Goal: Task Accomplishment & Management: Complete application form

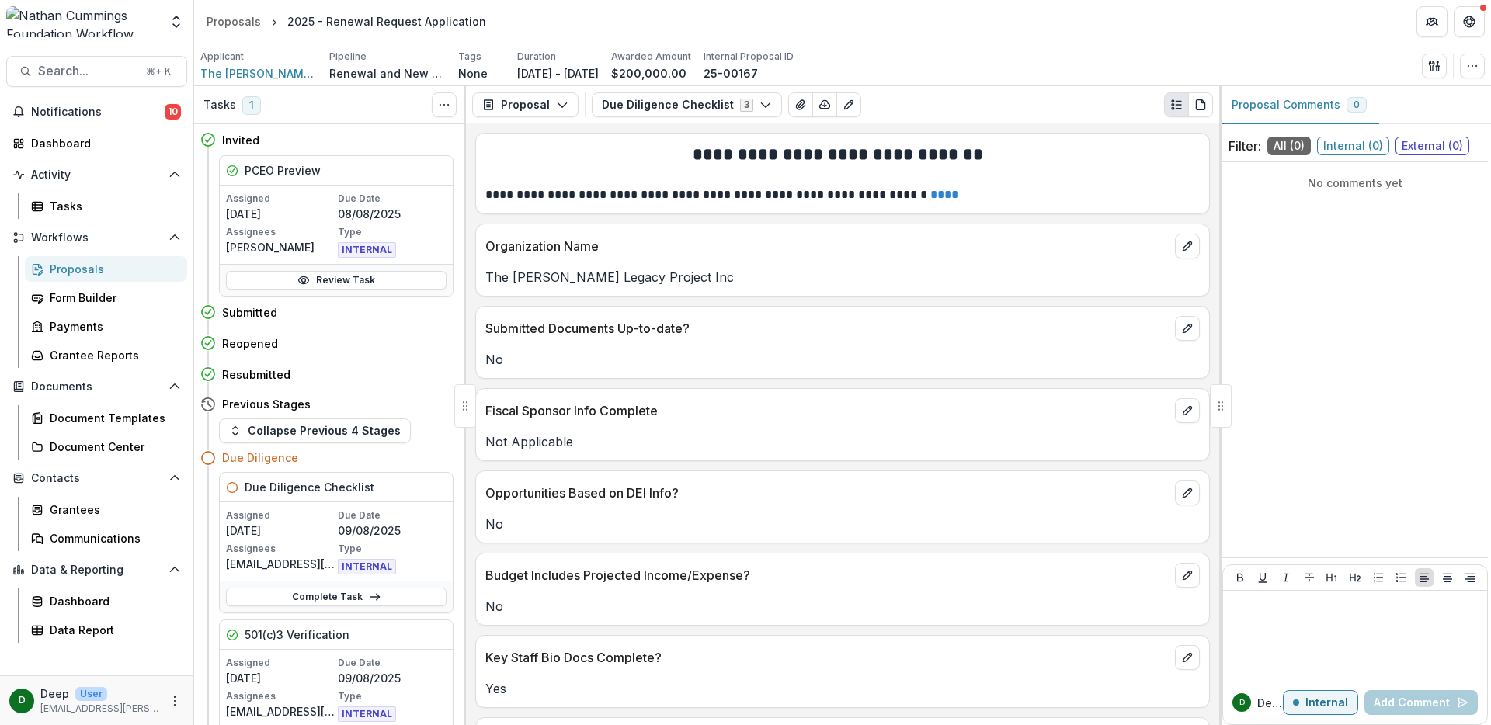
click at [66, 268] on div "Proposals" at bounding box center [112, 269] width 125 height 16
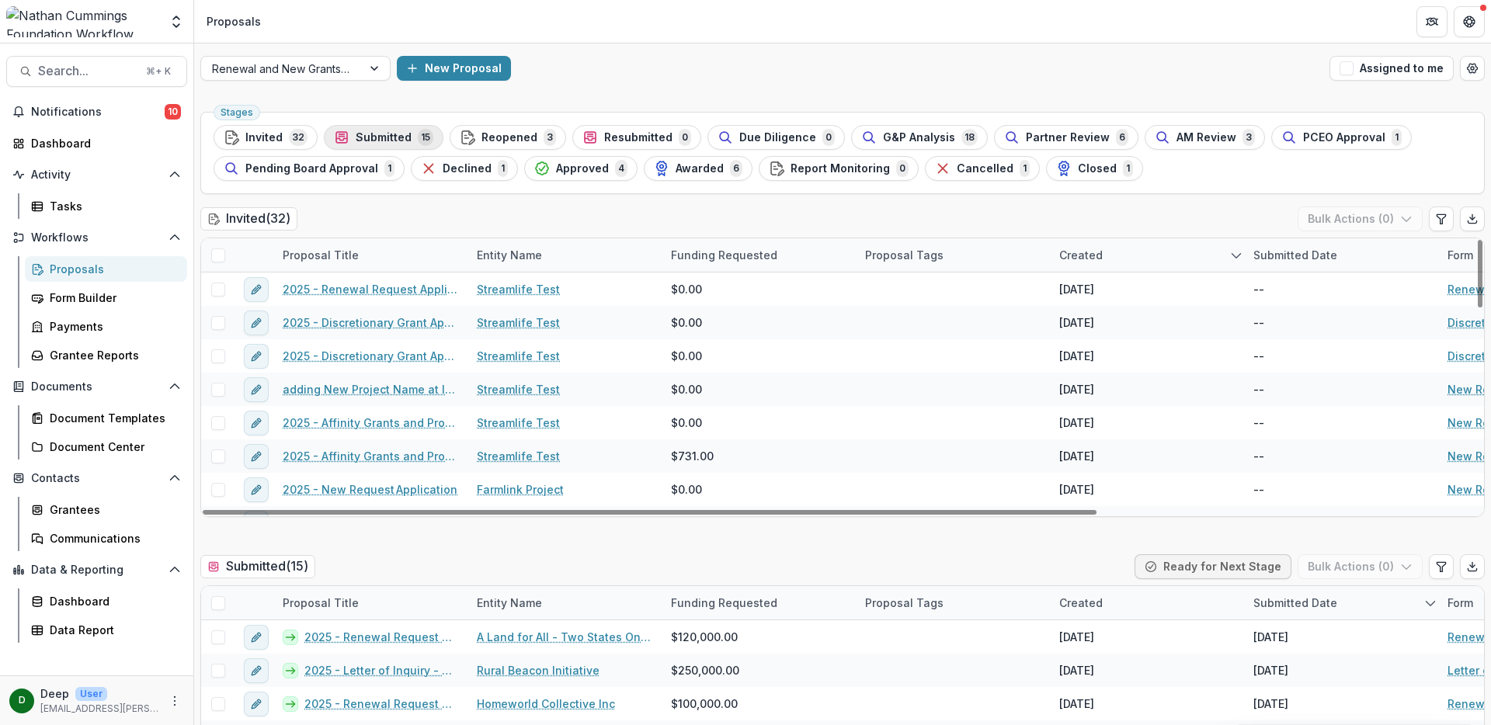
click at [386, 131] on span "Submitted" at bounding box center [384, 137] width 56 height 13
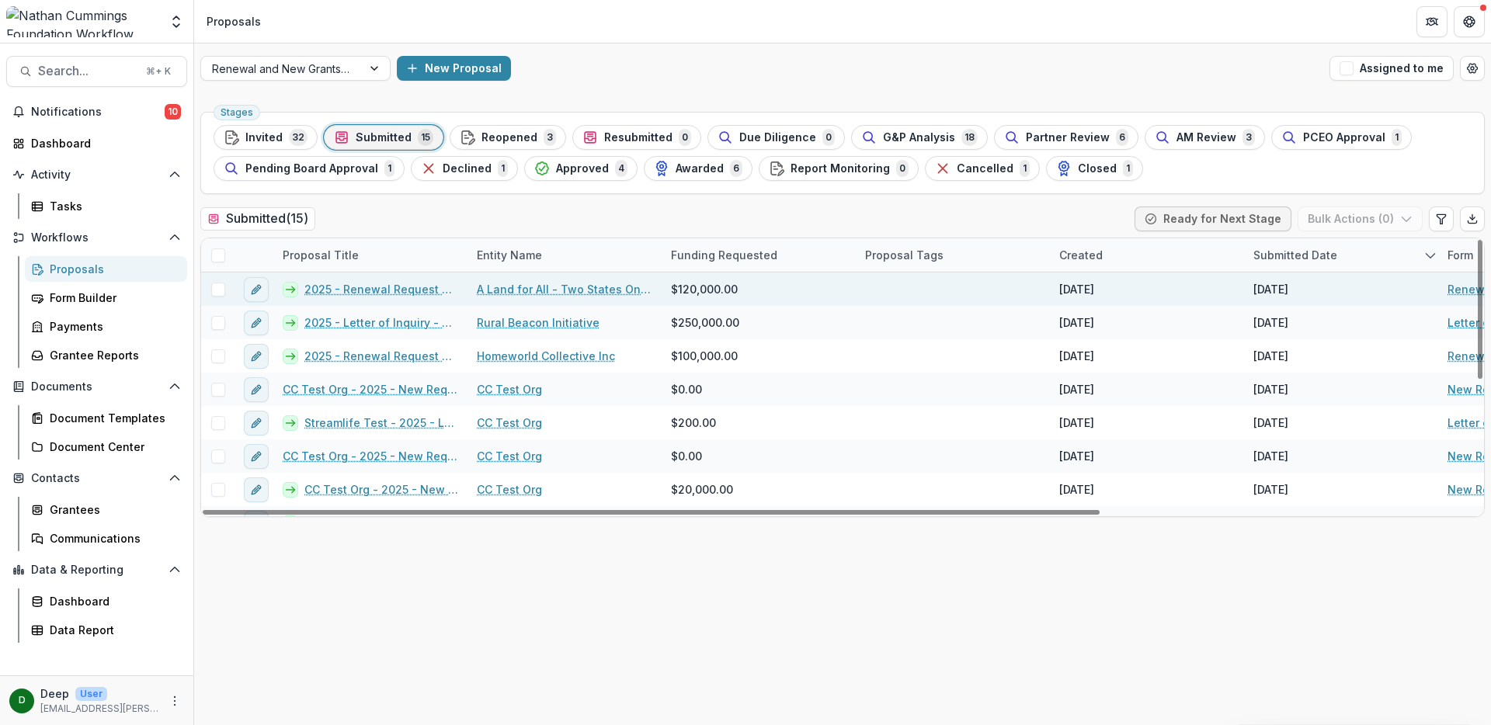
click at [371, 286] on link "2025 - Renewal Request Application" at bounding box center [381, 289] width 154 height 16
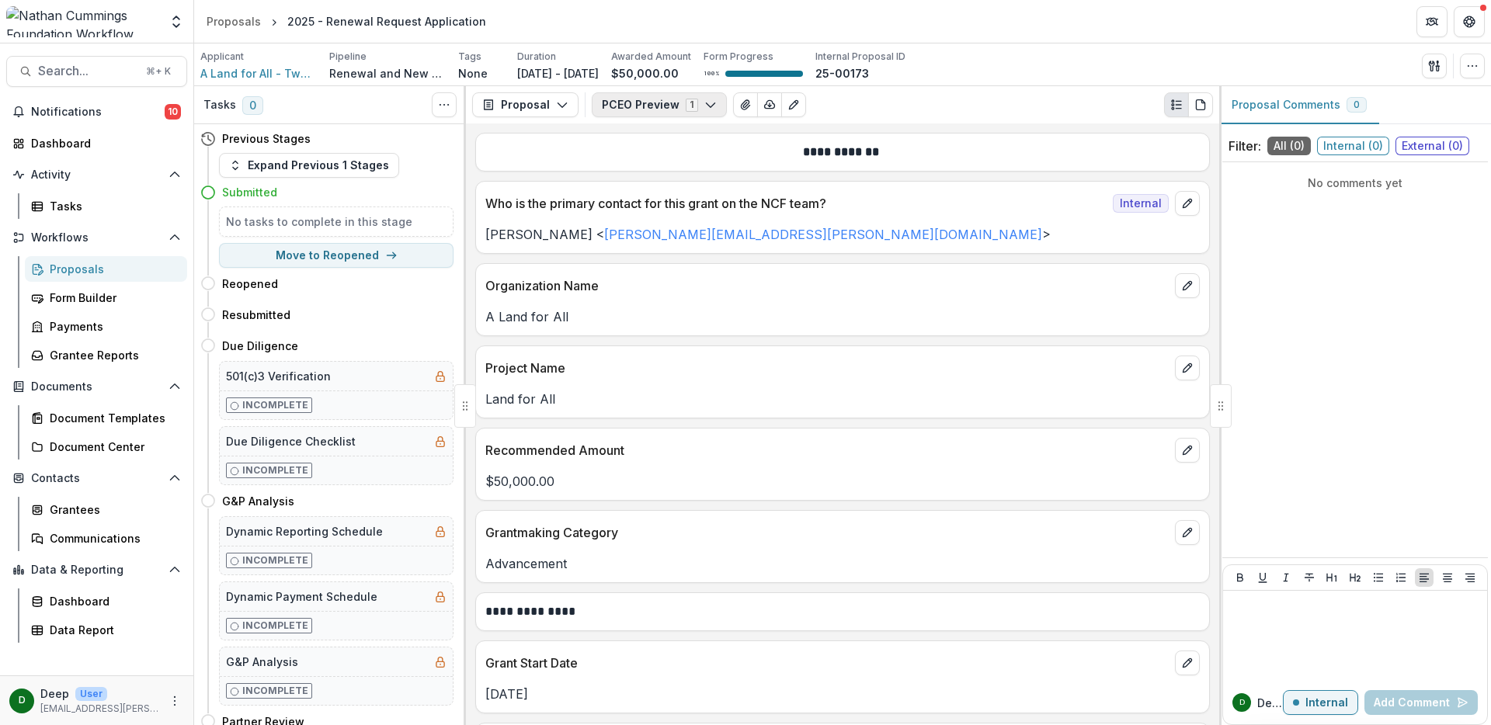
click at [709, 103] on icon "button" at bounding box center [711, 105] width 12 height 12
click at [788, 105] on icon "Edit as form" at bounding box center [794, 105] width 12 height 12
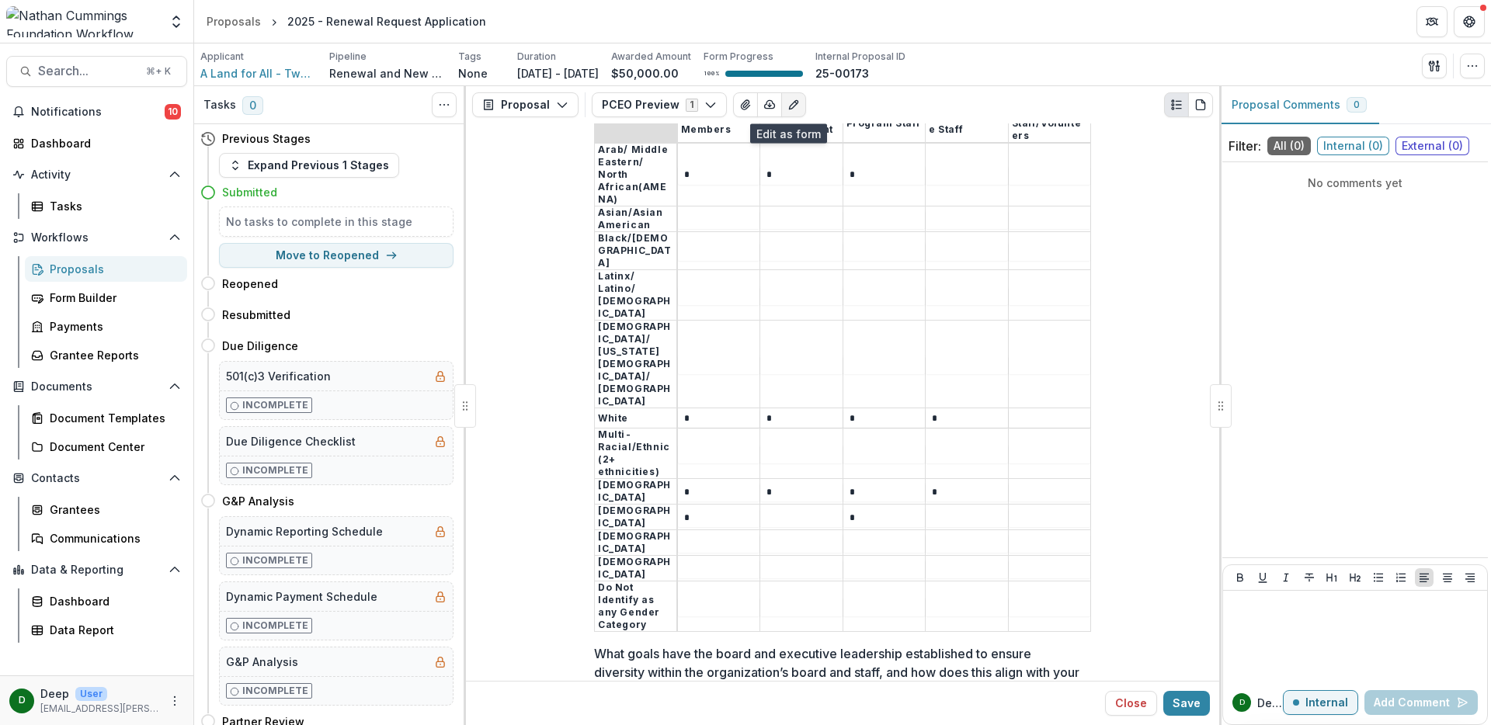
scroll to position [10178, 0]
click at [414, 343] on button "Move here" at bounding box center [421, 345] width 64 height 19
select select "**********"
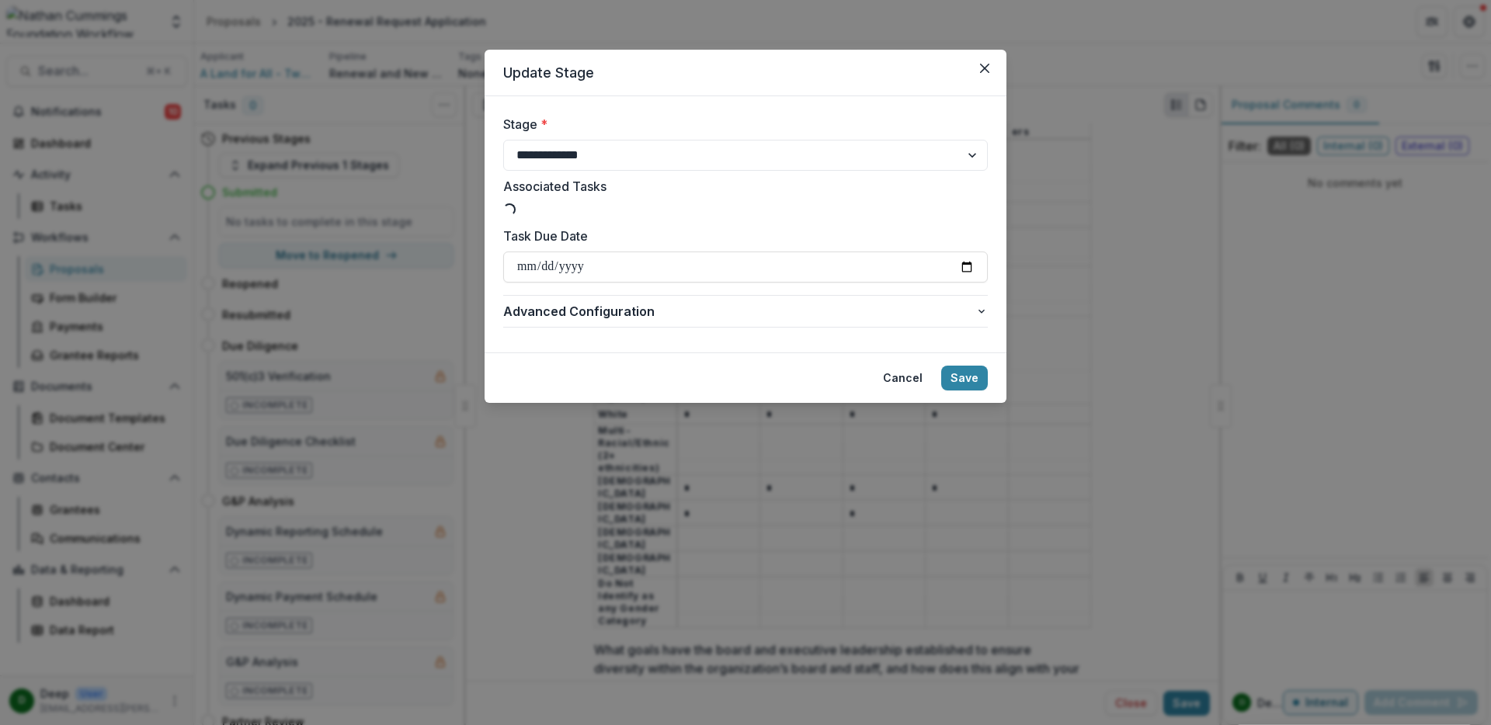
type input "**********"
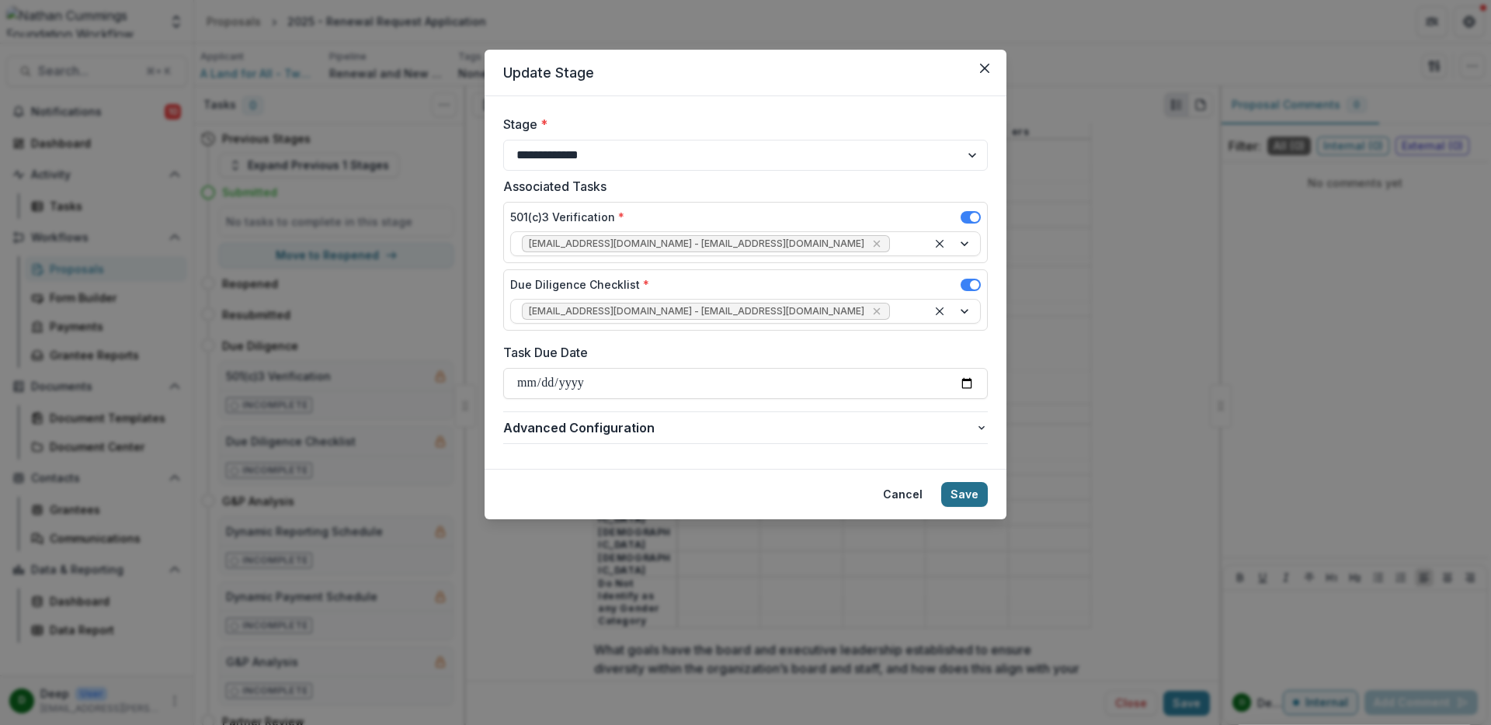
click at [968, 488] on button "Save" at bounding box center [964, 494] width 47 height 25
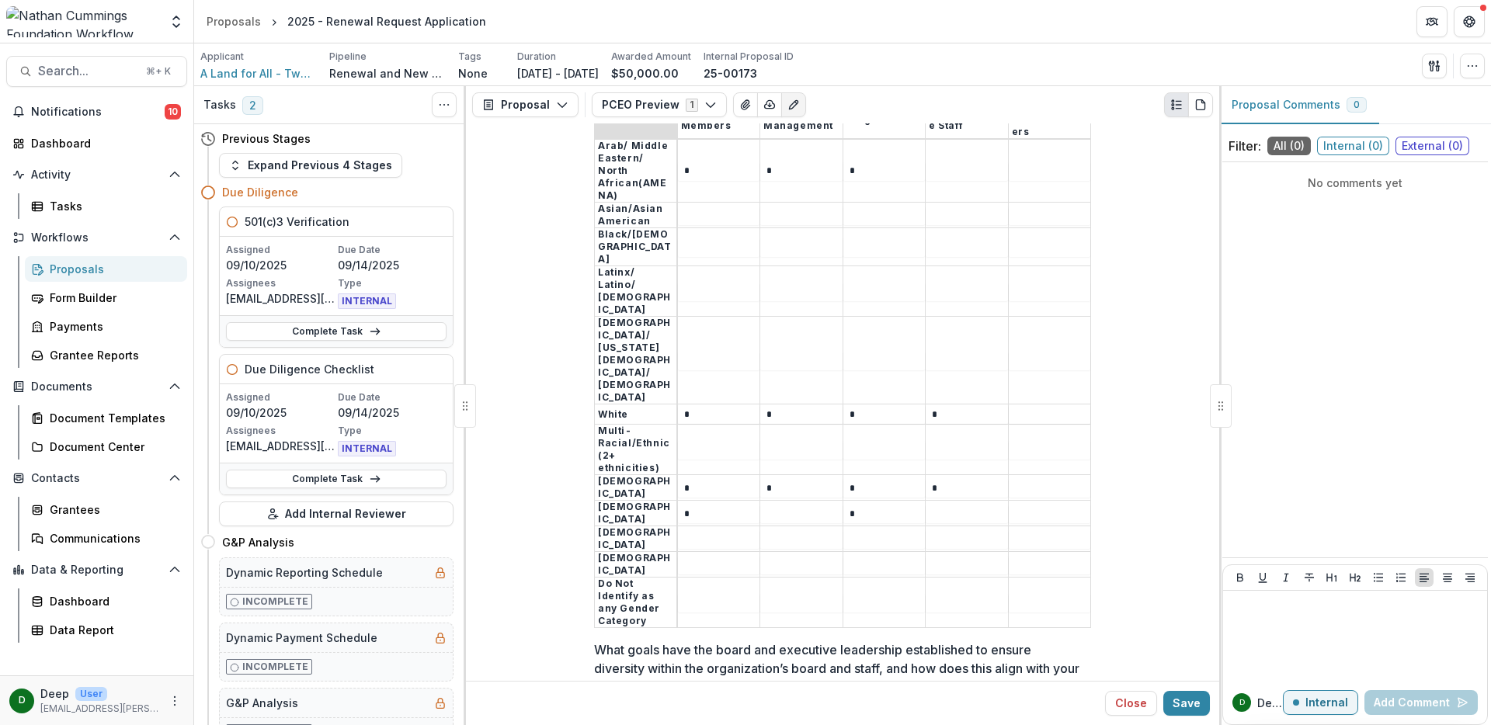
click at [945, 441] on input "Please provide the number of board and staff:" at bounding box center [967, 450] width 82 height 19
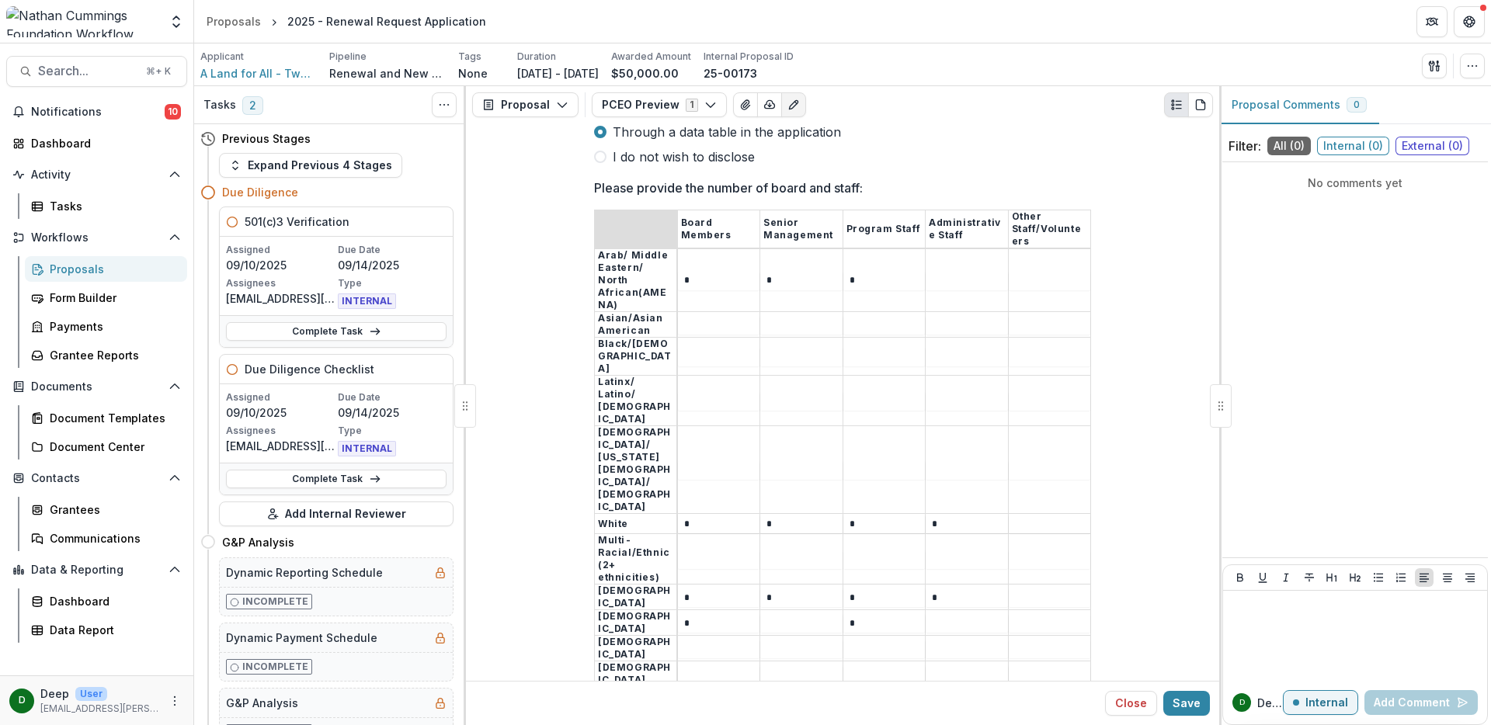
scroll to position [10068, 0]
click at [395, 333] on link "Complete Task" at bounding box center [336, 331] width 221 height 19
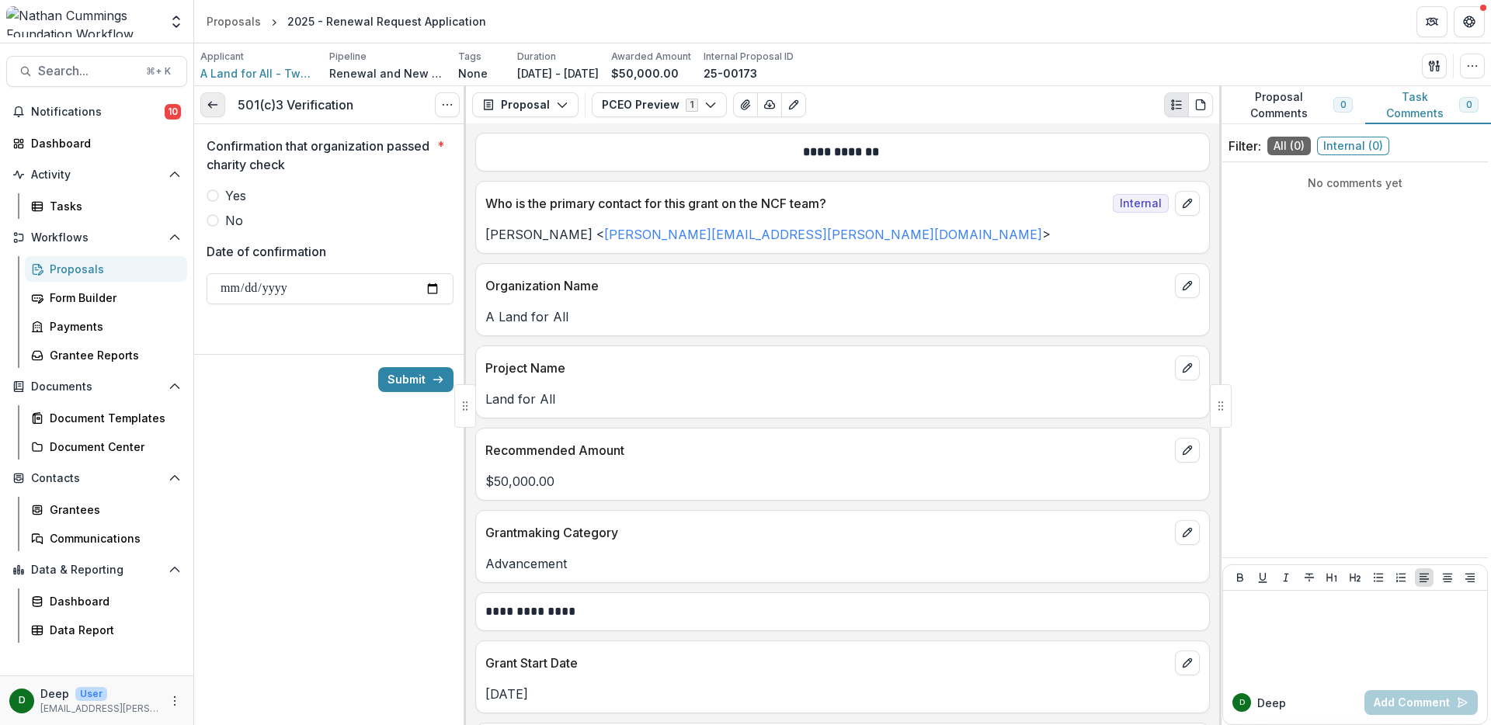
click at [214, 107] on icon at bounding box center [213, 105] width 12 height 12
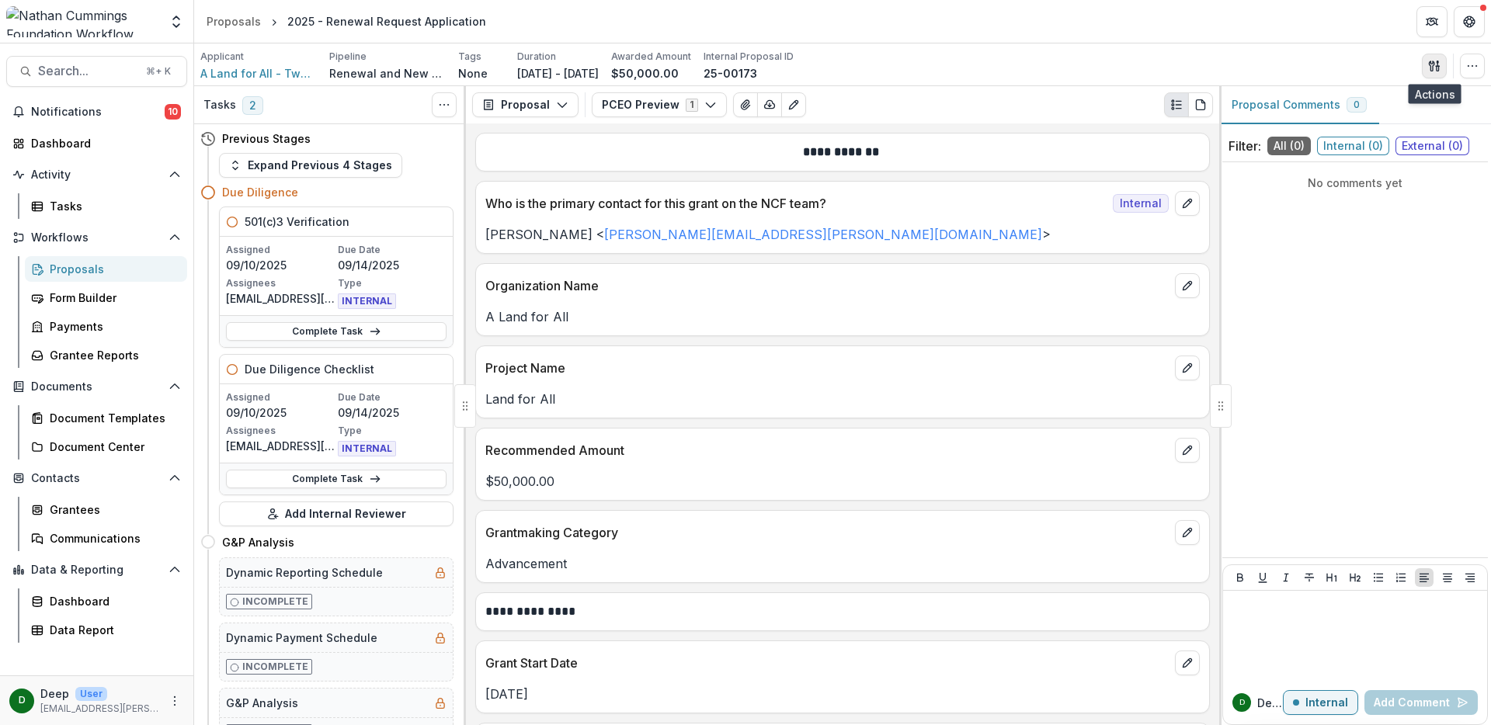
click at [1438, 66] on icon "button" at bounding box center [1434, 66] width 12 height 12
click at [1463, 67] on button "button" at bounding box center [1472, 66] width 25 height 25
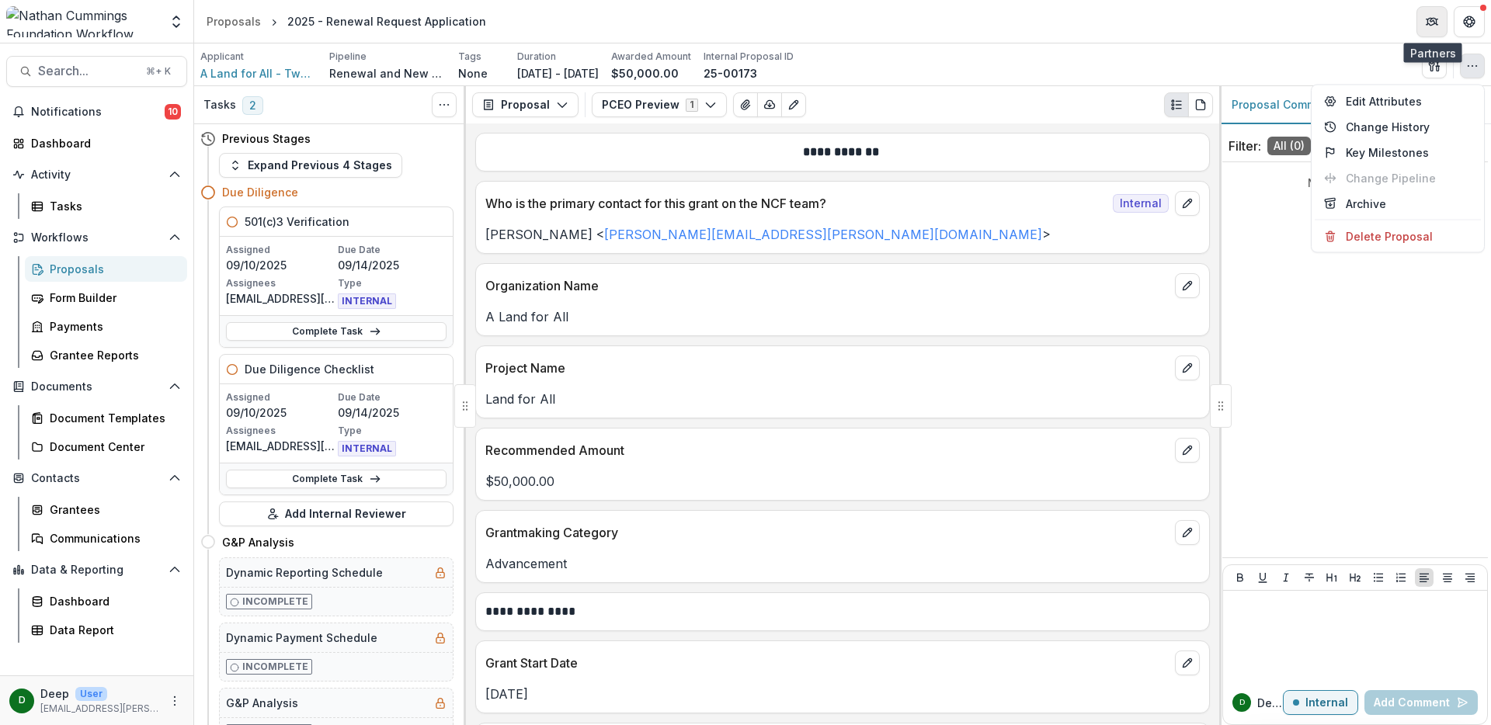
click at [1442, 23] on button "Partners" at bounding box center [1432, 21] width 31 height 31
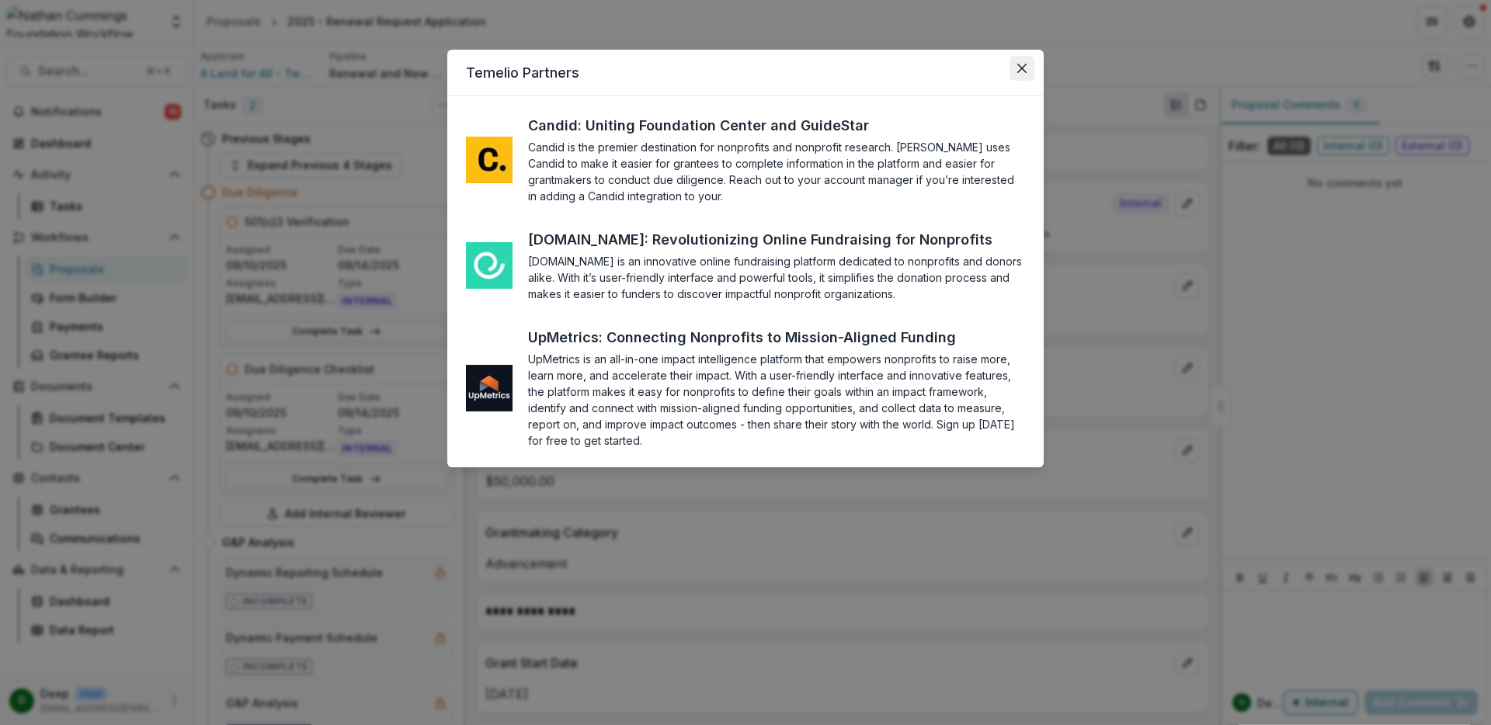
click at [1023, 68] on icon "Close" at bounding box center [1022, 68] width 9 height 9
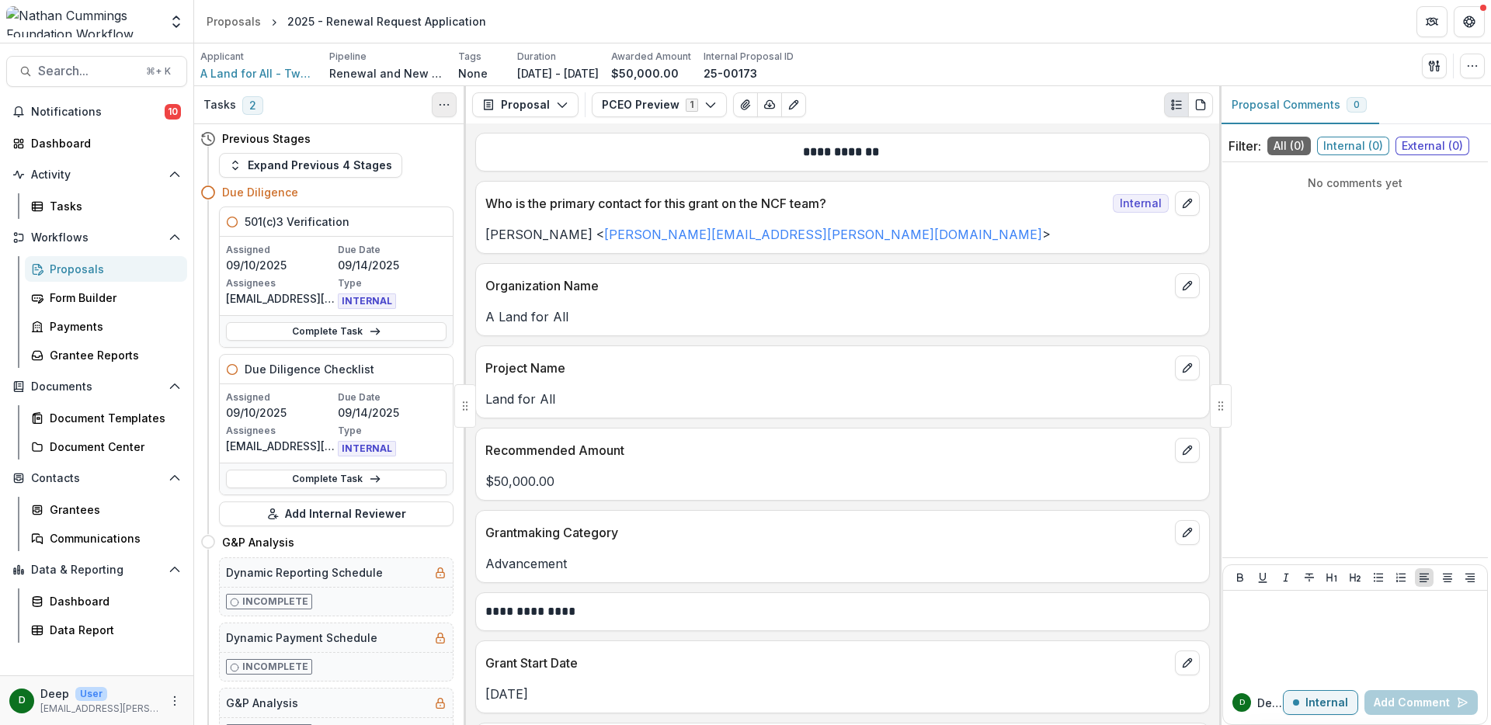
click at [445, 111] on button "Toggle View Cancelled Tasks" at bounding box center [444, 104] width 25 height 25
click at [1469, 71] on button "button" at bounding box center [1472, 66] width 25 height 25
click at [1439, 71] on icon "button" at bounding box center [1434, 66] width 12 height 12
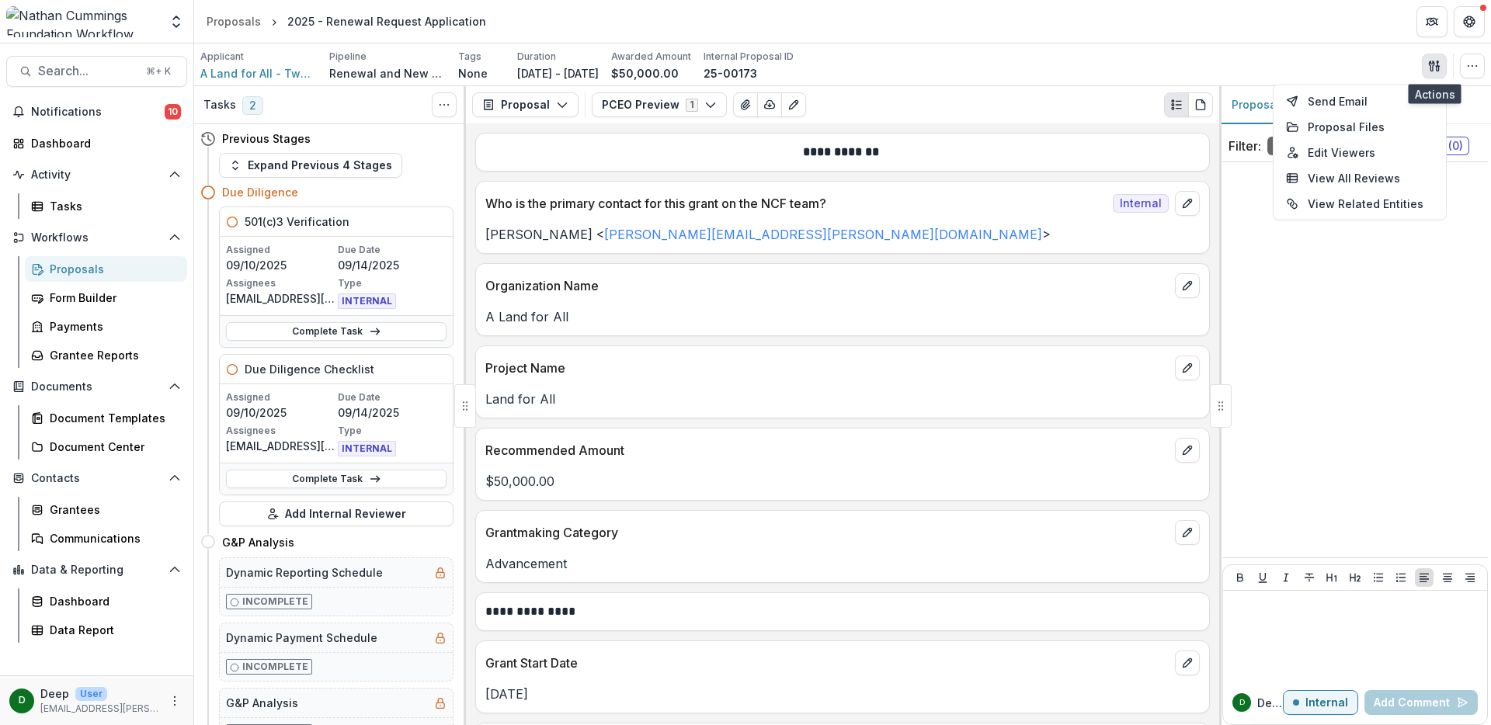
click at [1439, 69] on icon "button" at bounding box center [1434, 66] width 12 height 12
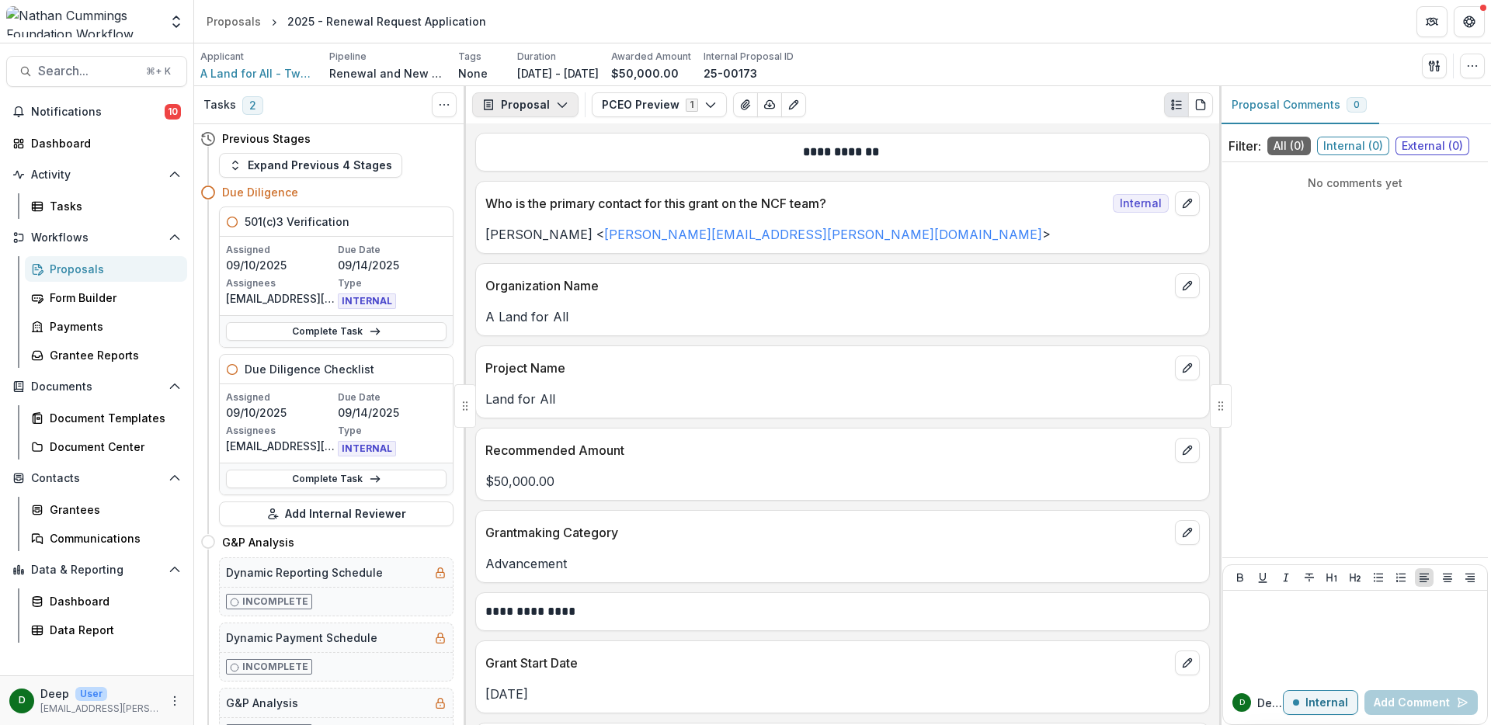
click at [542, 110] on button "Proposal" at bounding box center [525, 104] width 106 height 25
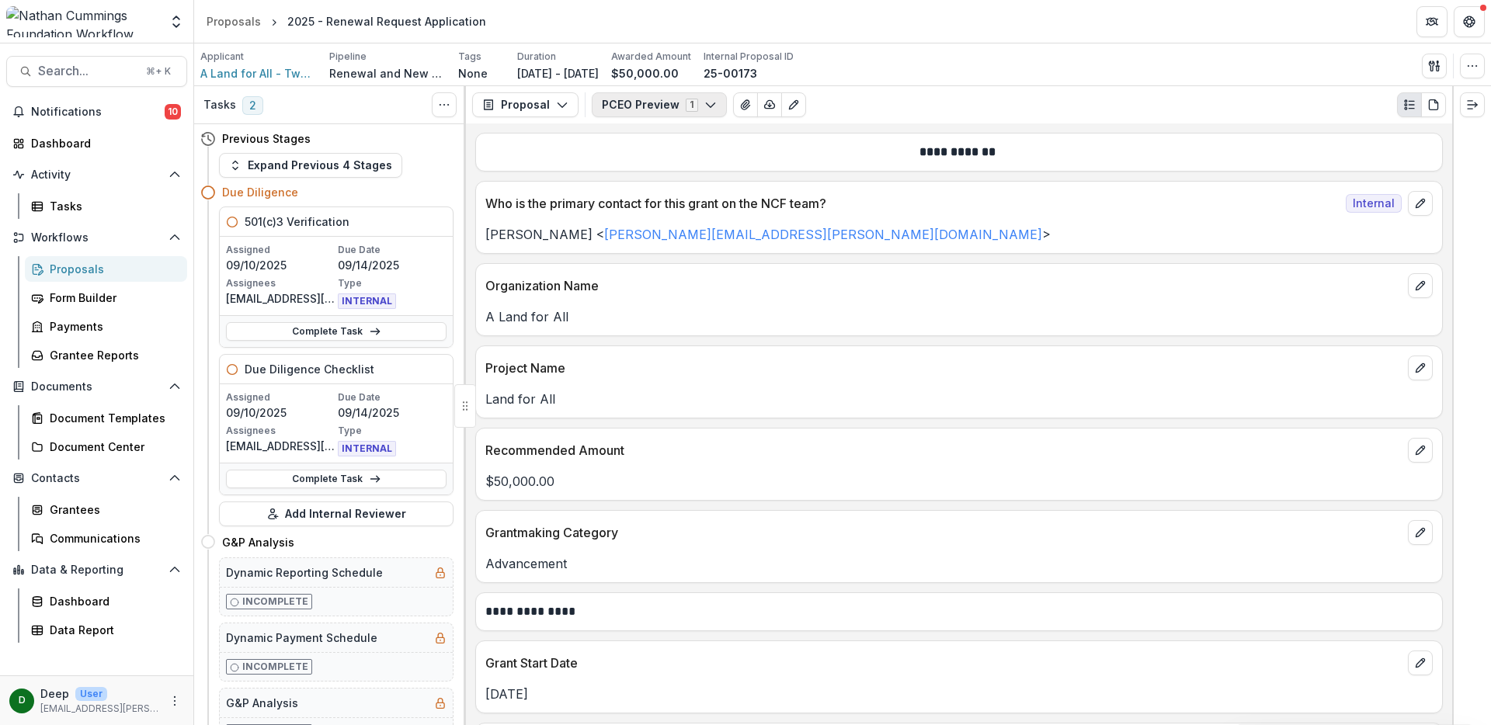
click at [705, 108] on icon "button" at bounding box center [711, 105] width 12 height 12
click at [556, 104] on icon "button" at bounding box center [562, 105] width 12 height 12
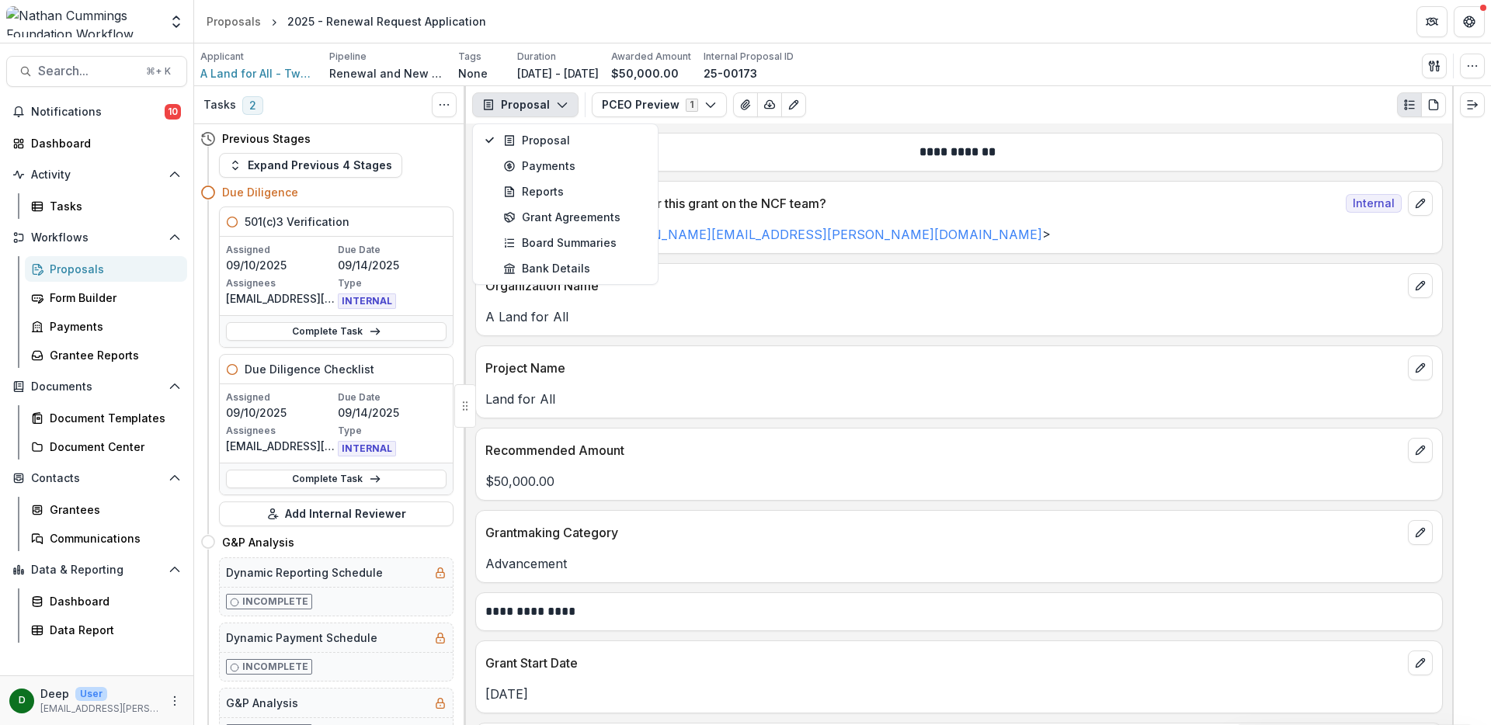
click at [556, 104] on icon "button" at bounding box center [562, 105] width 12 height 12
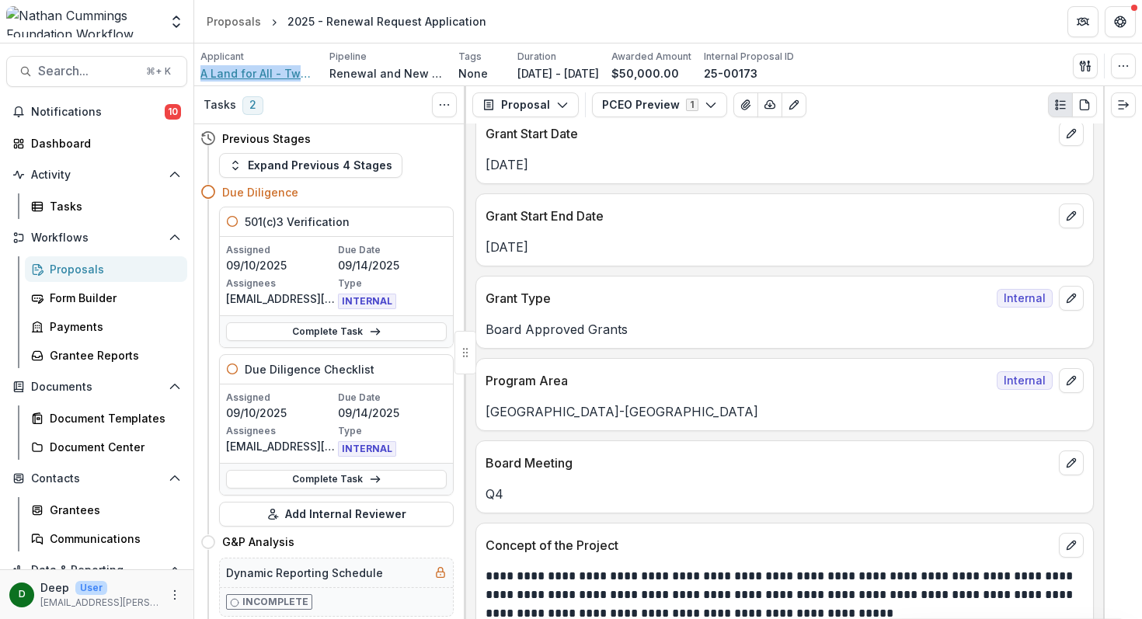
scroll to position [530, 0]
click at [1112, 504] on div at bounding box center [1122, 352] width 39 height 533
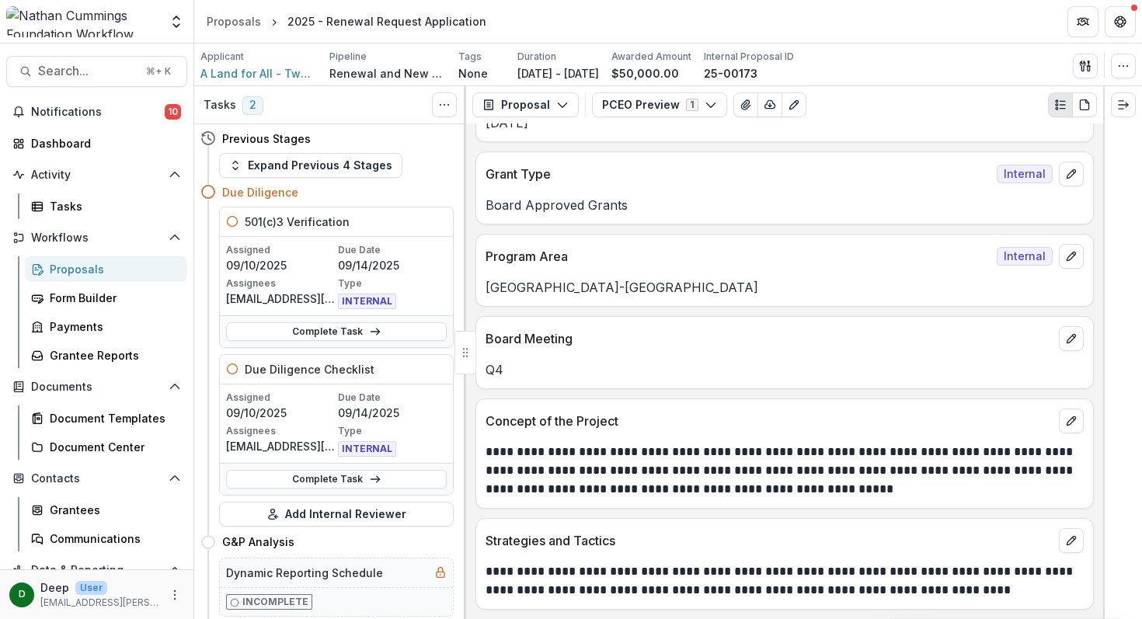
scroll to position [0, 0]
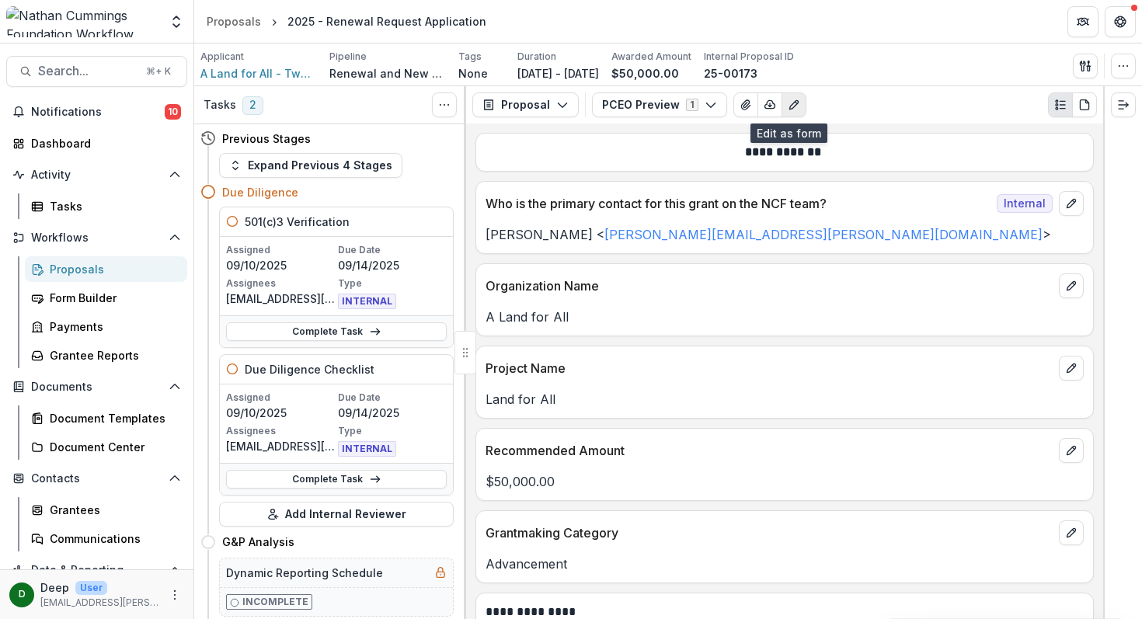
click at [784, 112] on button "Edit as form" at bounding box center [793, 104] width 25 height 25
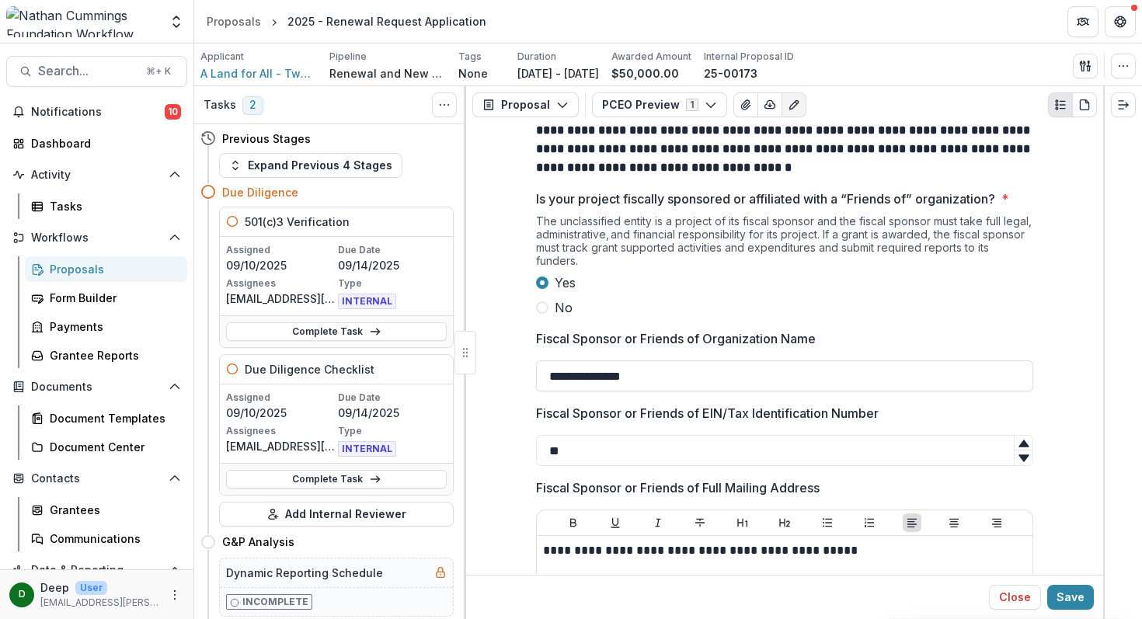
scroll to position [11576, 0]
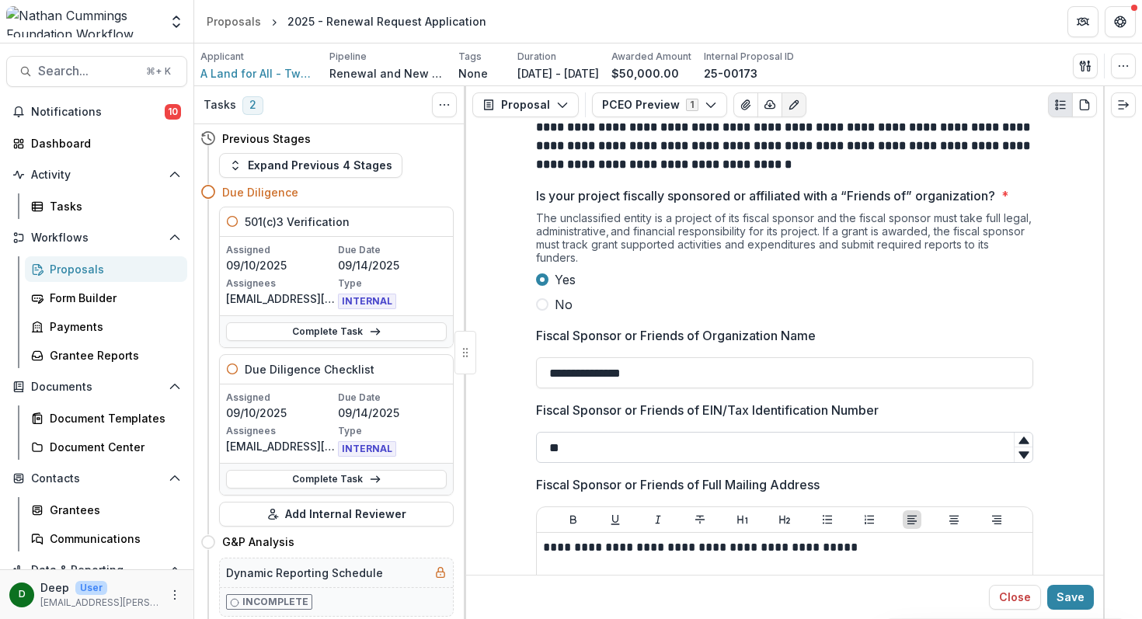
click at [656, 432] on input "**" at bounding box center [784, 447] width 497 height 31
click at [619, 432] on input "**" at bounding box center [784, 447] width 497 height 31
click at [812, 539] on p "**********" at bounding box center [784, 547] width 483 height 17
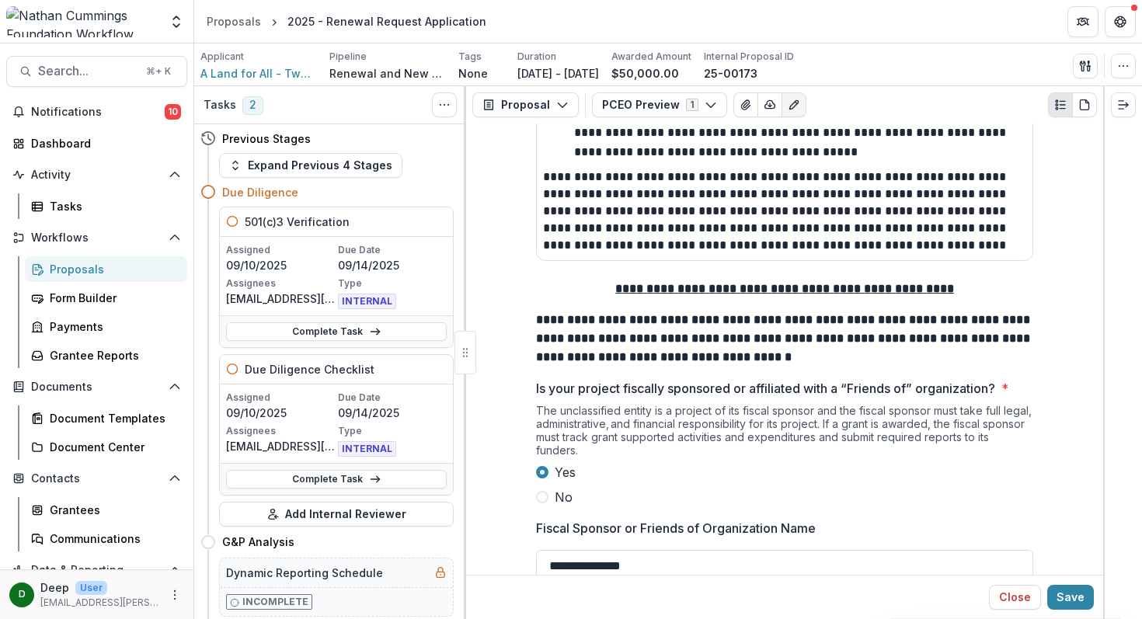
scroll to position [11373, 0]
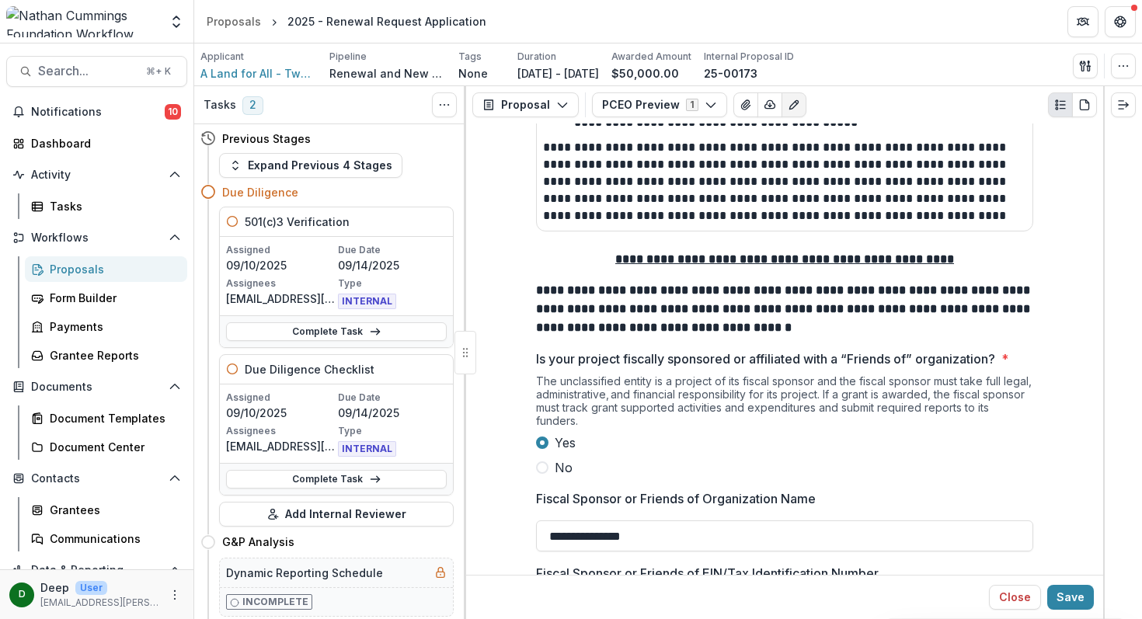
scroll to position [11397, 0]
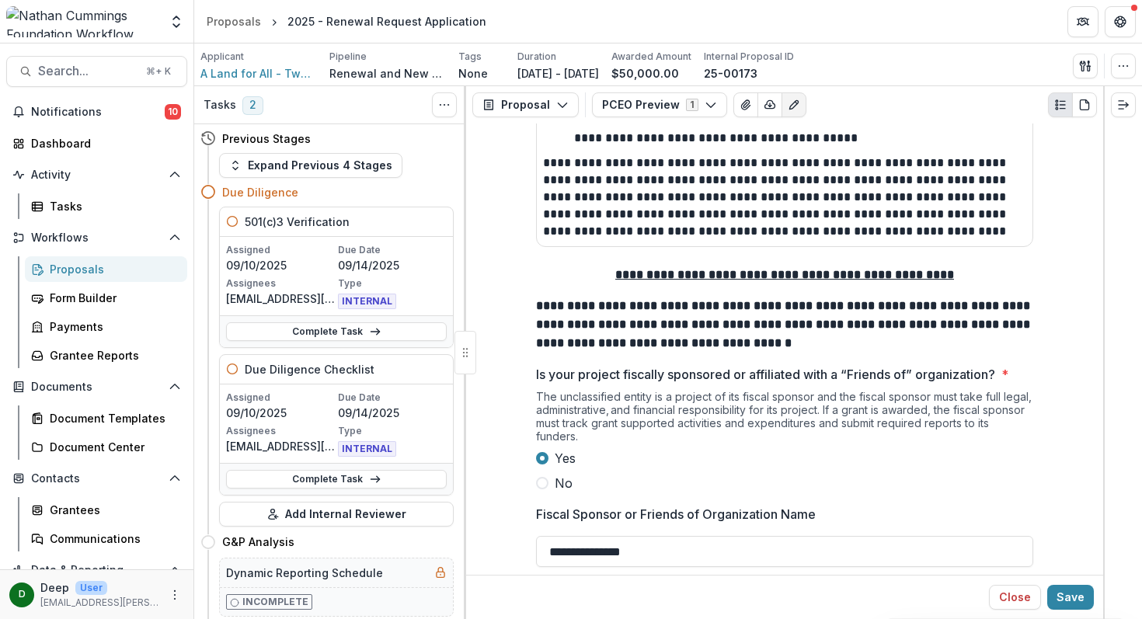
drag, startPoint x: 579, startPoint y: 438, endPoint x: 522, endPoint y: 408, distance: 65.0
paste input "********"
type input "**"
click at [1064, 595] on button "Save" at bounding box center [1070, 597] width 47 height 25
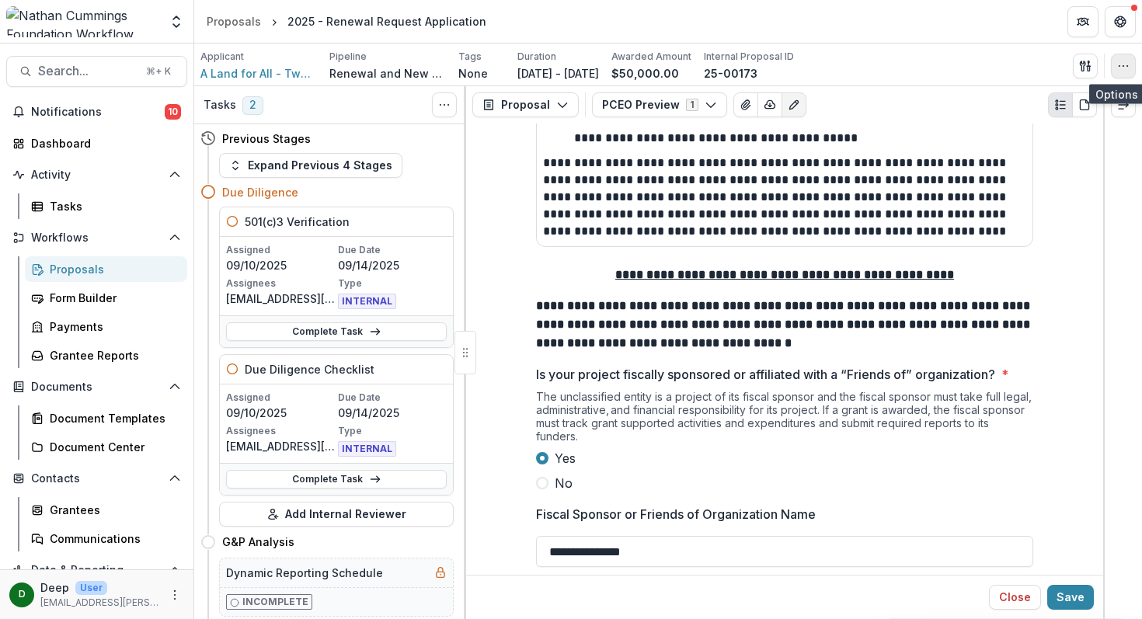
click at [1122, 67] on icon "button" at bounding box center [1123, 66] width 12 height 12
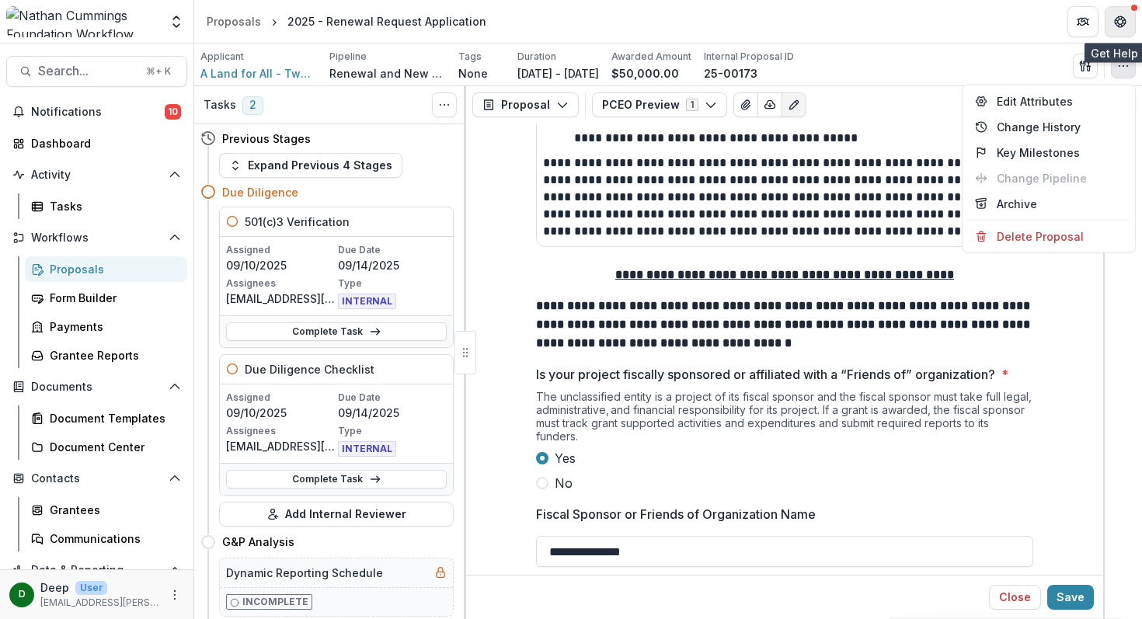
click at [1126, 23] on button "Get Help" at bounding box center [1120, 21] width 31 height 31
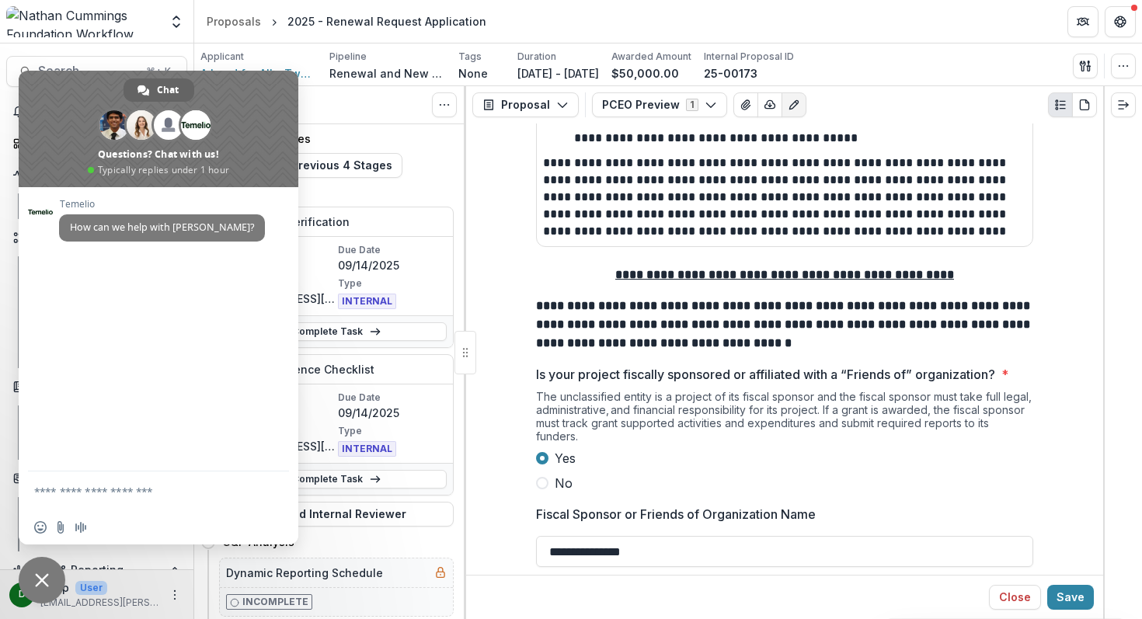
click at [37, 573] on span "Close chat" at bounding box center [42, 580] width 14 height 14
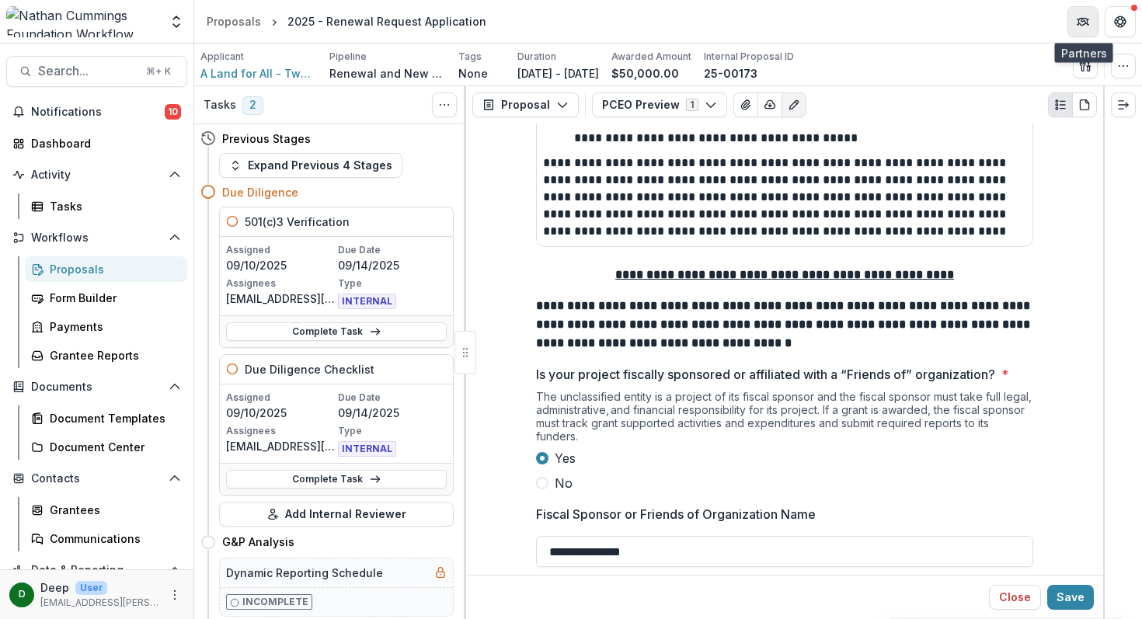
click at [1087, 16] on icon "Partners" at bounding box center [1083, 22] width 12 height 12
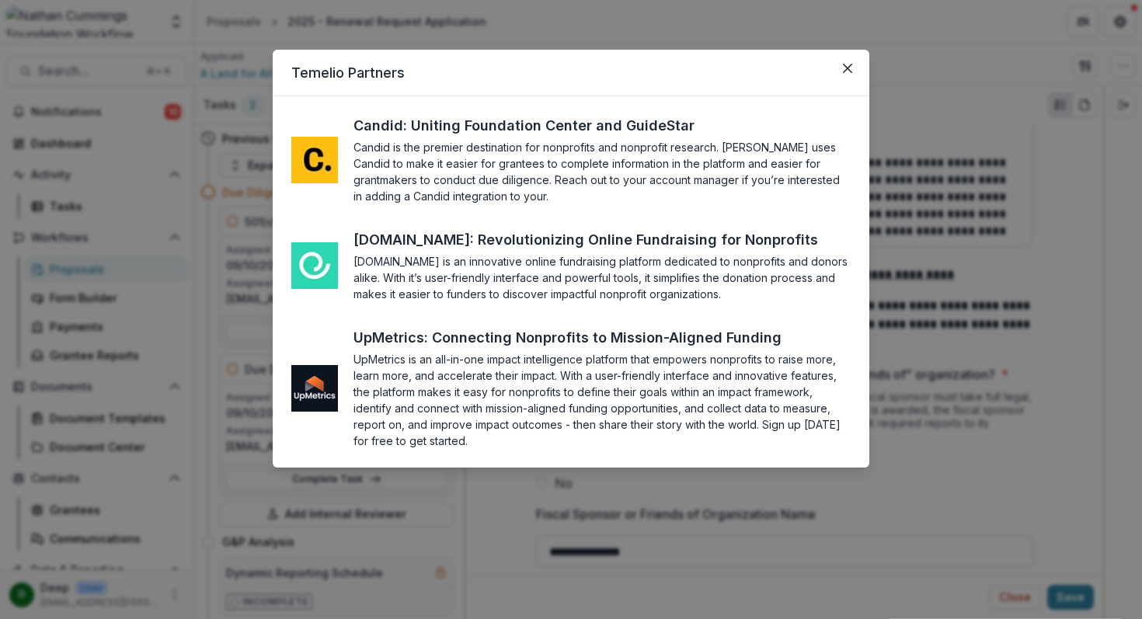
click at [377, 167] on section "Candid is the premier destination for nonprofits and nonprofit research. Temeli…" at bounding box center [601, 171] width 497 height 65
click at [705, 127] on icon at bounding box center [711, 126] width 12 height 12
click at [853, 71] on button "Close" at bounding box center [847, 68] width 25 height 25
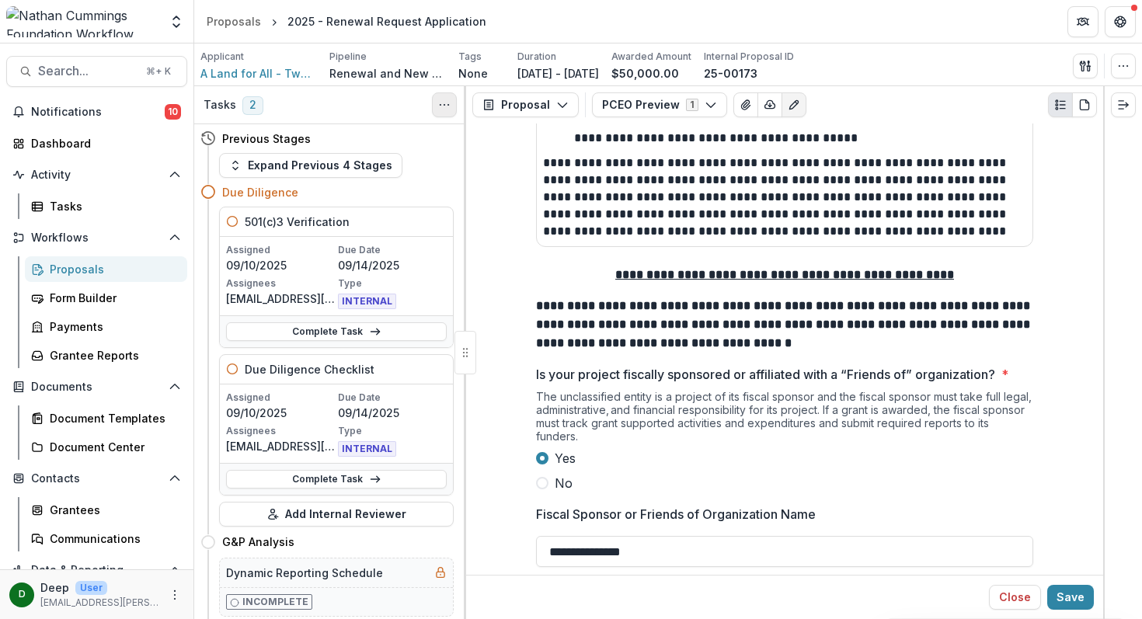
click at [447, 110] on icon "Toggle View Cancelled Tasks" at bounding box center [444, 105] width 12 height 12
click at [558, 103] on polyline "button" at bounding box center [562, 105] width 9 height 5
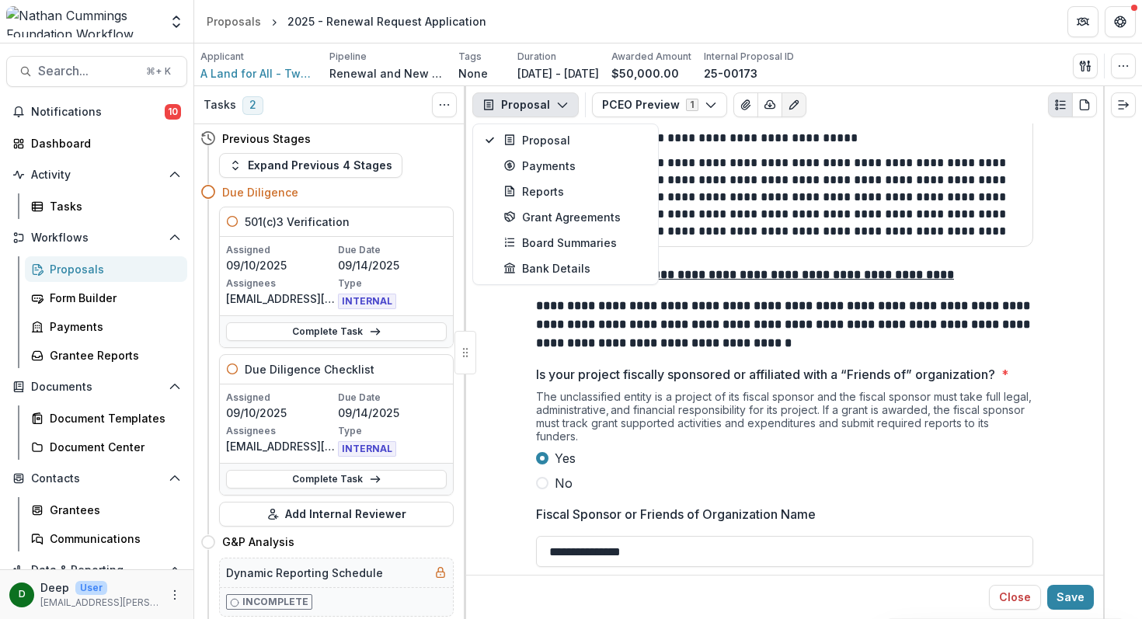
click at [558, 103] on polyline "button" at bounding box center [562, 105] width 9 height 5
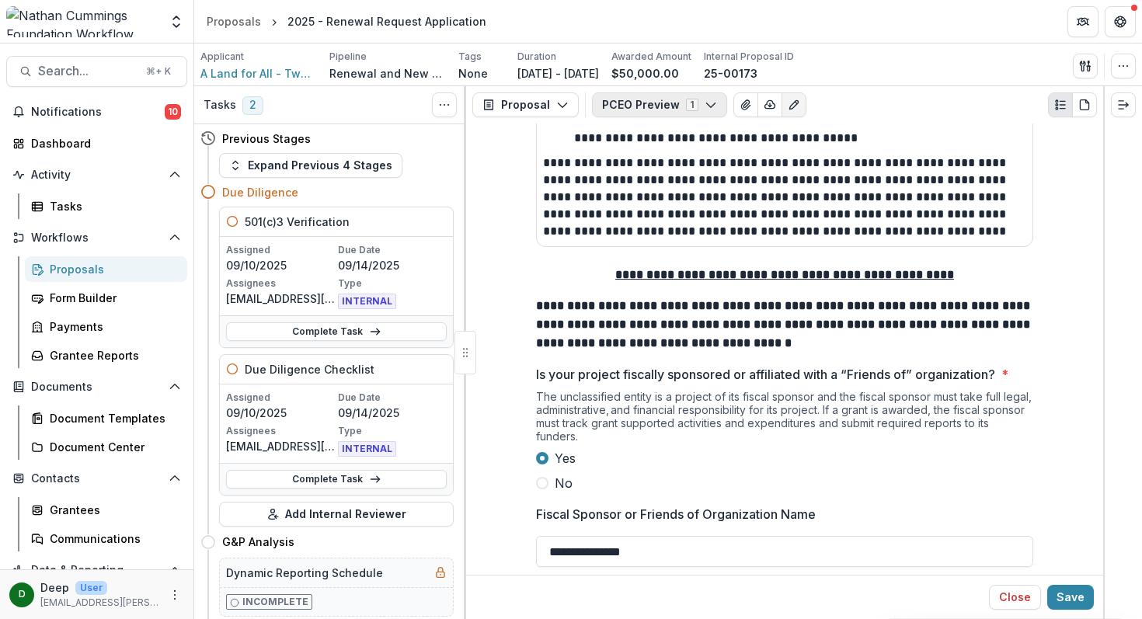
click at [705, 104] on icon "button" at bounding box center [711, 105] width 12 height 12
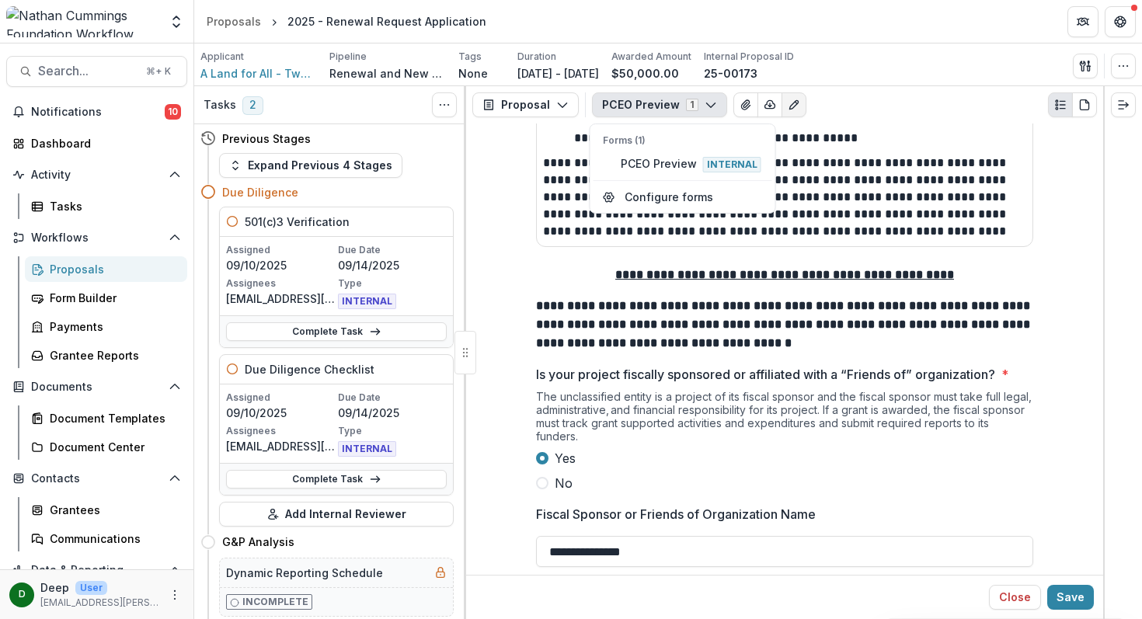
click at [705, 104] on icon "button" at bounding box center [711, 105] width 12 height 12
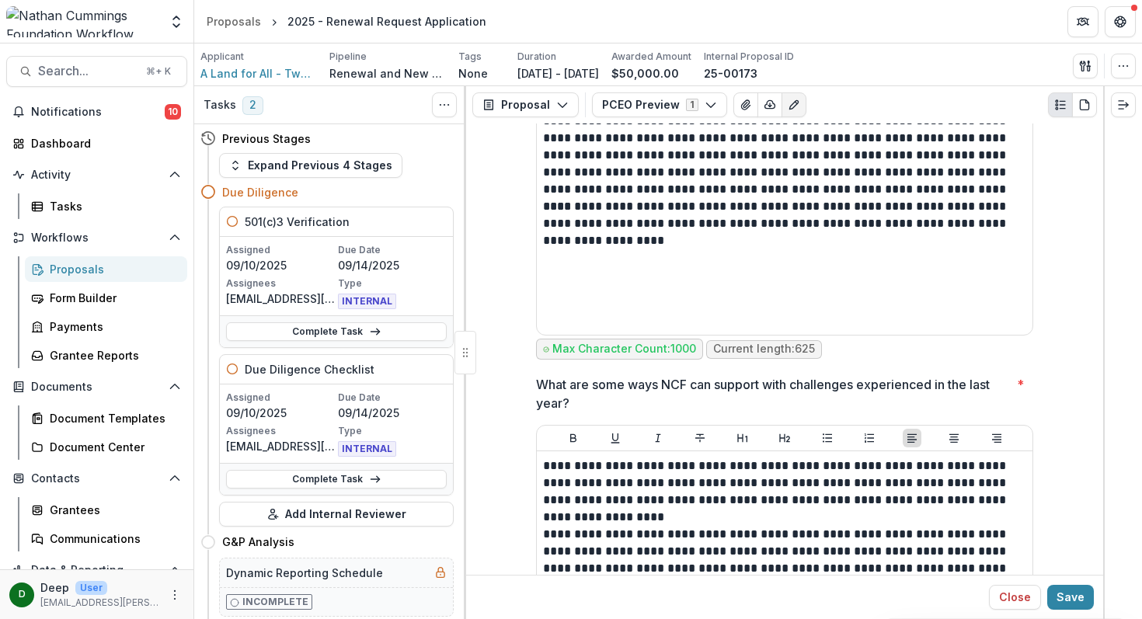
scroll to position [8131, 0]
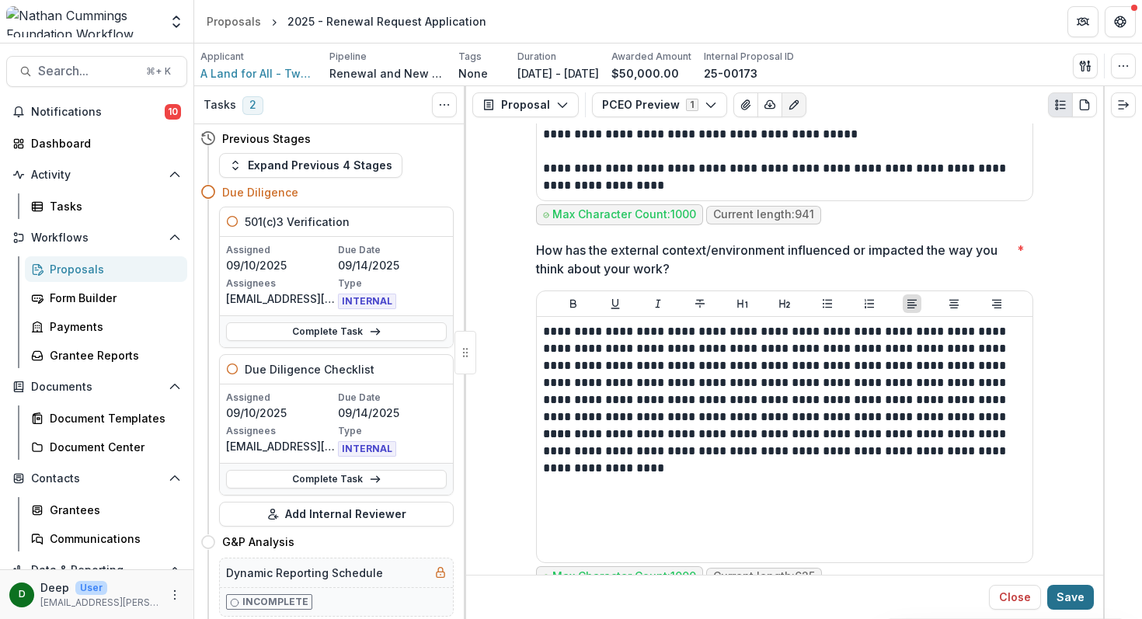
click at [1064, 591] on button "Save" at bounding box center [1070, 597] width 47 height 25
click at [85, 69] on span "Search..." at bounding box center [87, 71] width 99 height 15
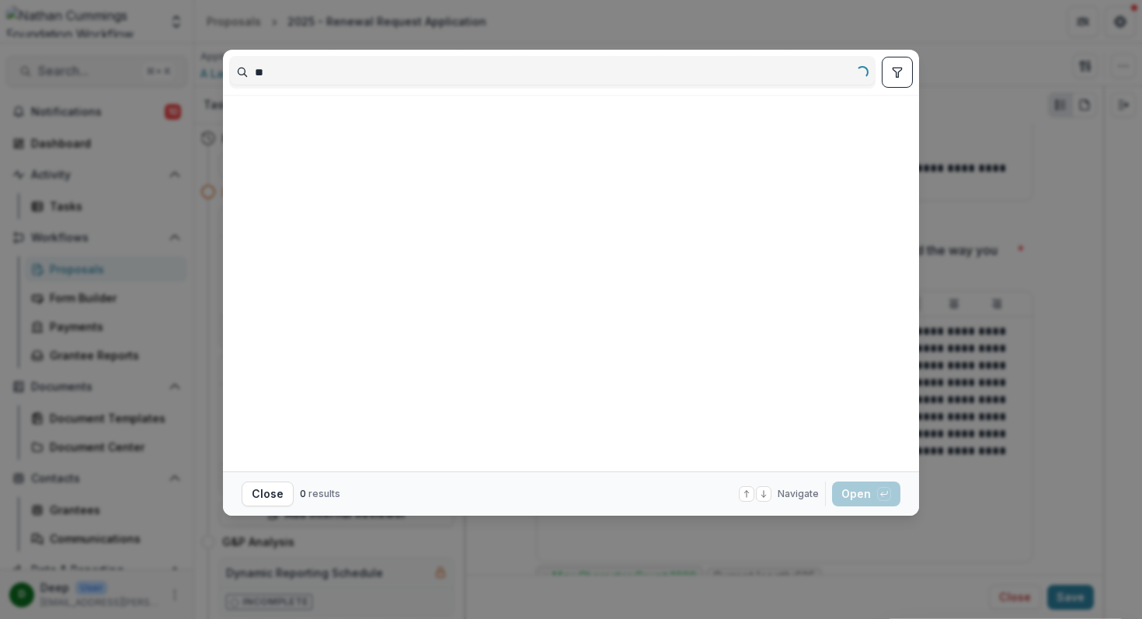
type input "*"
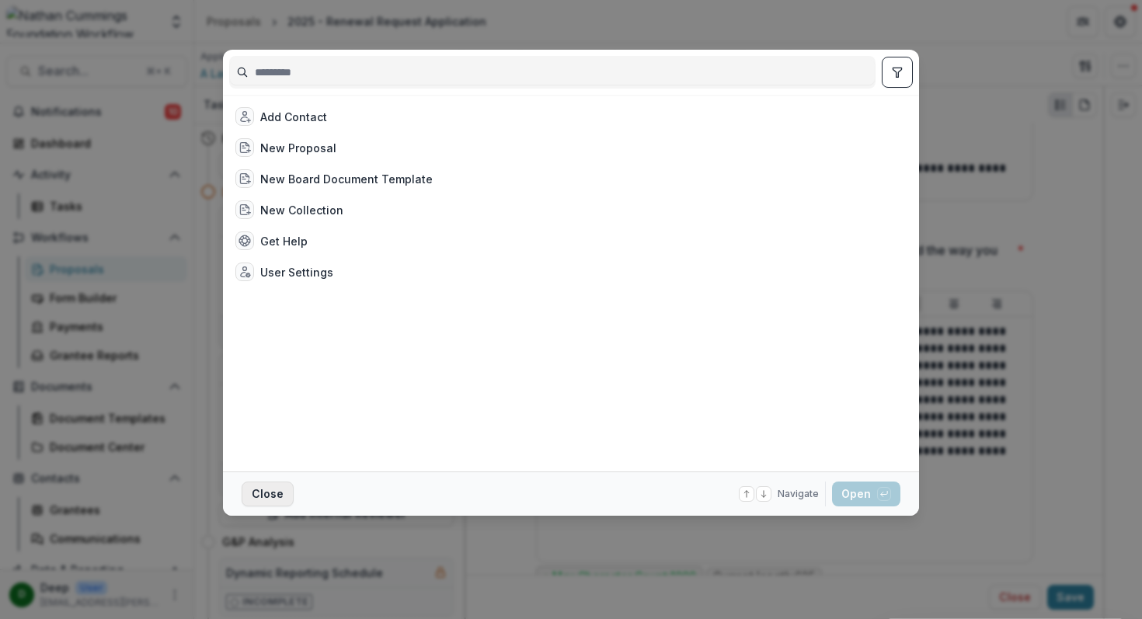
click at [259, 488] on button "Close" at bounding box center [268, 494] width 52 height 25
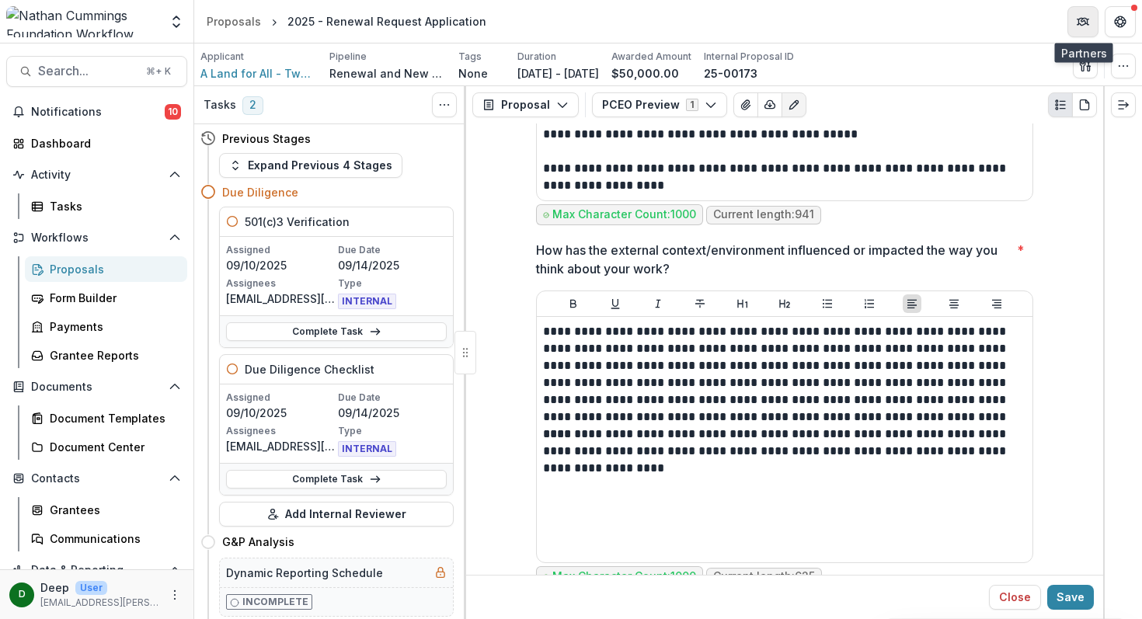
click at [1086, 27] on button "Partners" at bounding box center [1082, 21] width 31 height 31
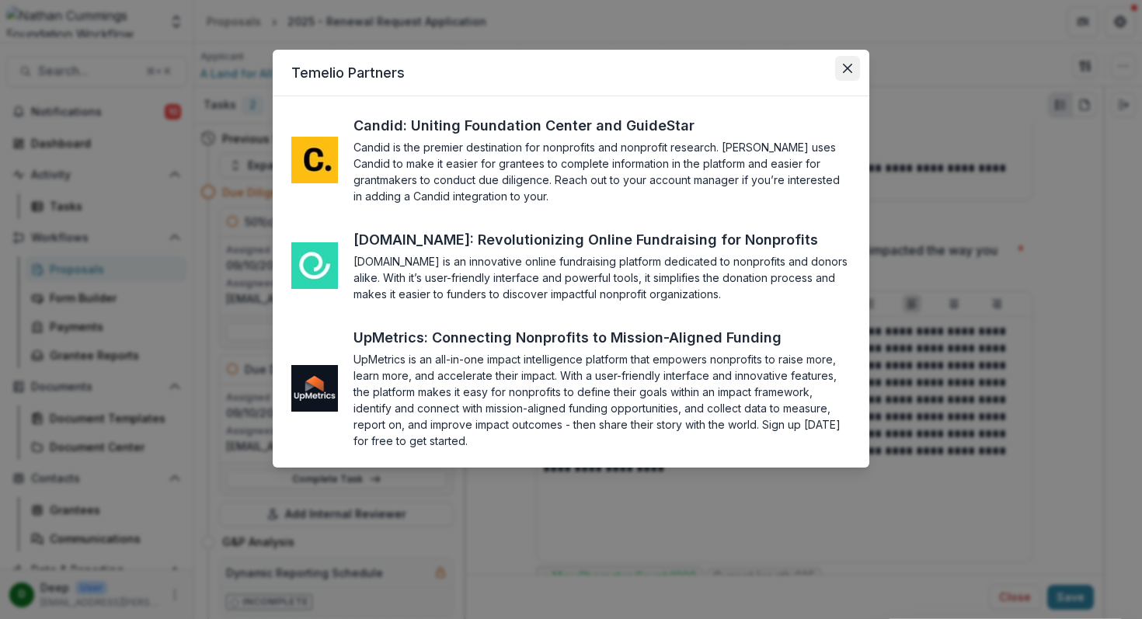
click at [843, 70] on icon "Close" at bounding box center [847, 68] width 9 height 9
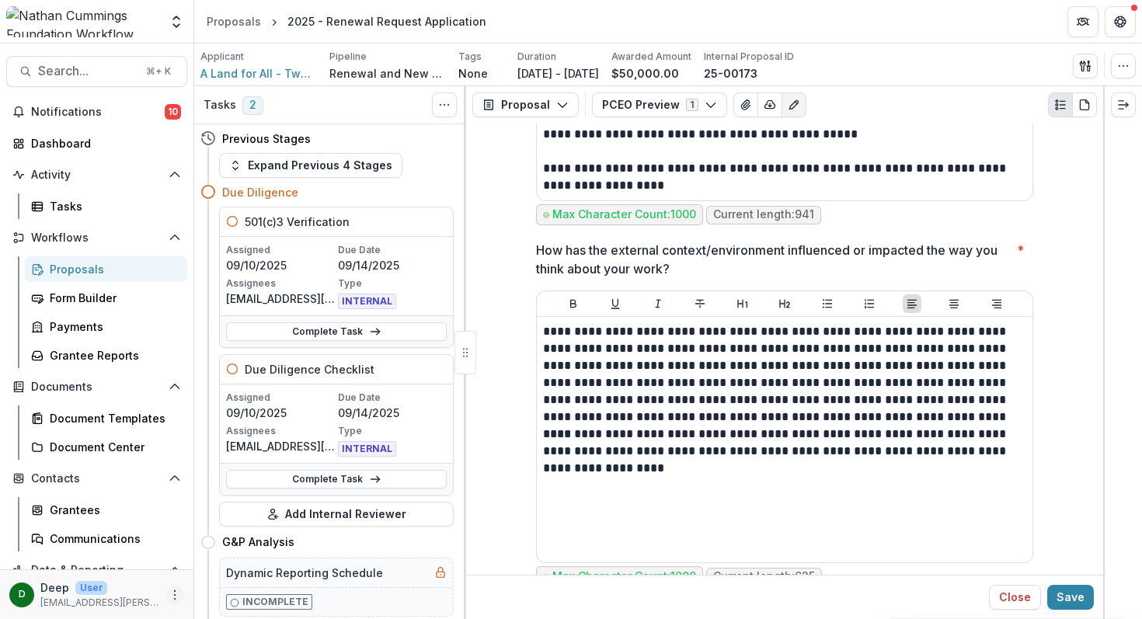
click at [172, 592] on icon "More" at bounding box center [175, 595] width 12 height 12
click at [324, 327] on link "Complete Task" at bounding box center [336, 331] width 221 height 19
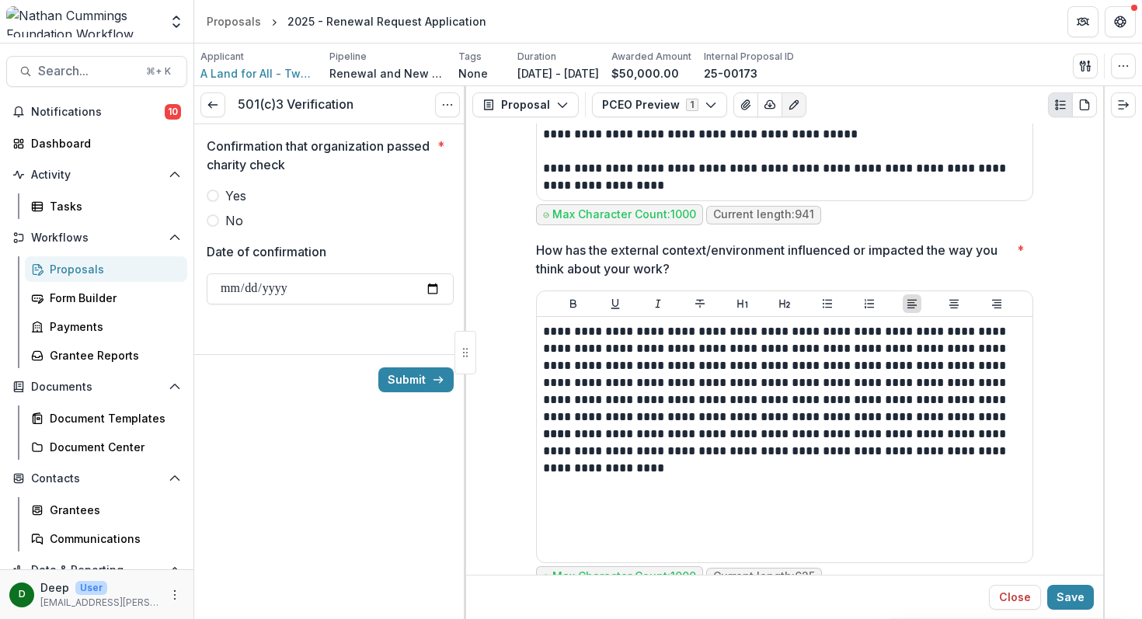
click at [224, 196] on label "Yes" at bounding box center [330, 195] width 247 height 19
click at [212, 101] on icon at bounding box center [213, 105] width 12 height 12
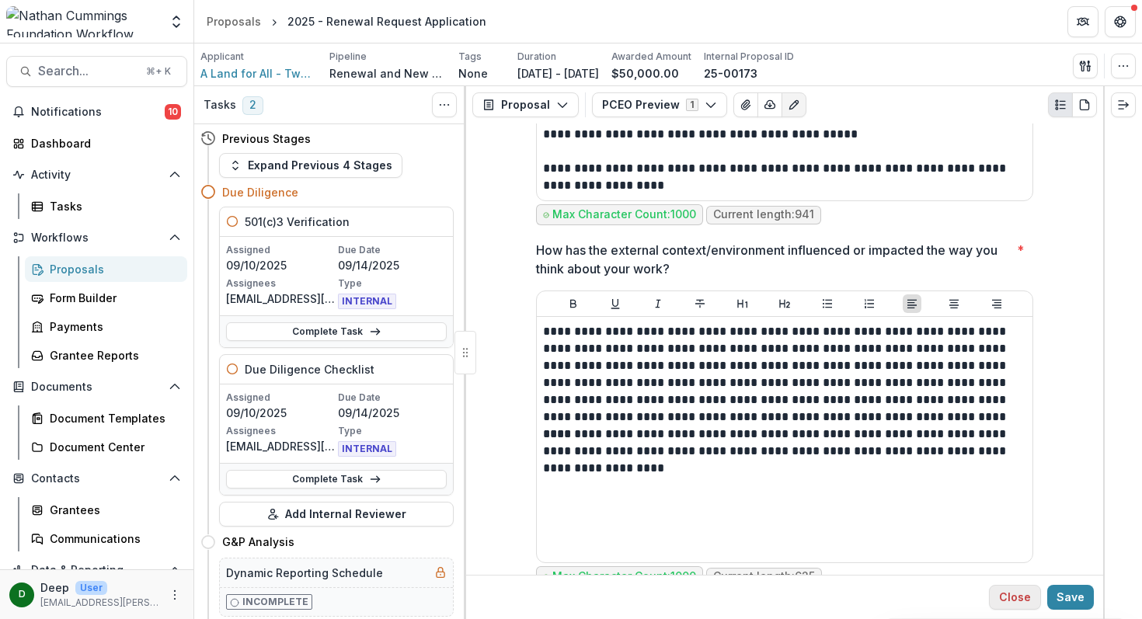
click at [1035, 599] on button "Close" at bounding box center [1015, 597] width 52 height 25
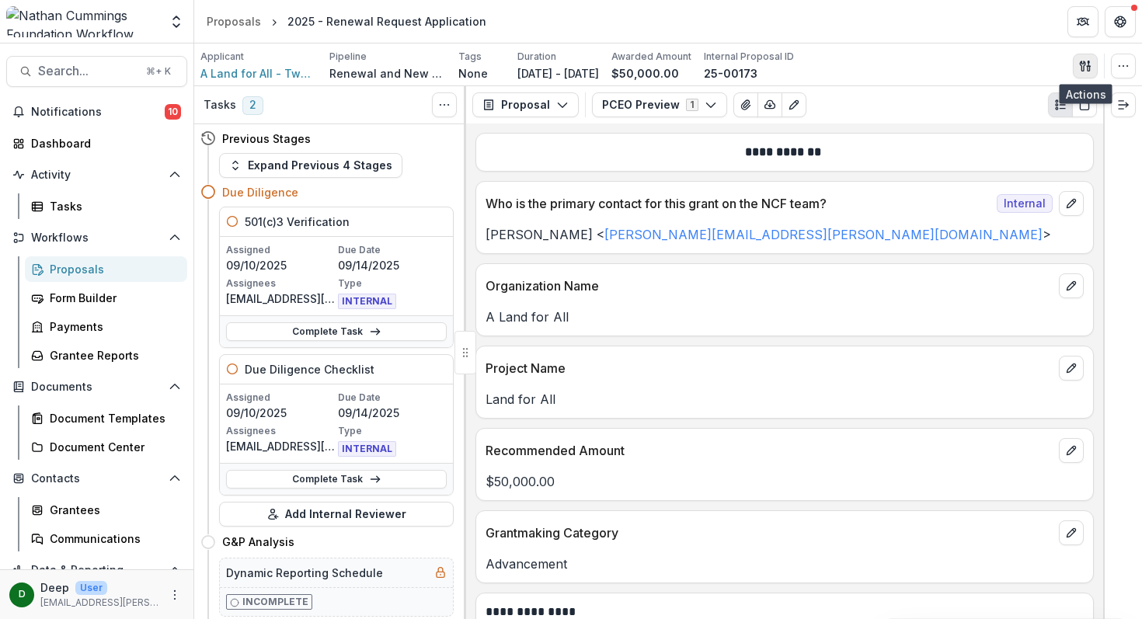
click at [1082, 60] on icon "button" at bounding box center [1085, 66] width 12 height 12
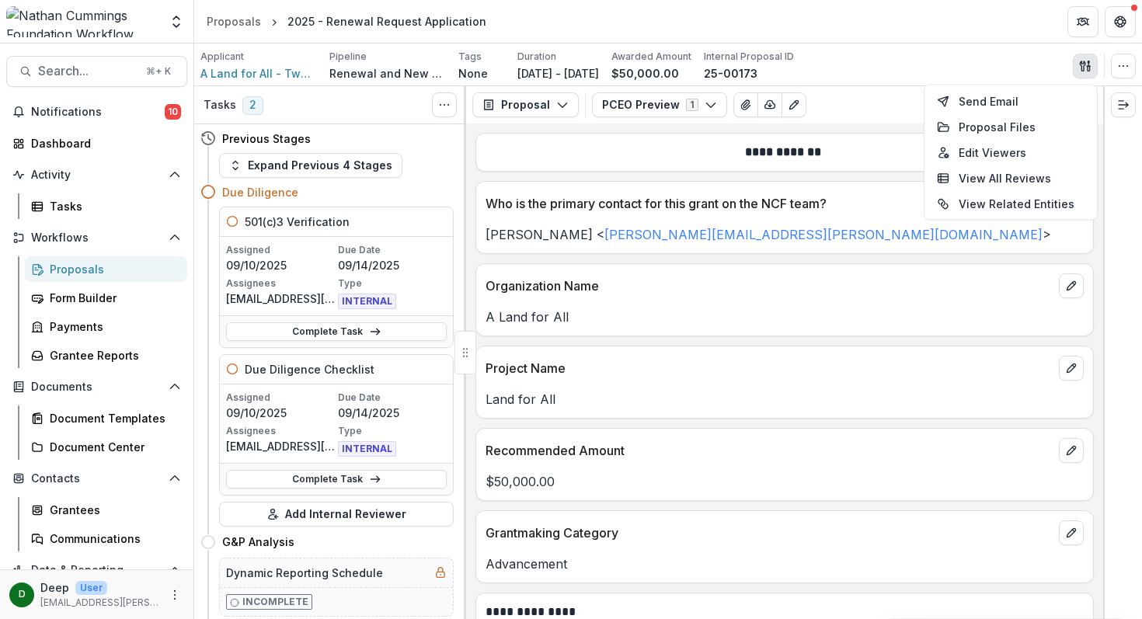
click at [986, 54] on div "Applicant A Land for All - Two States One Homeland Pipeline Renewal and New Gra…" at bounding box center [667, 66] width 935 height 32
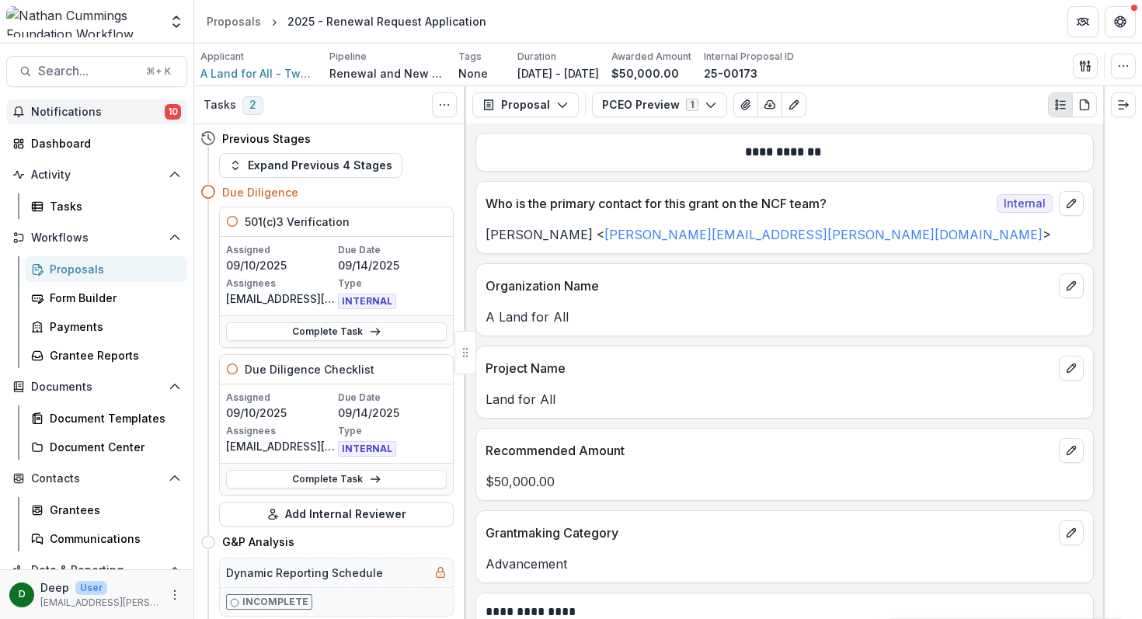
click at [87, 110] on span "Notifications" at bounding box center [98, 112] width 134 height 13
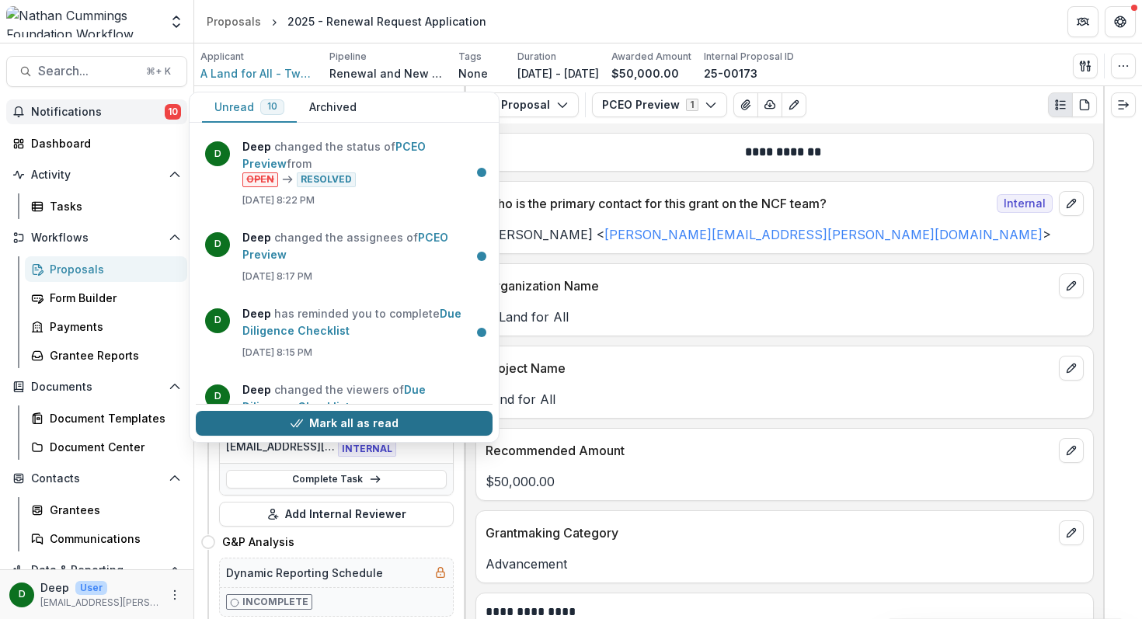
click at [367, 424] on button "Mark all as read" at bounding box center [344, 423] width 297 height 25
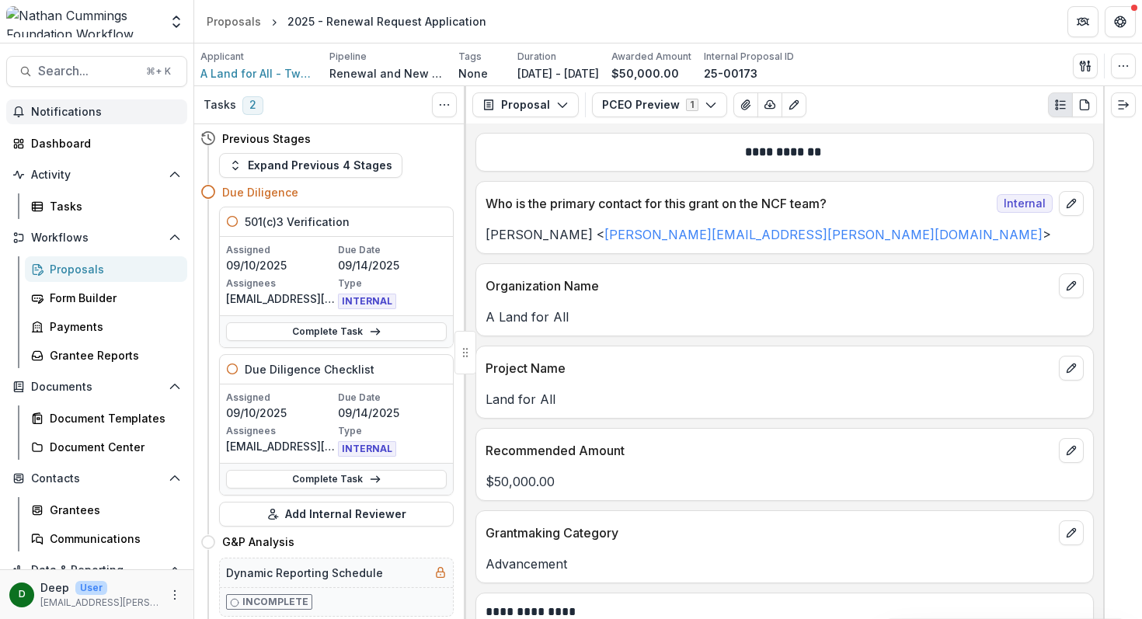
click at [556, 13] on header "Proposals 2025 - Renewal Request Application" at bounding box center [668, 21] width 948 height 43
click at [274, 71] on span "A Land for All - Two States One Homeland" at bounding box center [258, 73] width 117 height 16
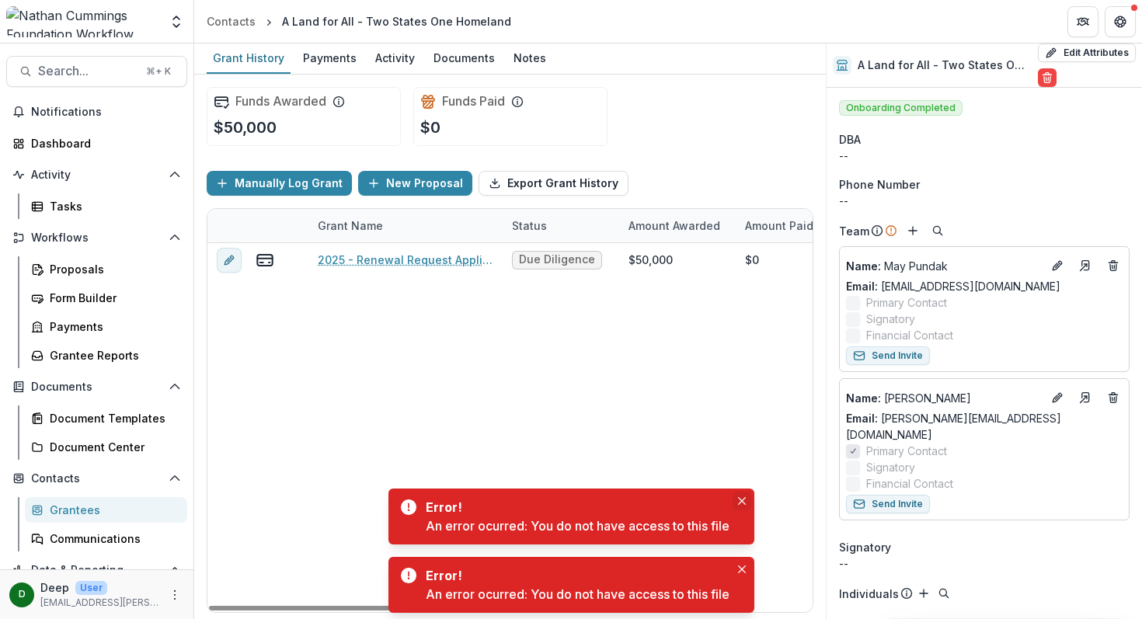
click at [740, 506] on button "Close" at bounding box center [741, 501] width 19 height 19
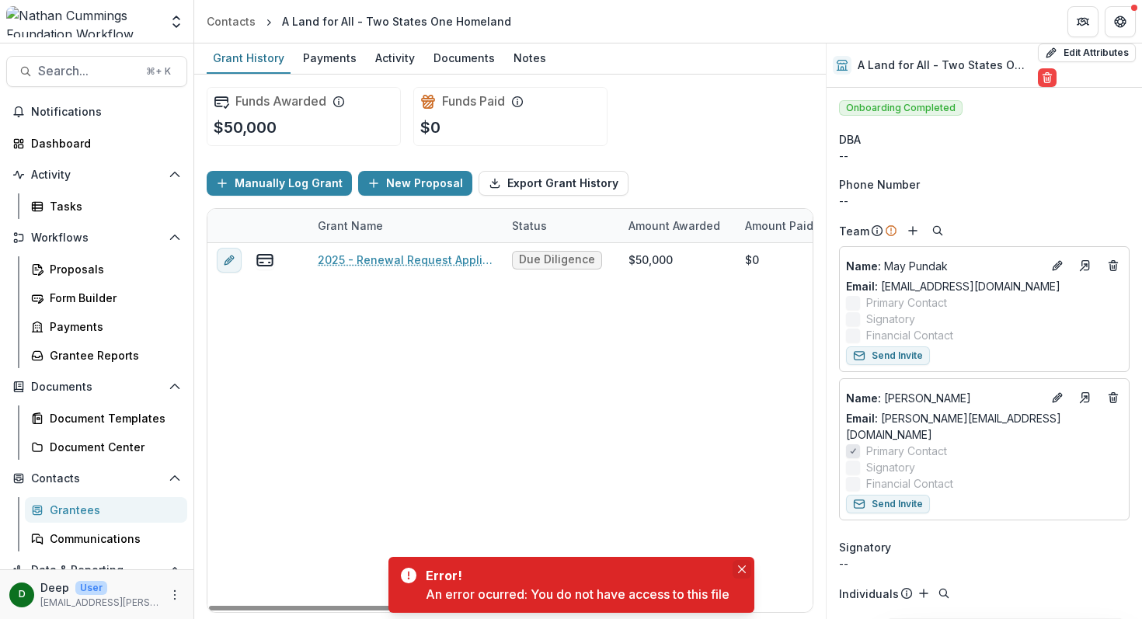
click at [746, 565] on icon "Close" at bounding box center [742, 569] width 8 height 8
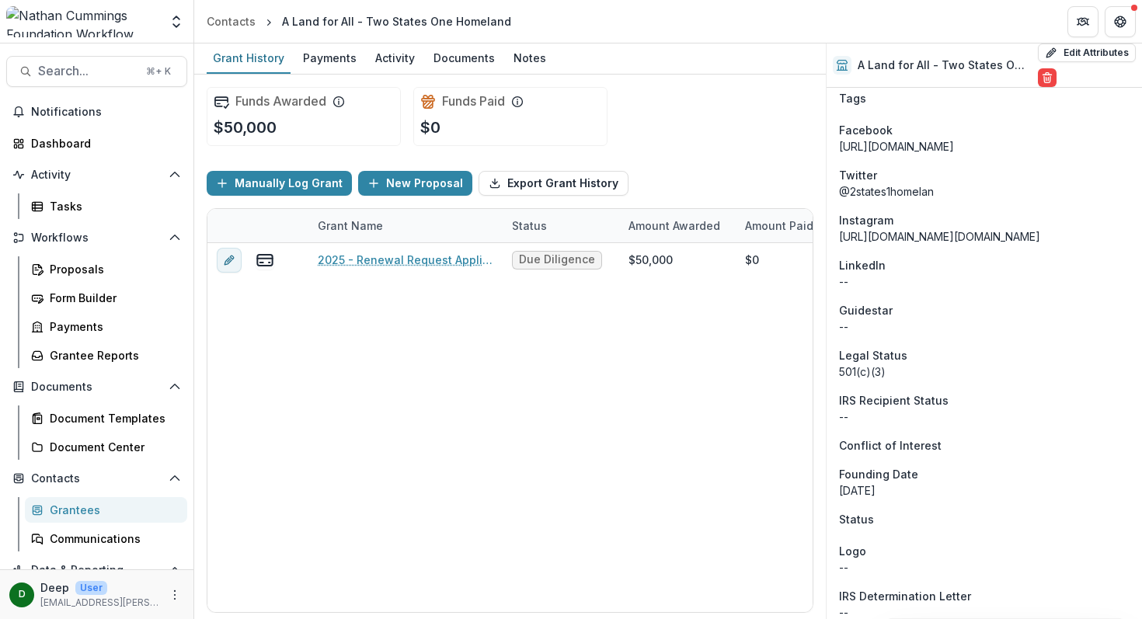
scroll to position [1586, 0]
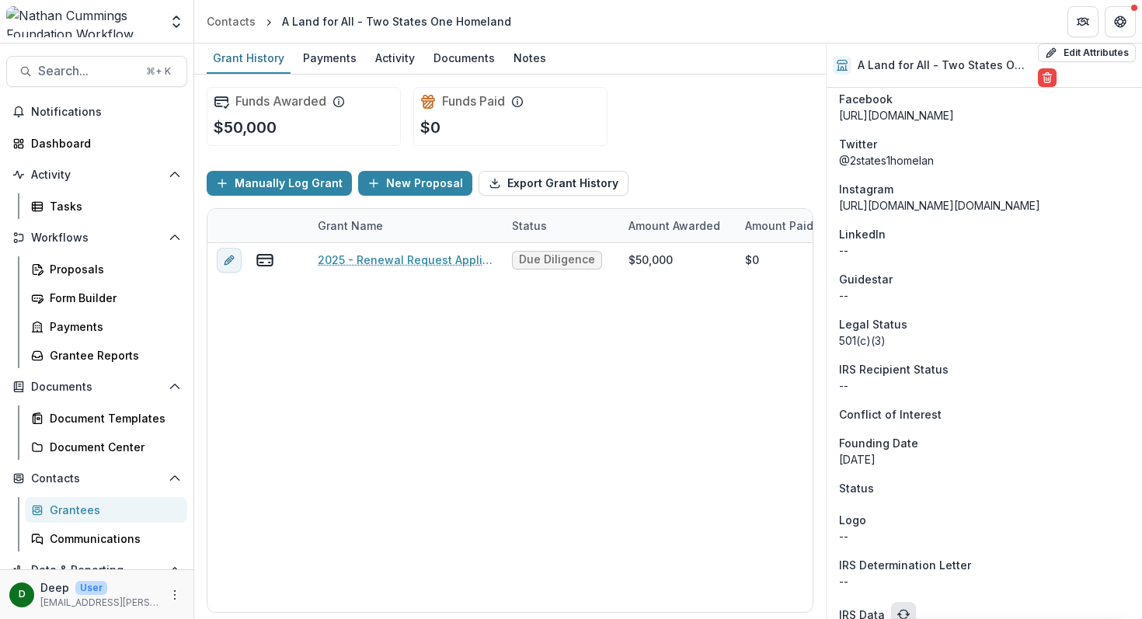
click at [905, 610] on icon "refresh" at bounding box center [904, 612] width 8 height 5
click at [900, 608] on icon "refresh" at bounding box center [903, 614] width 12 height 12
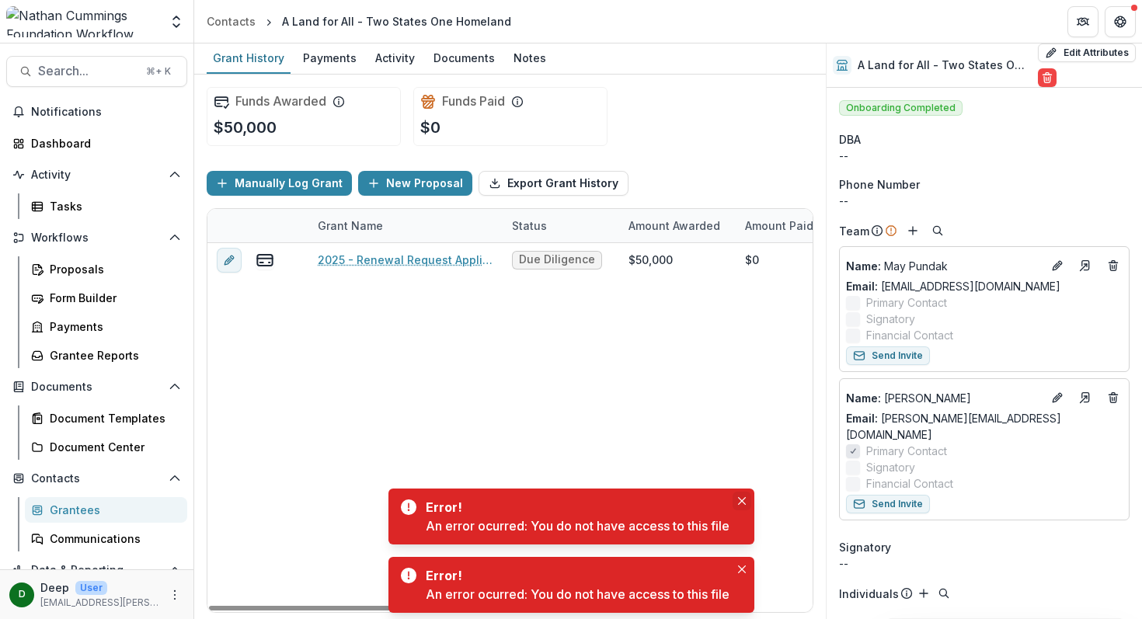
click at [742, 499] on icon "Close" at bounding box center [741, 501] width 8 height 8
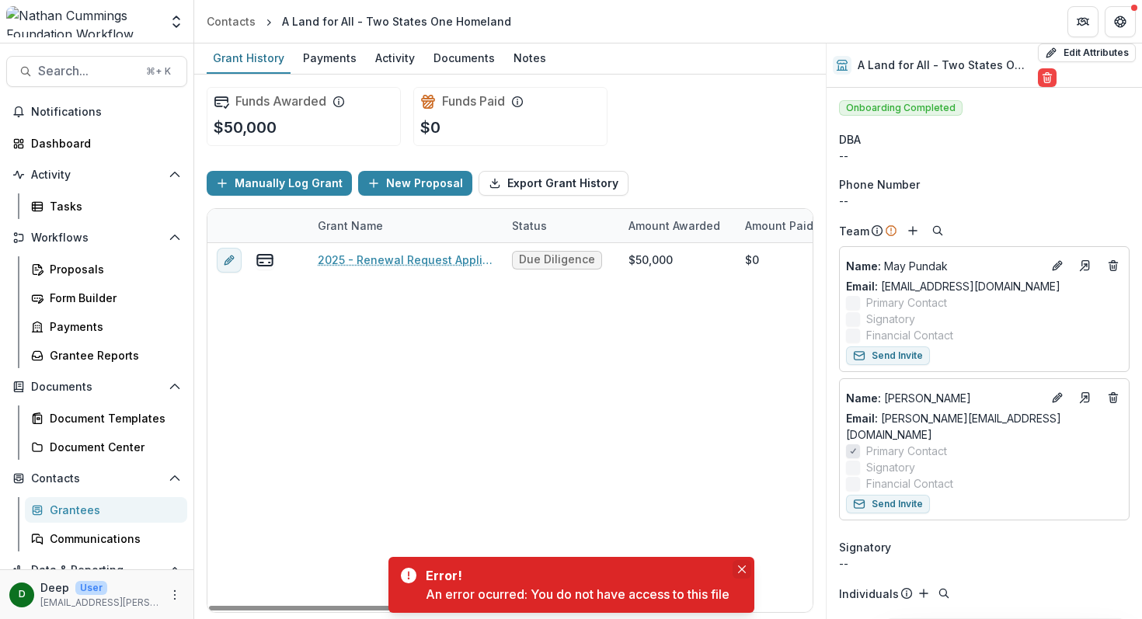
click at [742, 566] on icon "Close" at bounding box center [742, 569] width 8 height 8
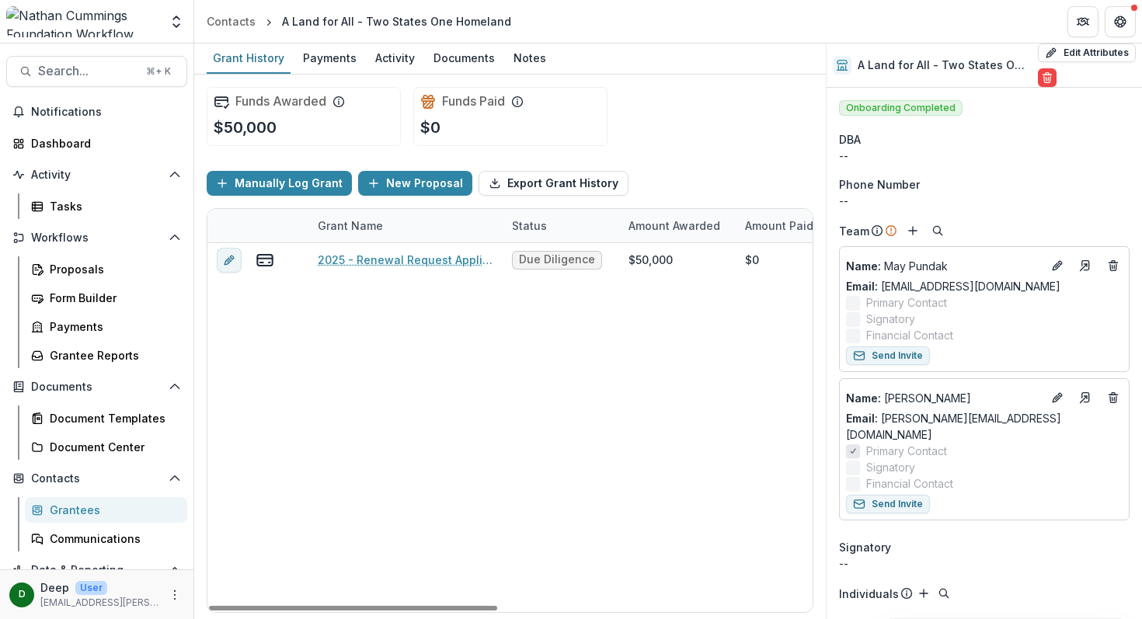
click at [719, 381] on div "2025 - Renewal Request Application Due Diligence $50,000 $0 $50,000 Oct 15, 202…" at bounding box center [840, 427] width 1266 height 369
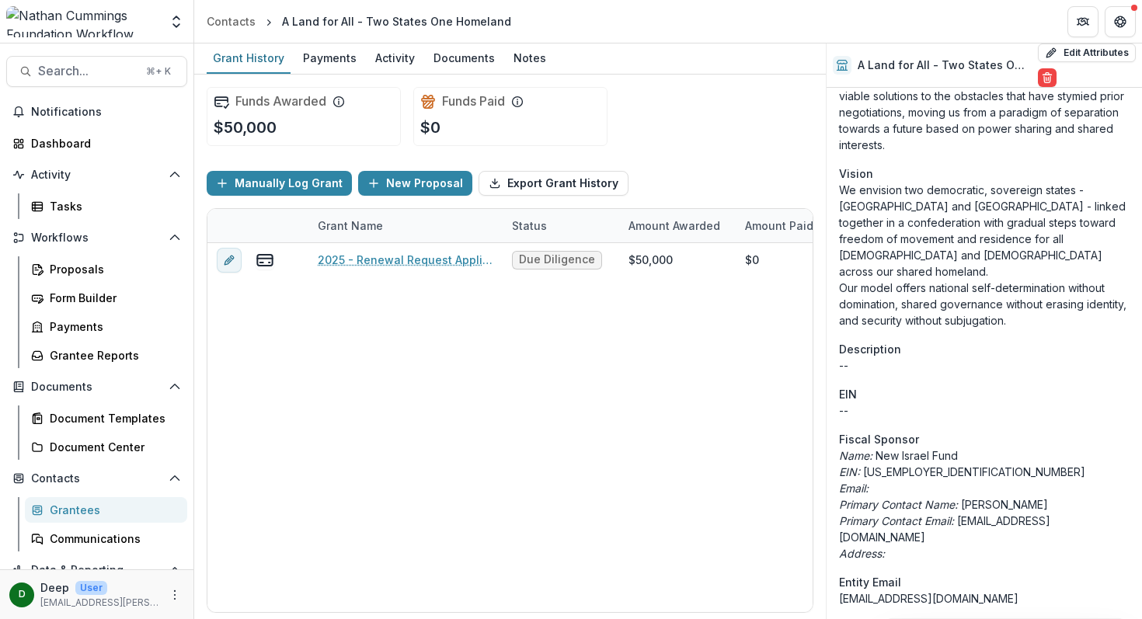
scroll to position [771, 0]
click at [369, 61] on div "Activity" at bounding box center [395, 58] width 52 height 23
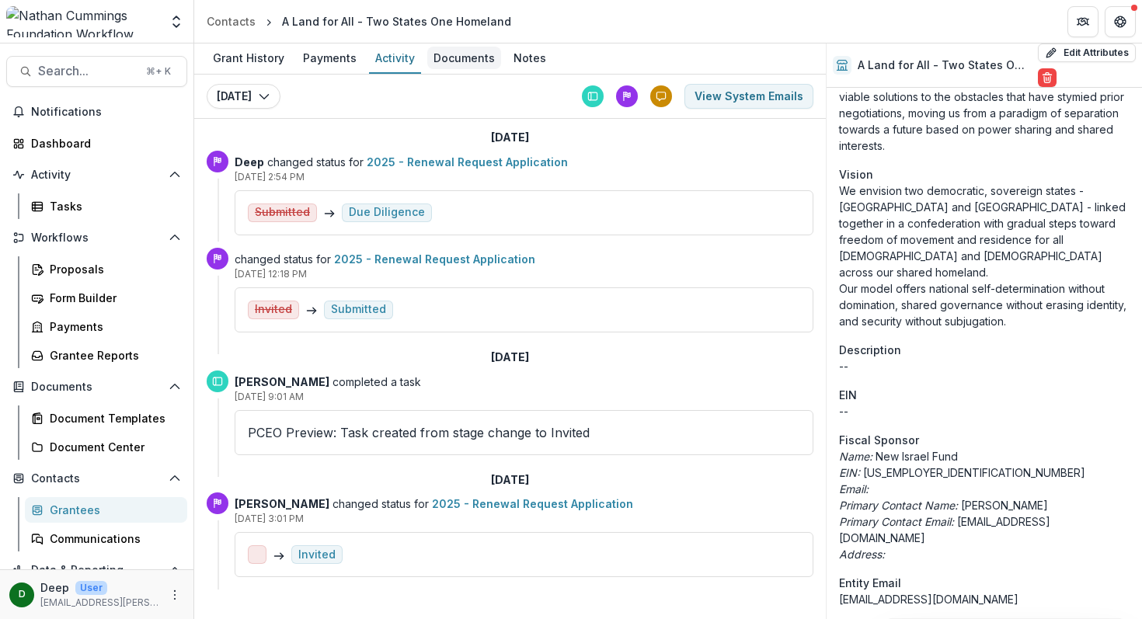
click at [462, 64] on div "Documents" at bounding box center [464, 58] width 74 height 23
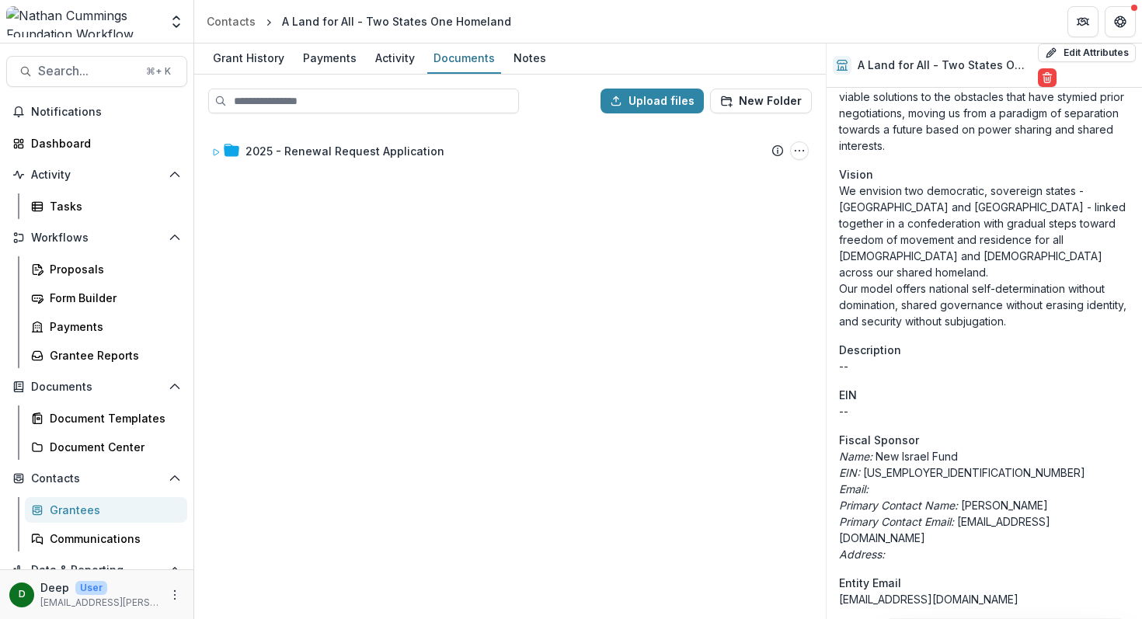
click at [497, 66] on div "Grant History Payments Activity Documents Notes" at bounding box center [509, 58] width 631 height 31
click at [515, 61] on div "Notes" at bounding box center [529, 58] width 45 height 23
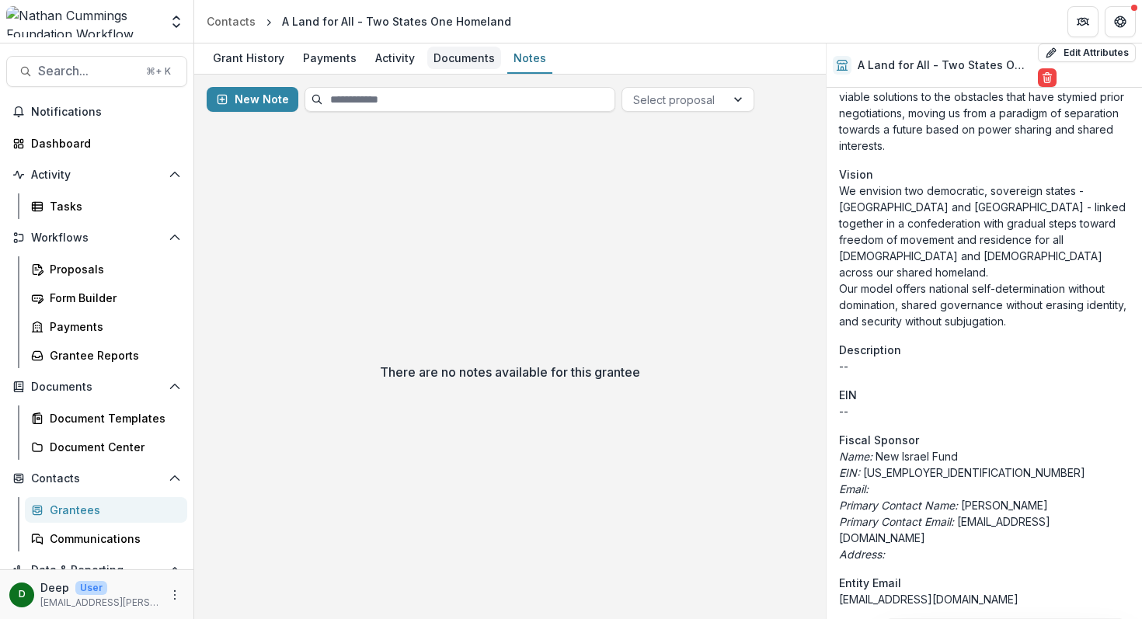
click at [468, 57] on div "Documents" at bounding box center [464, 58] width 74 height 23
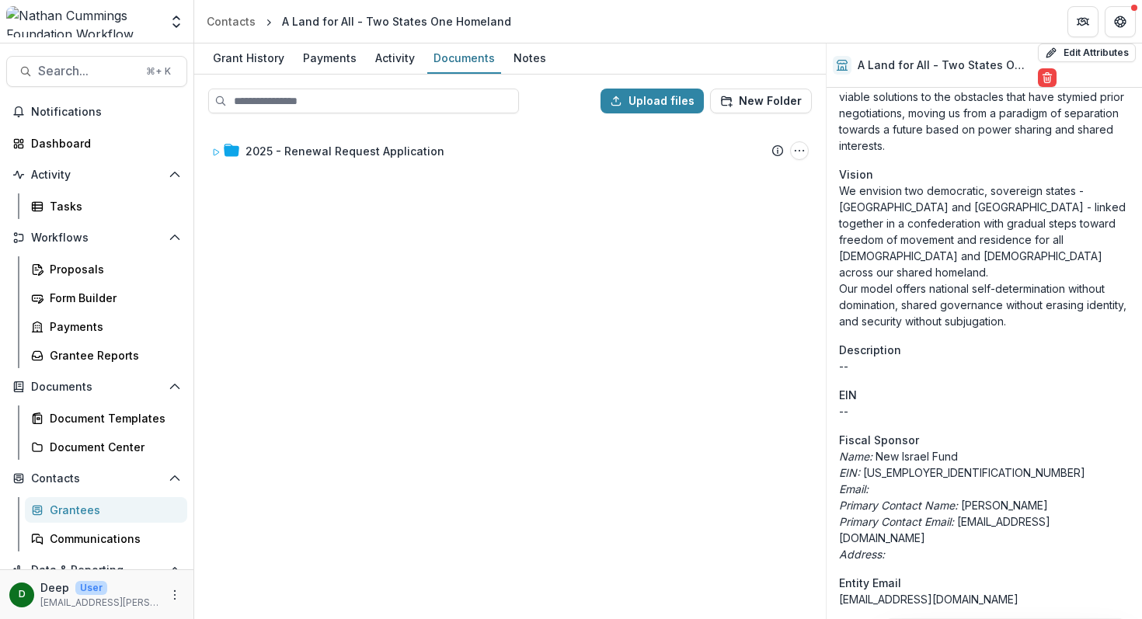
click at [417, 57] on div "Grant History Payments Activity Documents Notes" at bounding box center [509, 58] width 631 height 31
click at [396, 57] on div "Activity" at bounding box center [395, 58] width 52 height 23
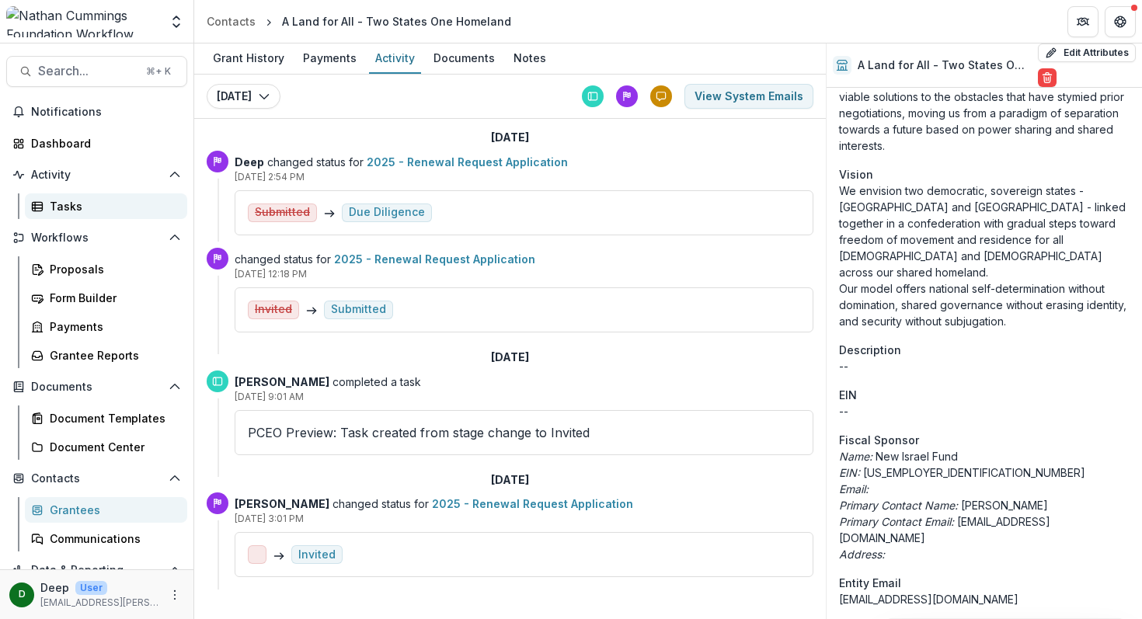
click at [75, 209] on div "Tasks" at bounding box center [112, 206] width 125 height 16
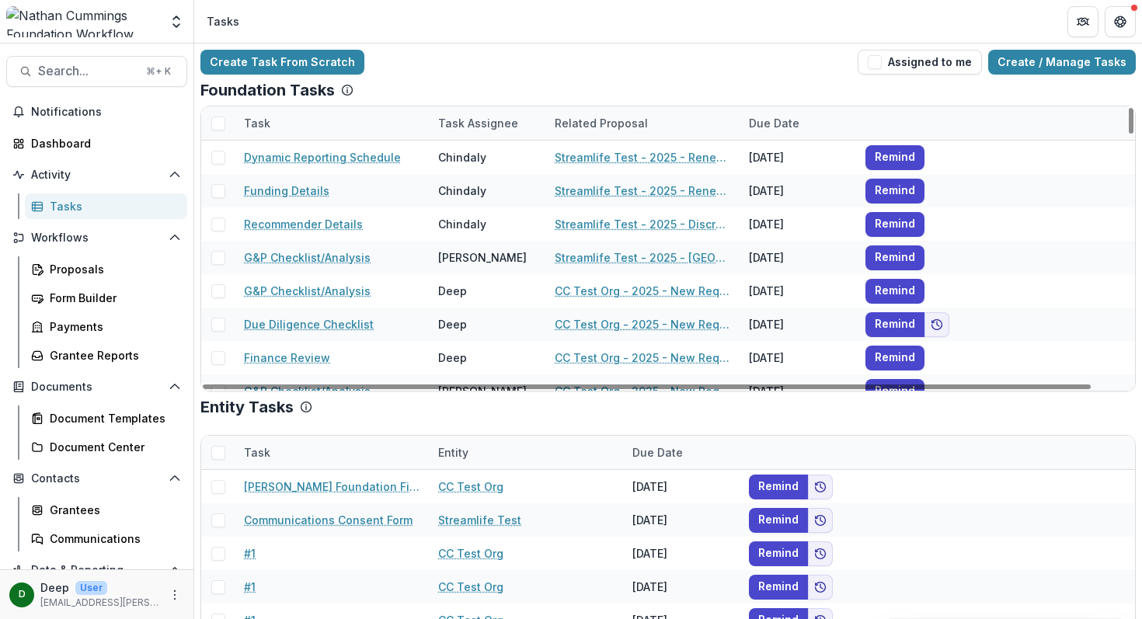
click at [431, 57] on div "Create Task From Scratch Assigned to me Create / Manage Tasks" at bounding box center [667, 62] width 935 height 25
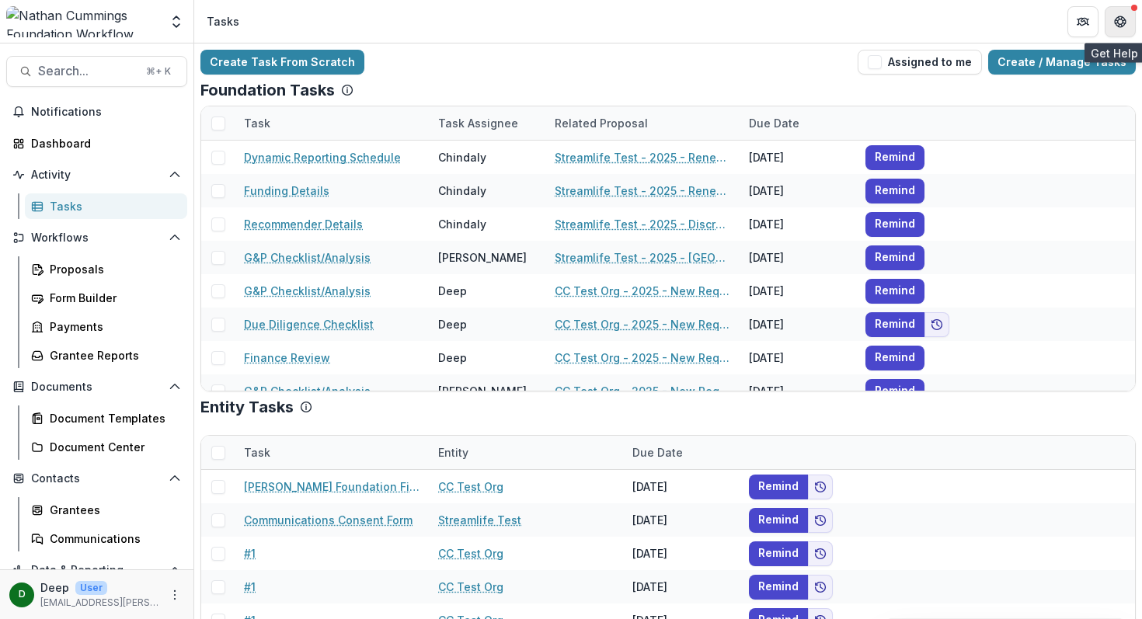
click at [1119, 16] on icon "Get Help" at bounding box center [1121, 17] width 4 height 3
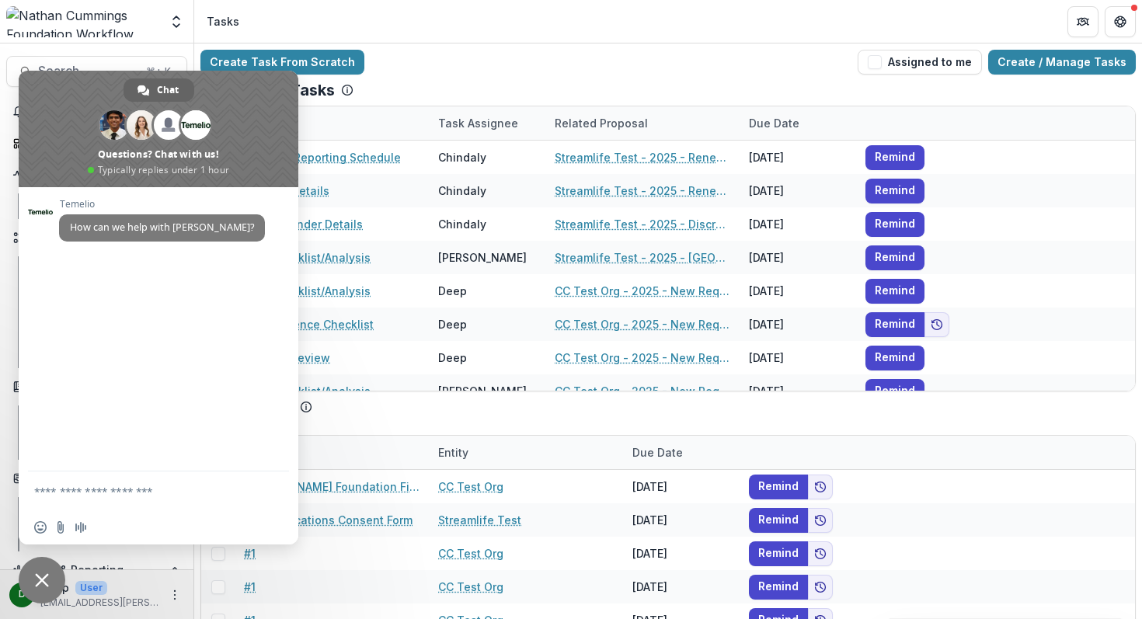
click at [34, 571] on span "Close chat" at bounding box center [42, 580] width 47 height 47
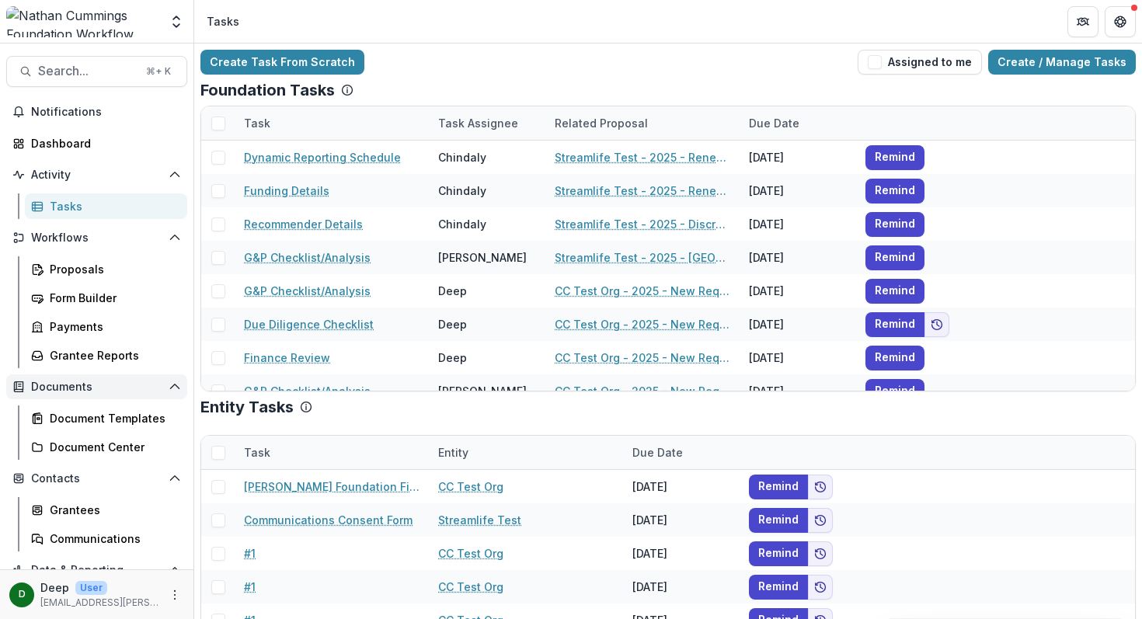
scroll to position [74, 0]
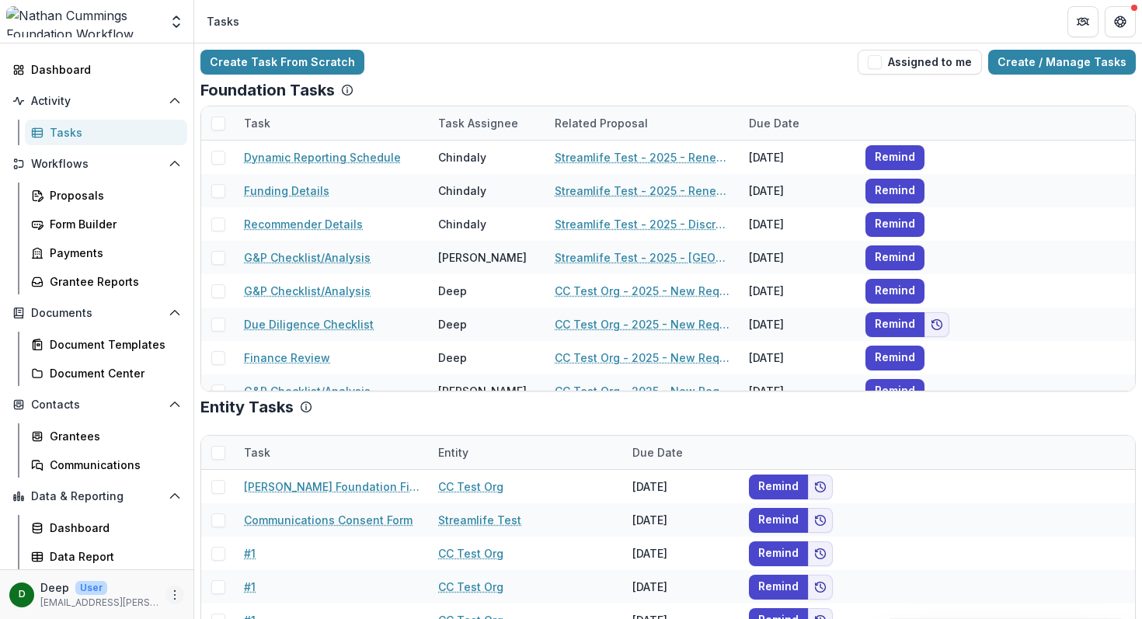
click at [169, 594] on icon "More" at bounding box center [175, 595] width 12 height 12
click at [243, 534] on link "Help Center" at bounding box center [273, 537] width 166 height 26
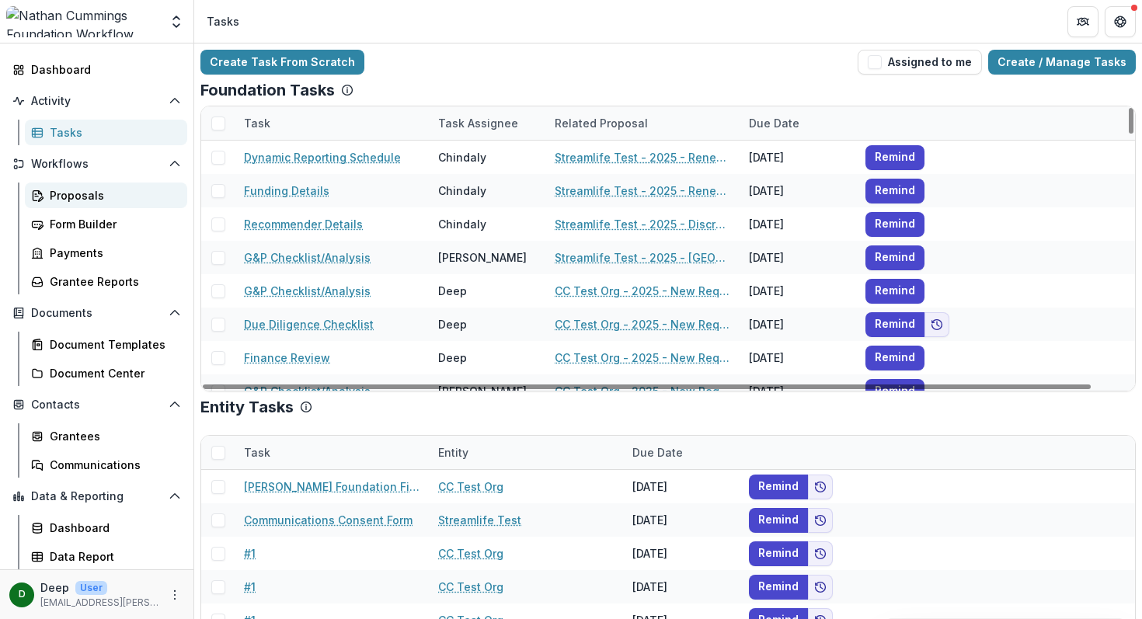
click at [71, 199] on div "Proposals" at bounding box center [112, 195] width 125 height 16
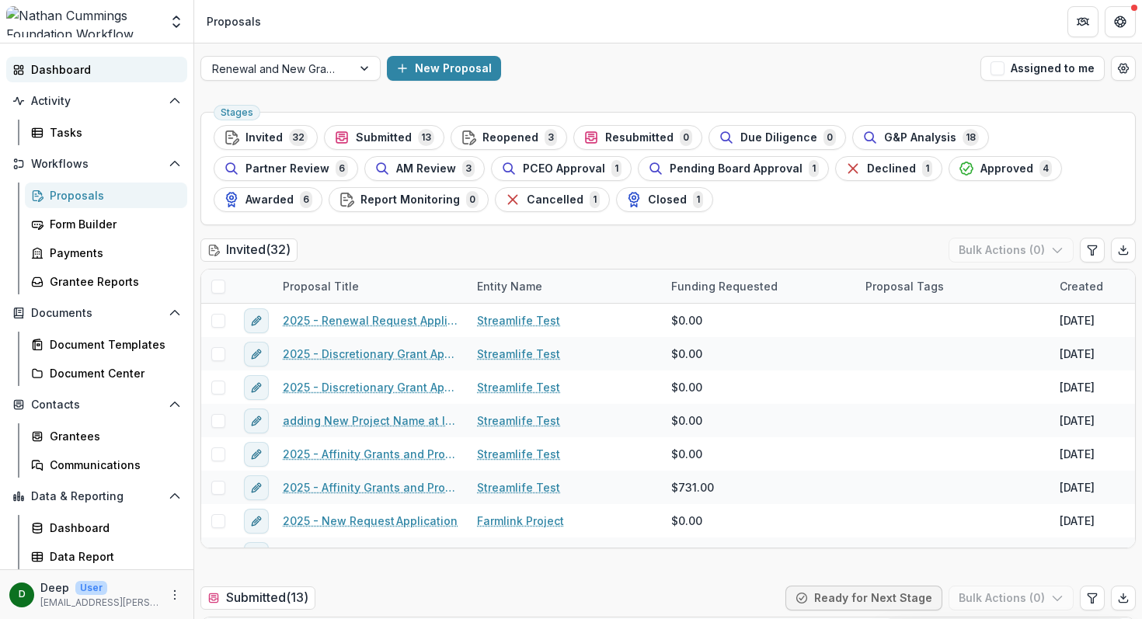
click at [52, 72] on div "Dashboard" at bounding box center [103, 69] width 144 height 16
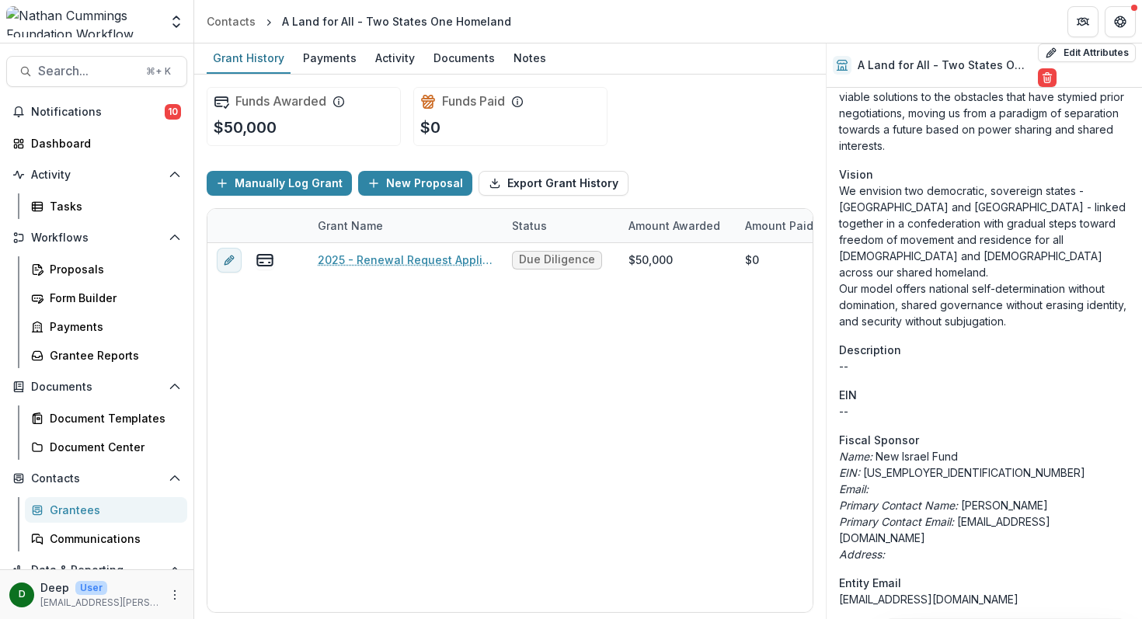
scroll to position [788, 0]
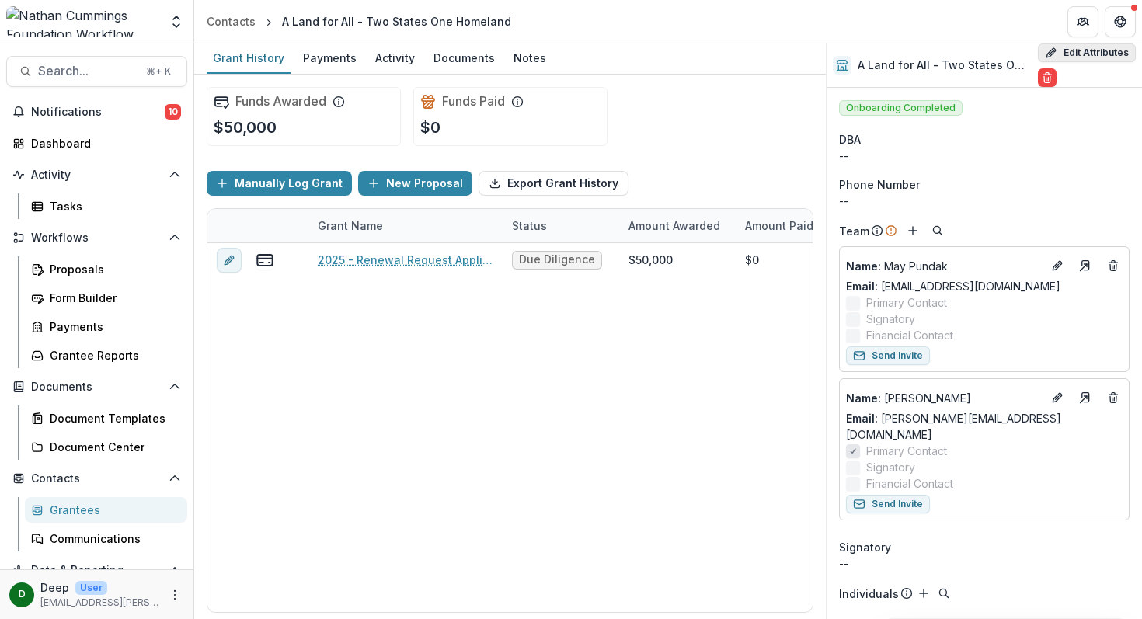
click at [1073, 52] on button "Edit Attributes" at bounding box center [1087, 52] width 98 height 19
select select
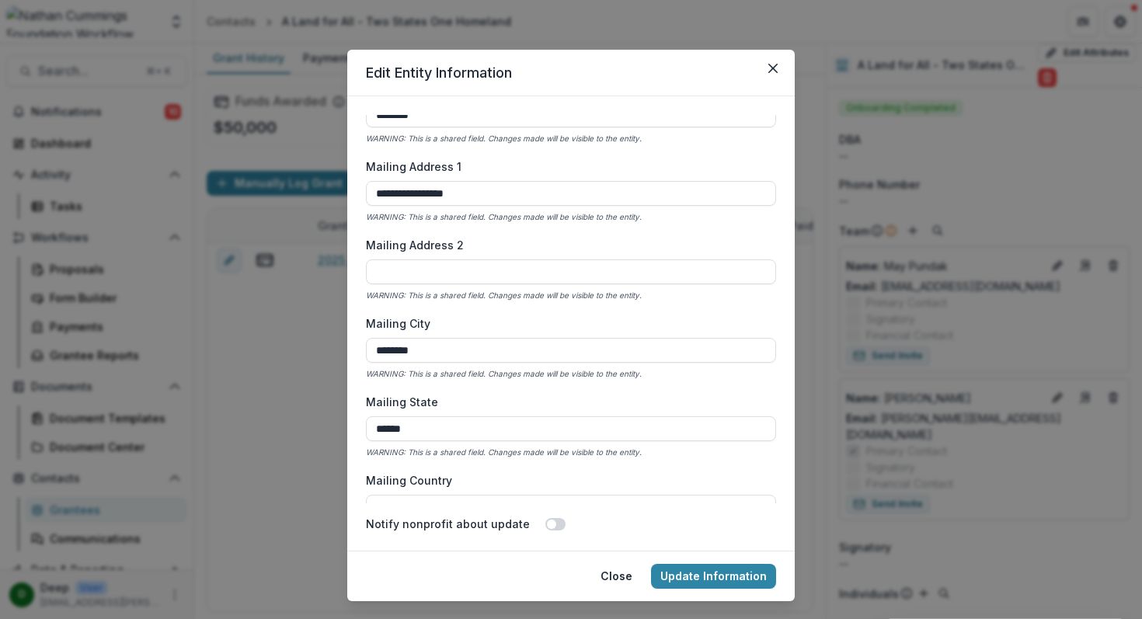
scroll to position [2190, 0]
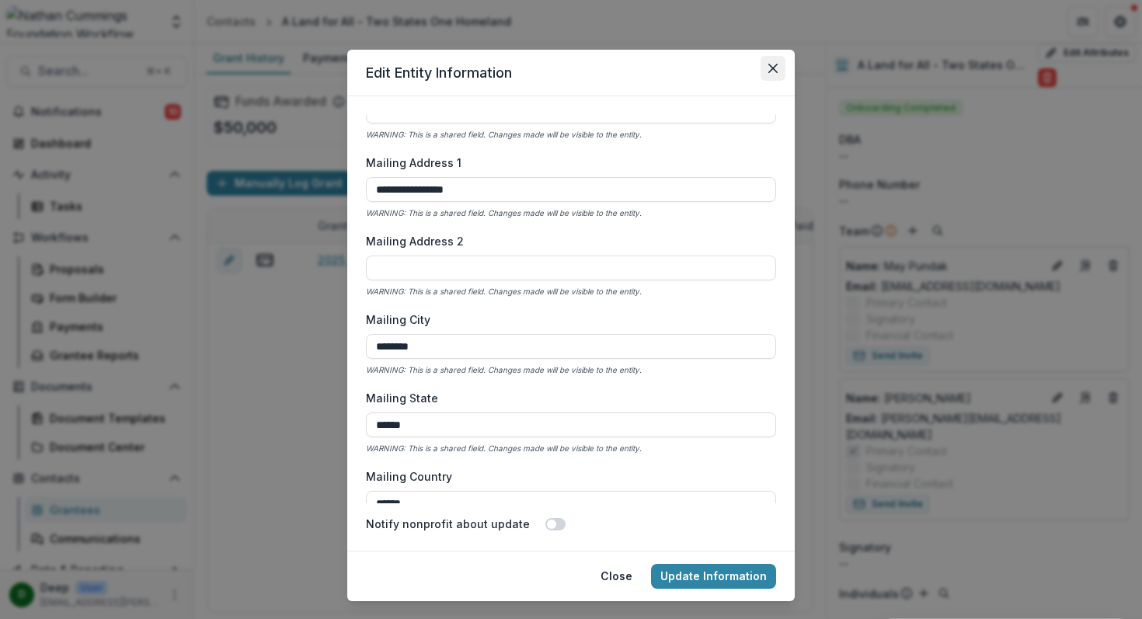
click at [771, 76] on button "Close" at bounding box center [772, 68] width 25 height 25
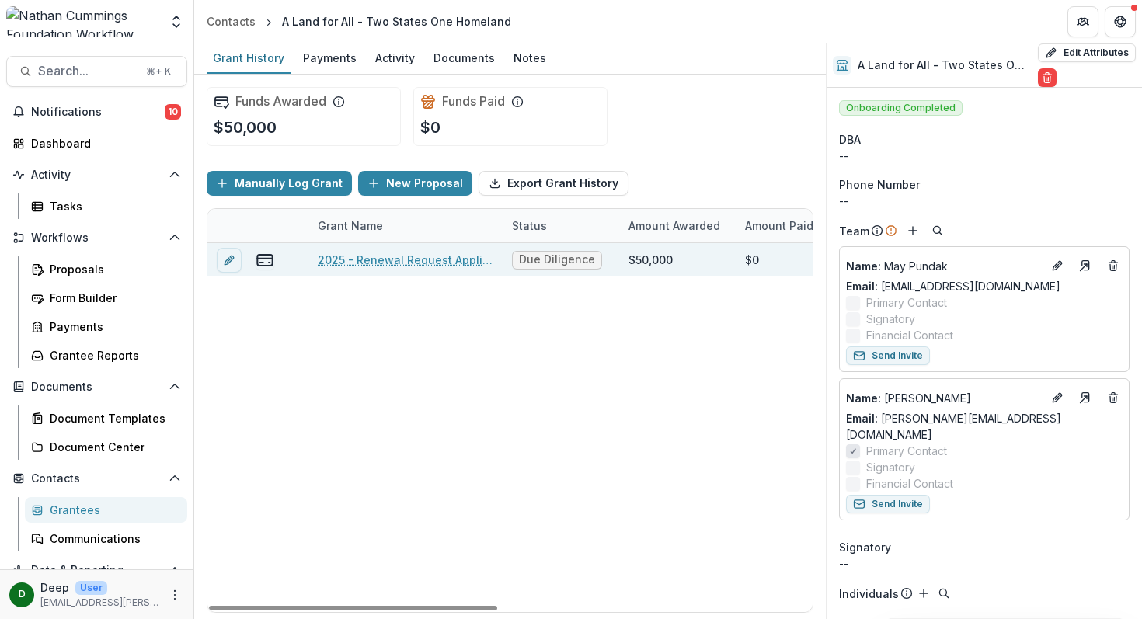
click at [358, 259] on link "2025 - Renewal Request Application" at bounding box center [406, 260] width 176 height 16
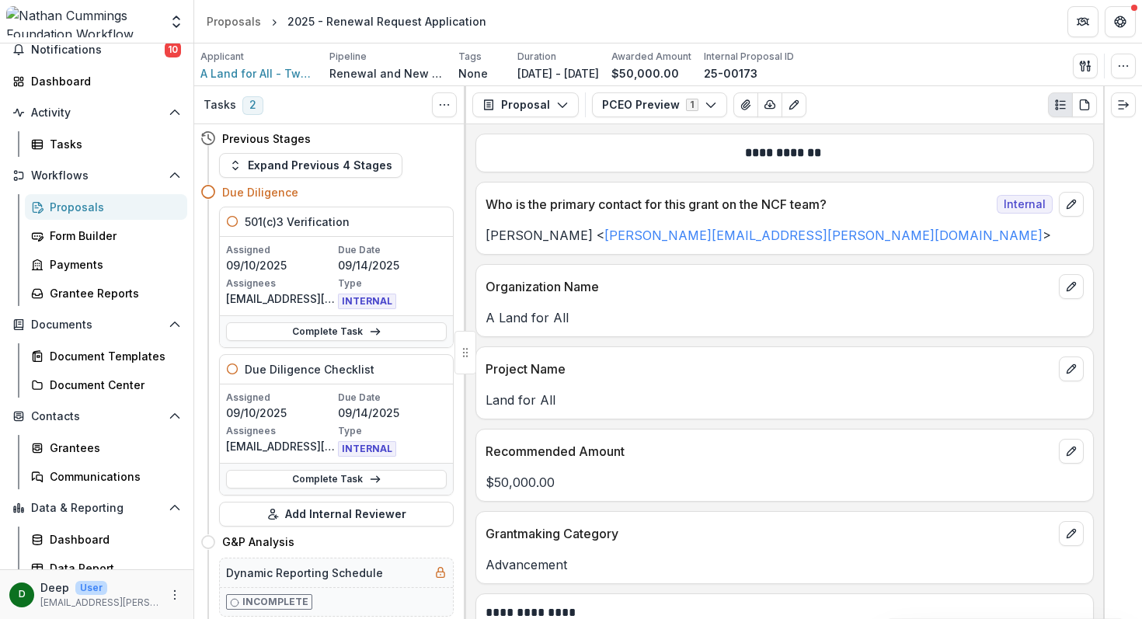
scroll to position [74, 0]
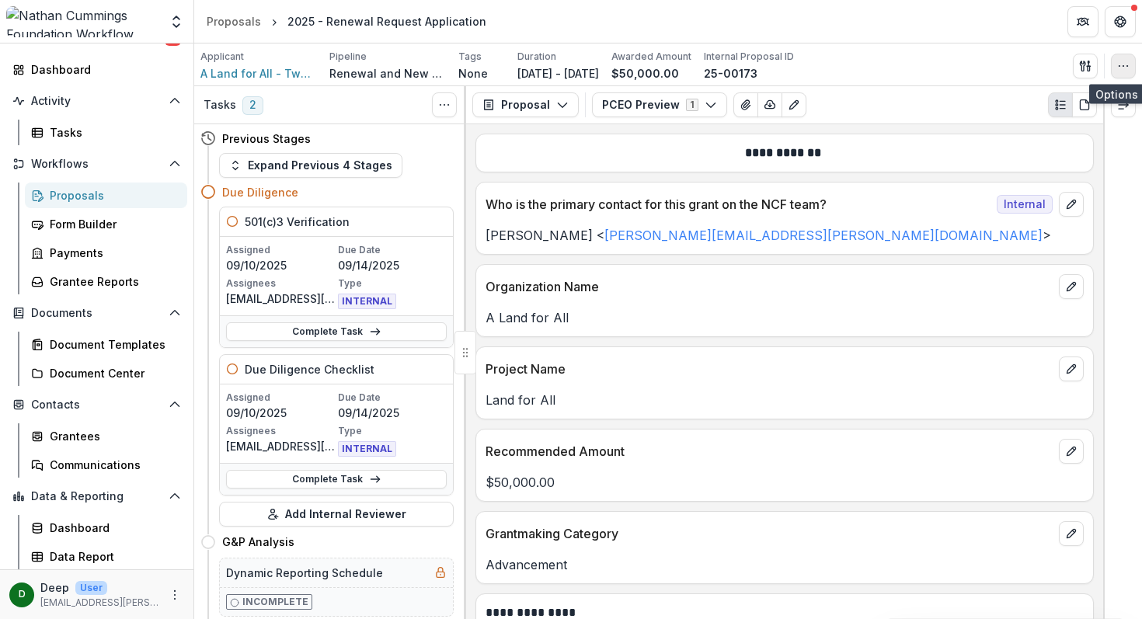
click at [1127, 65] on circle "button" at bounding box center [1127, 65] width 1 height 1
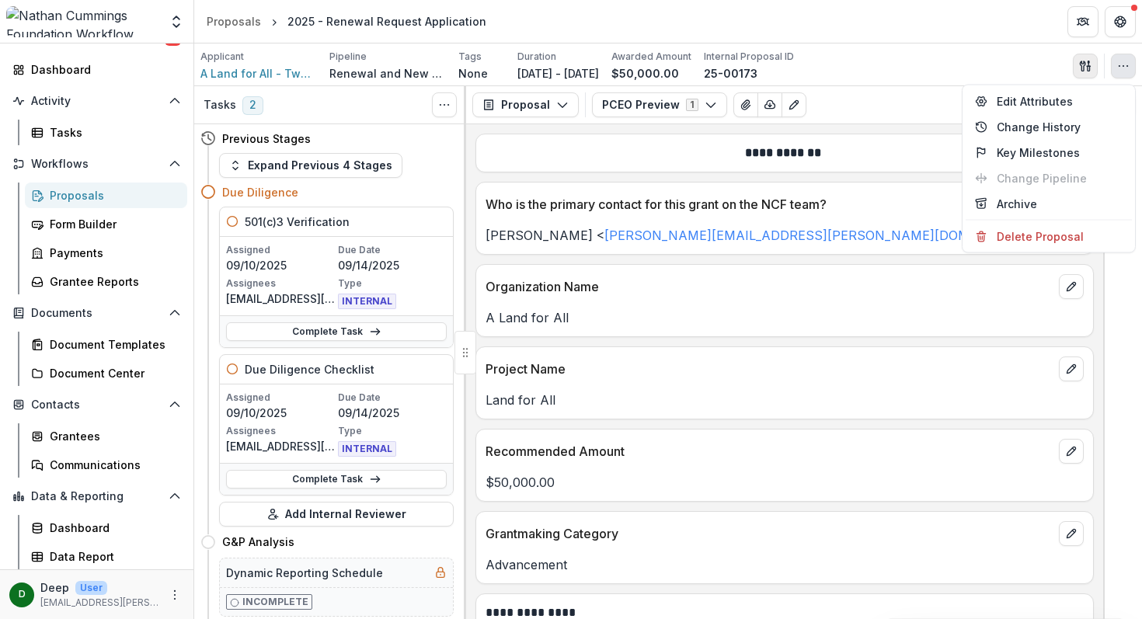
click at [1085, 68] on icon "button" at bounding box center [1085, 66] width 12 height 12
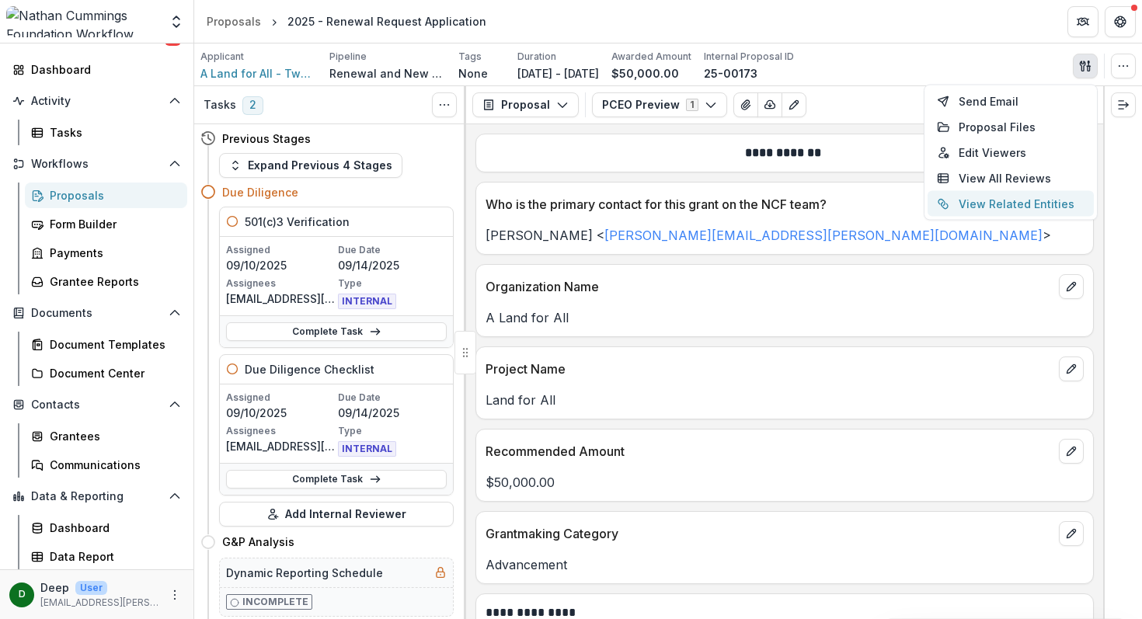
click at [1068, 208] on button "View Related Entities" at bounding box center [1010, 204] width 166 height 26
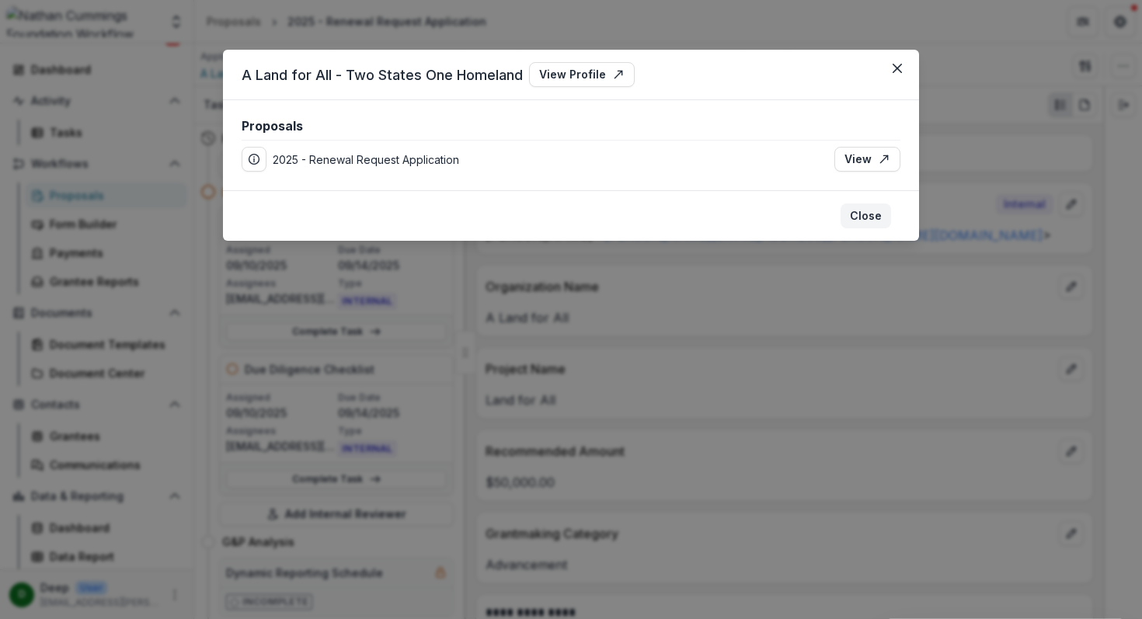
click at [875, 208] on button "Close" at bounding box center [865, 216] width 50 height 25
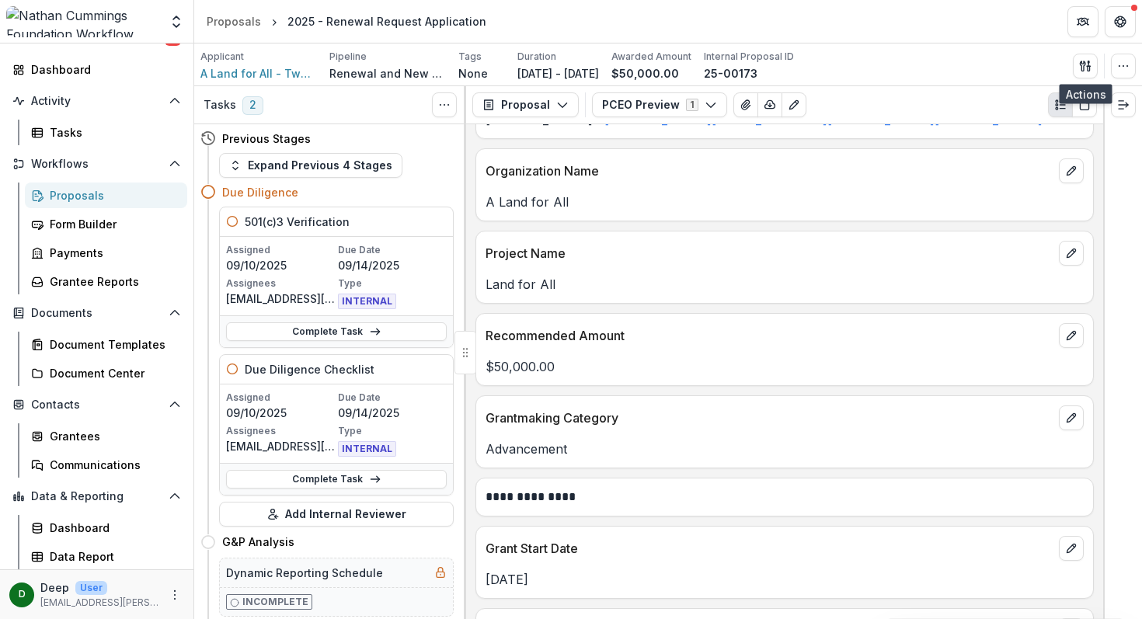
scroll to position [0, 0]
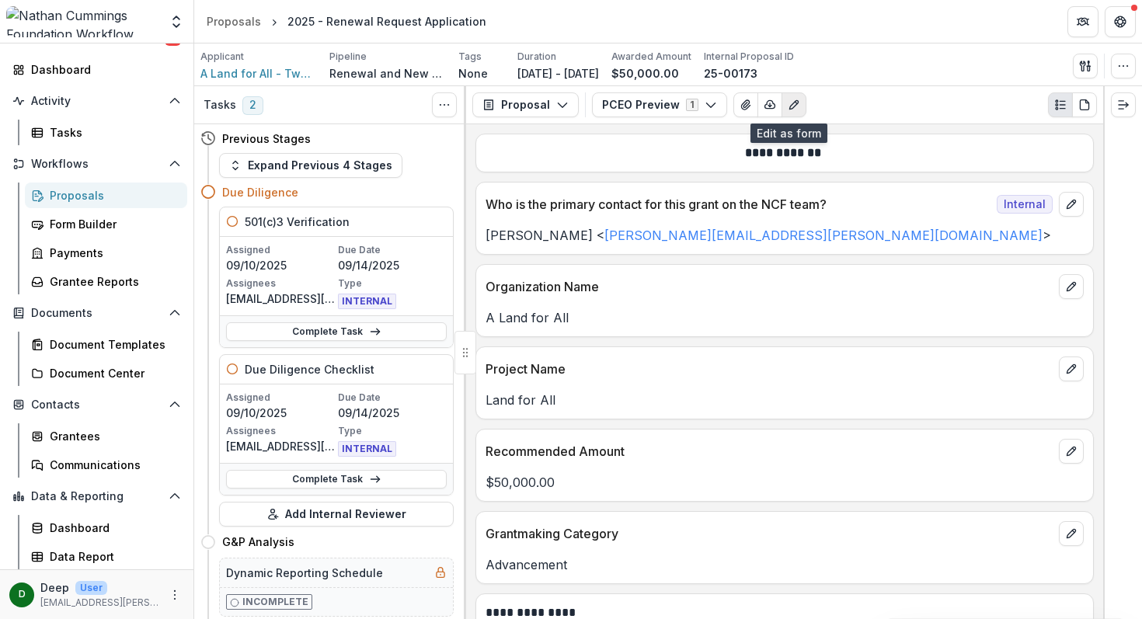
click at [781, 106] on button "Edit as form" at bounding box center [793, 104] width 25 height 25
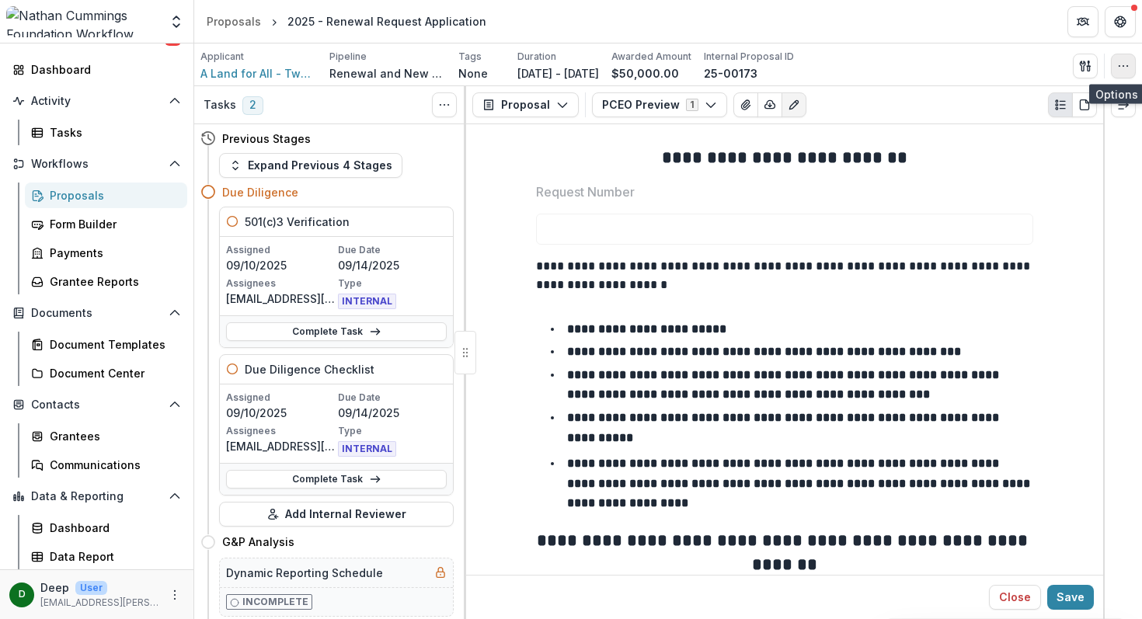
click at [1128, 65] on icon "button" at bounding box center [1123, 66] width 12 height 12
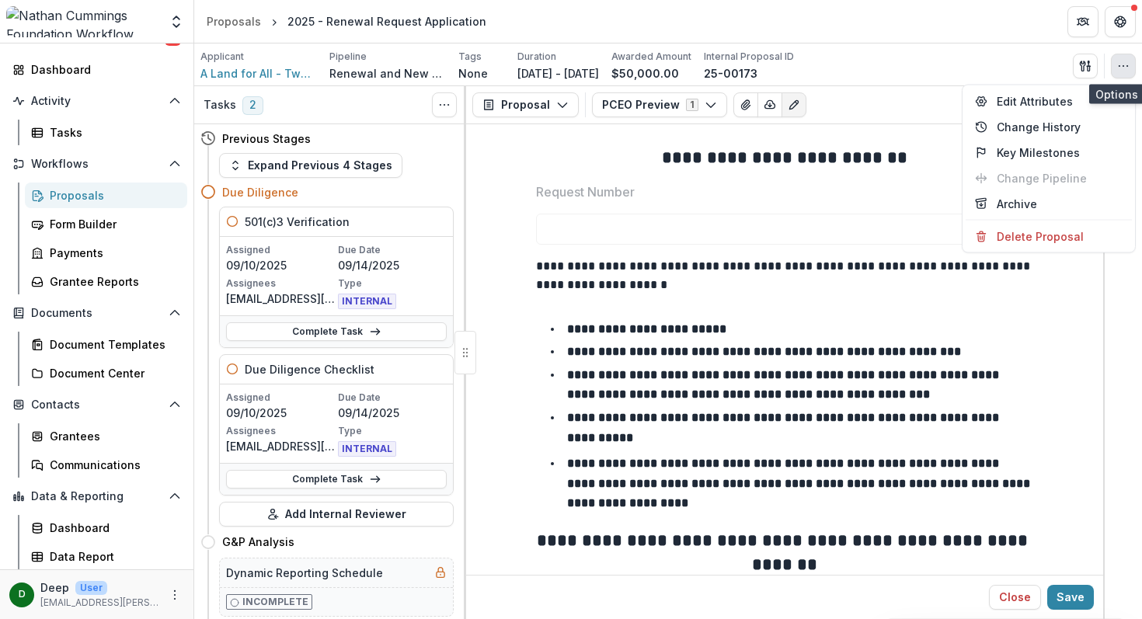
click at [1115, 73] on button "button" at bounding box center [1123, 66] width 25 height 25
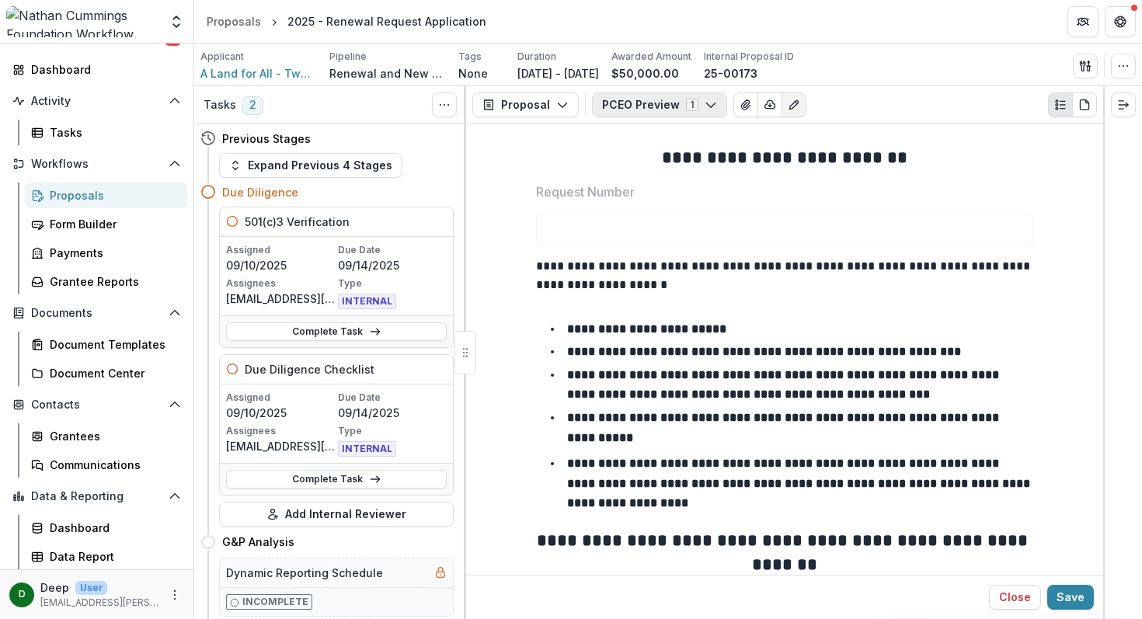
click at [711, 106] on button "PCEO Preview 1" at bounding box center [659, 104] width 135 height 25
click at [1086, 61] on icon "button" at bounding box center [1085, 66] width 12 height 12
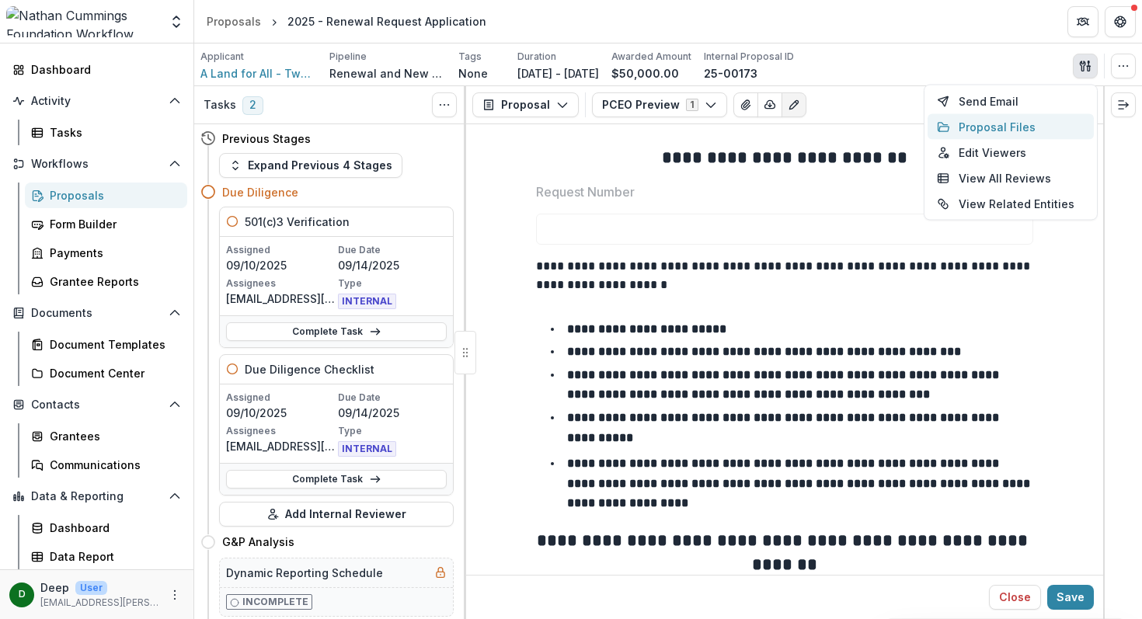
click at [1043, 124] on button "Proposal Files" at bounding box center [1010, 127] width 166 height 26
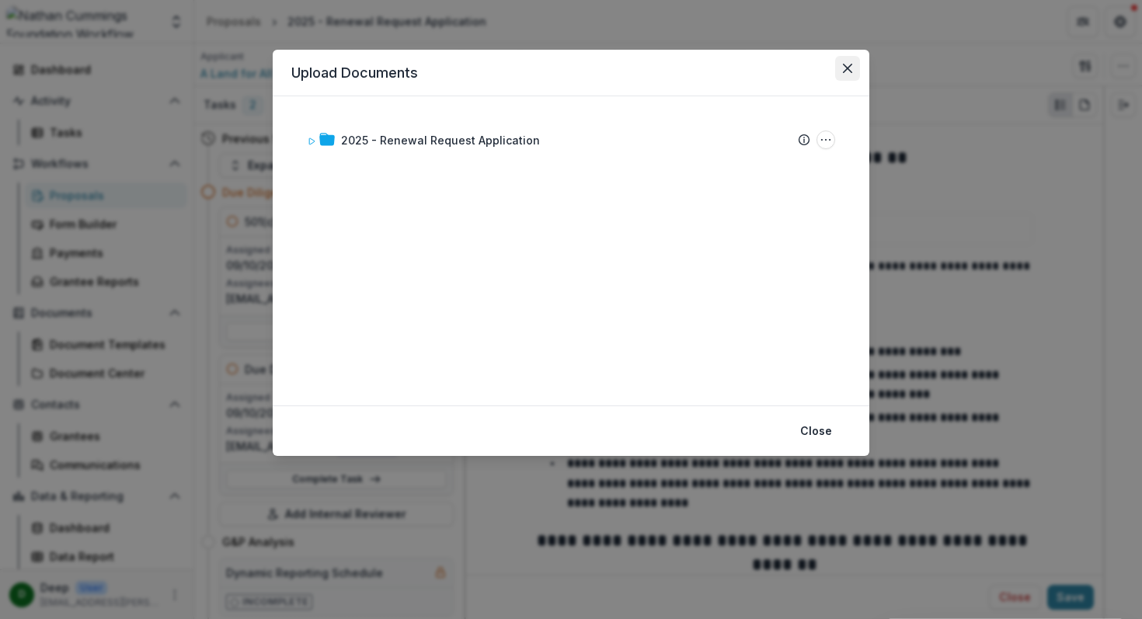
click at [849, 61] on button "Close" at bounding box center [847, 68] width 25 height 25
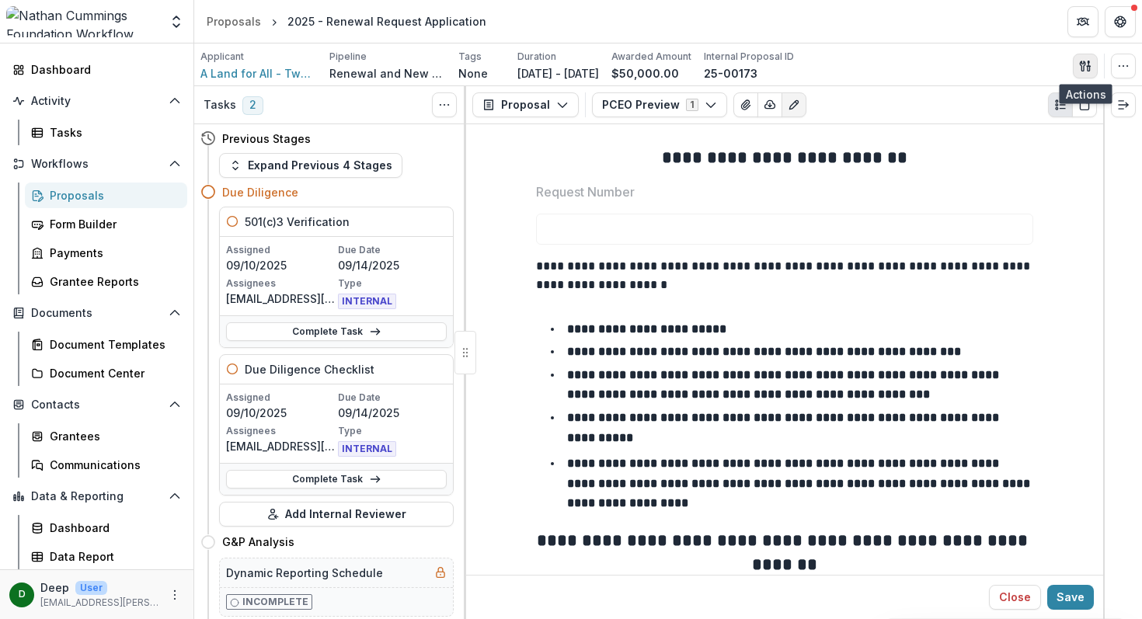
click at [1087, 70] on icon "button" at bounding box center [1088, 68] width 2 height 5
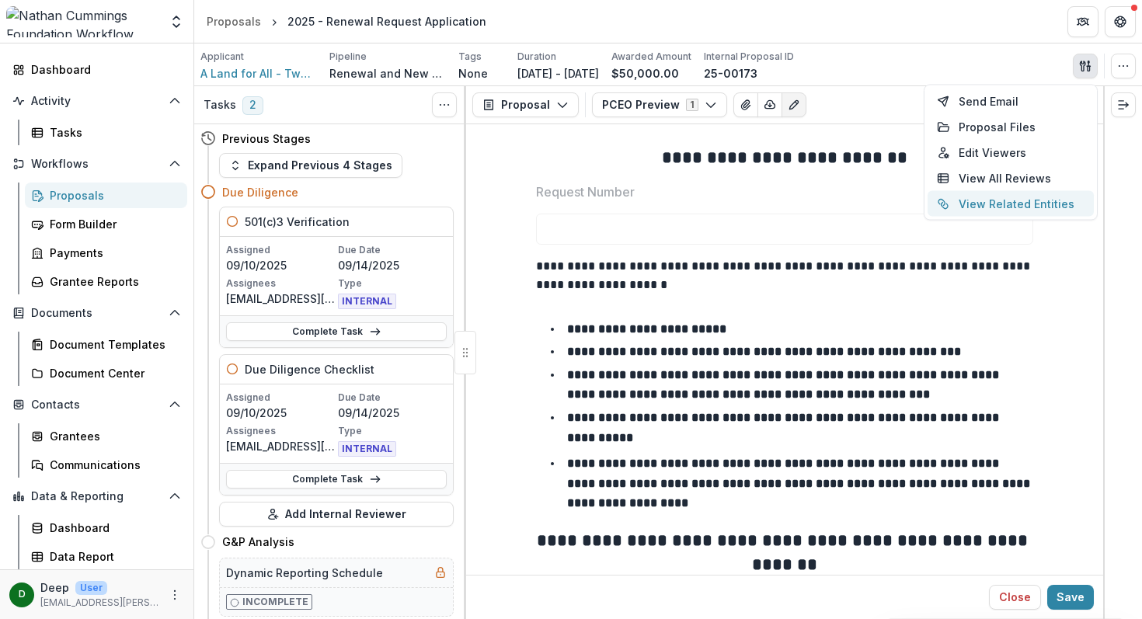
click at [1054, 205] on button "View Related Entities" at bounding box center [1010, 204] width 166 height 26
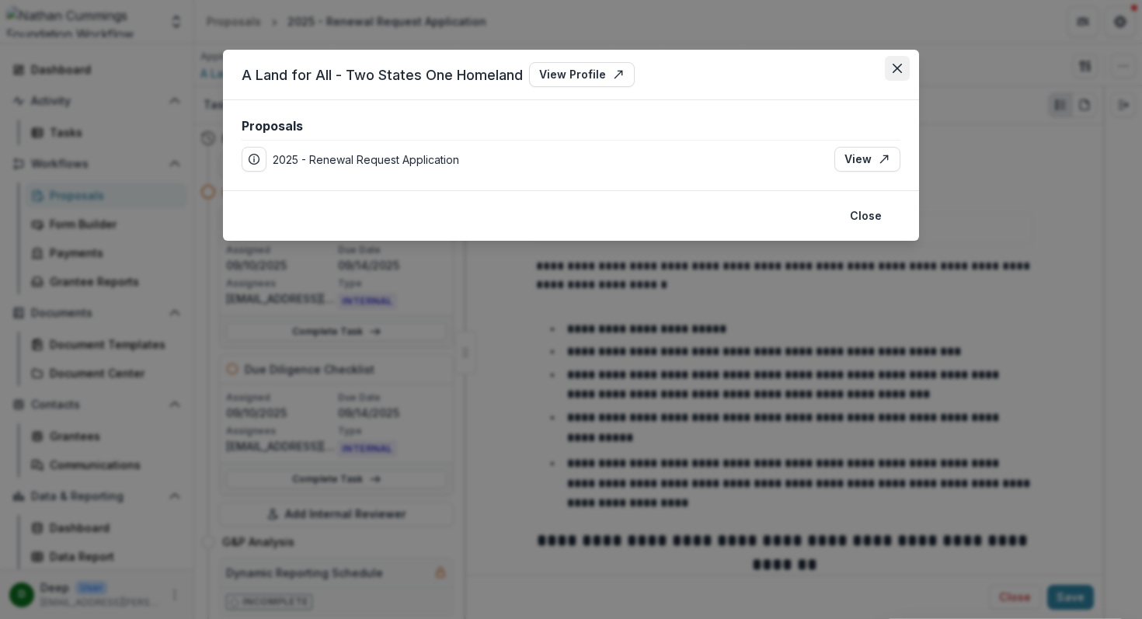
click at [903, 69] on button "Close" at bounding box center [897, 68] width 25 height 25
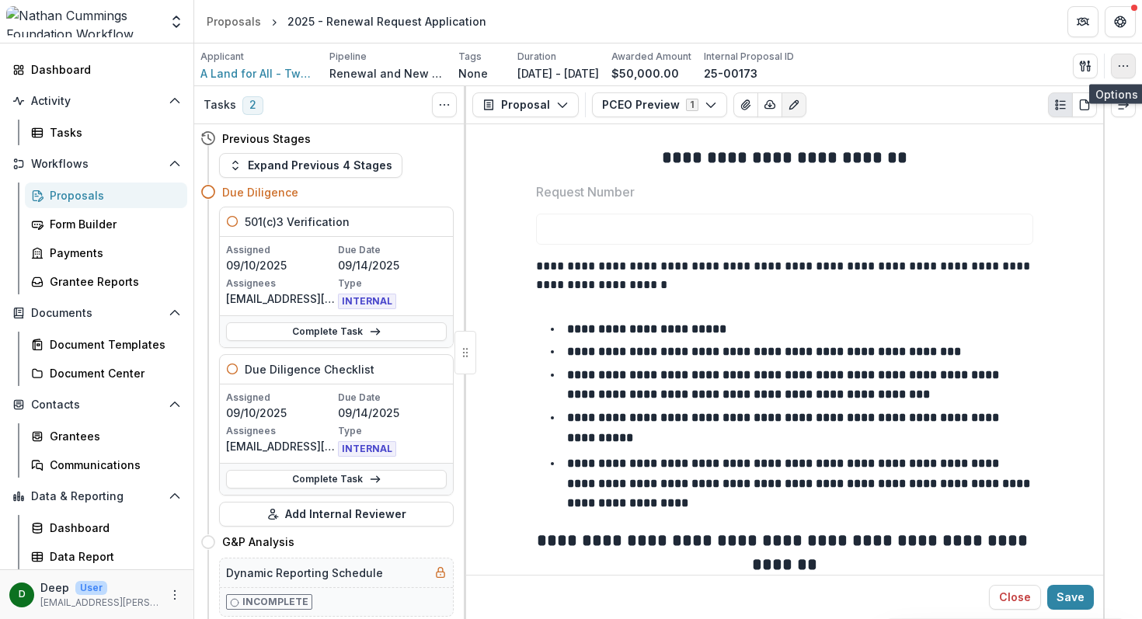
click at [1125, 75] on button "button" at bounding box center [1123, 66] width 25 height 25
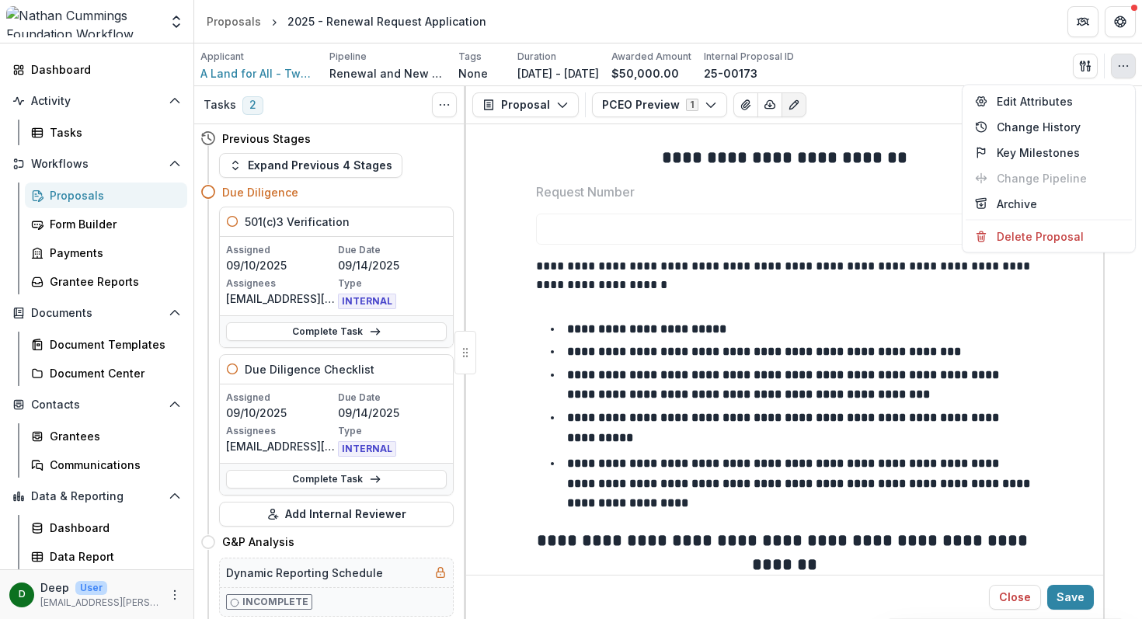
click at [1116, 332] on div at bounding box center [1122, 352] width 39 height 533
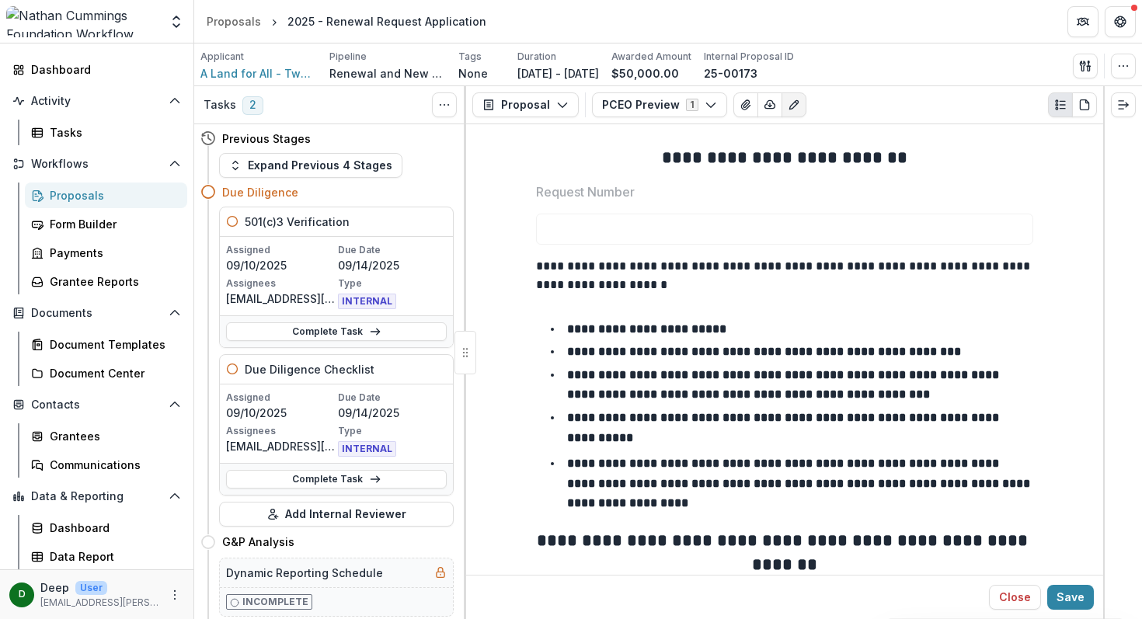
click at [83, 199] on div "Proposals" at bounding box center [112, 195] width 125 height 16
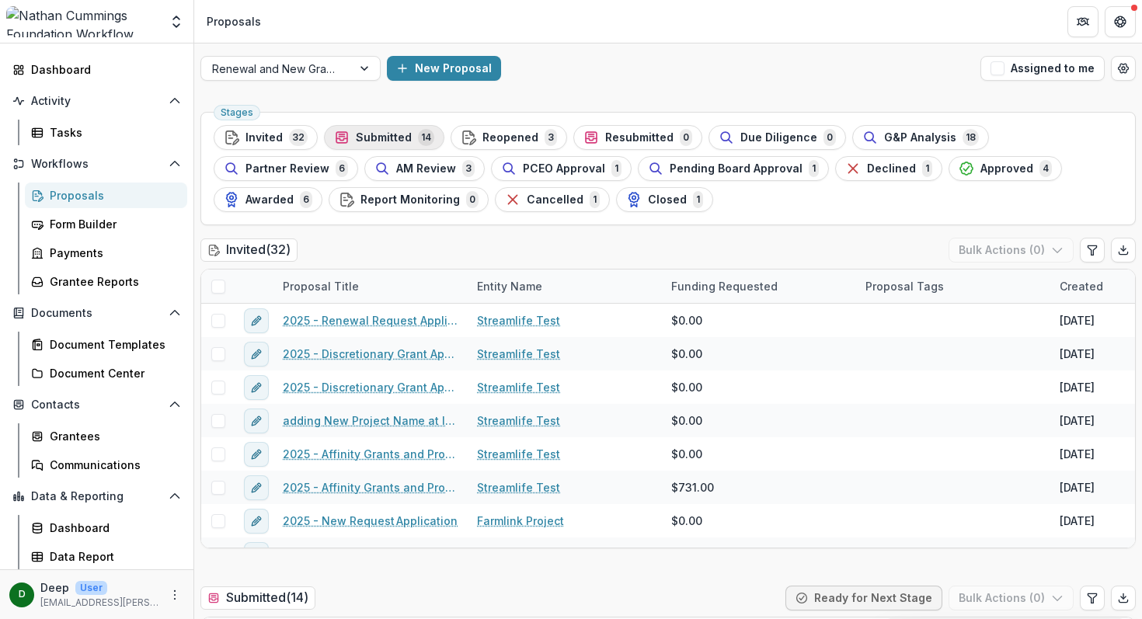
click at [391, 139] on span "Submitted" at bounding box center [384, 137] width 56 height 13
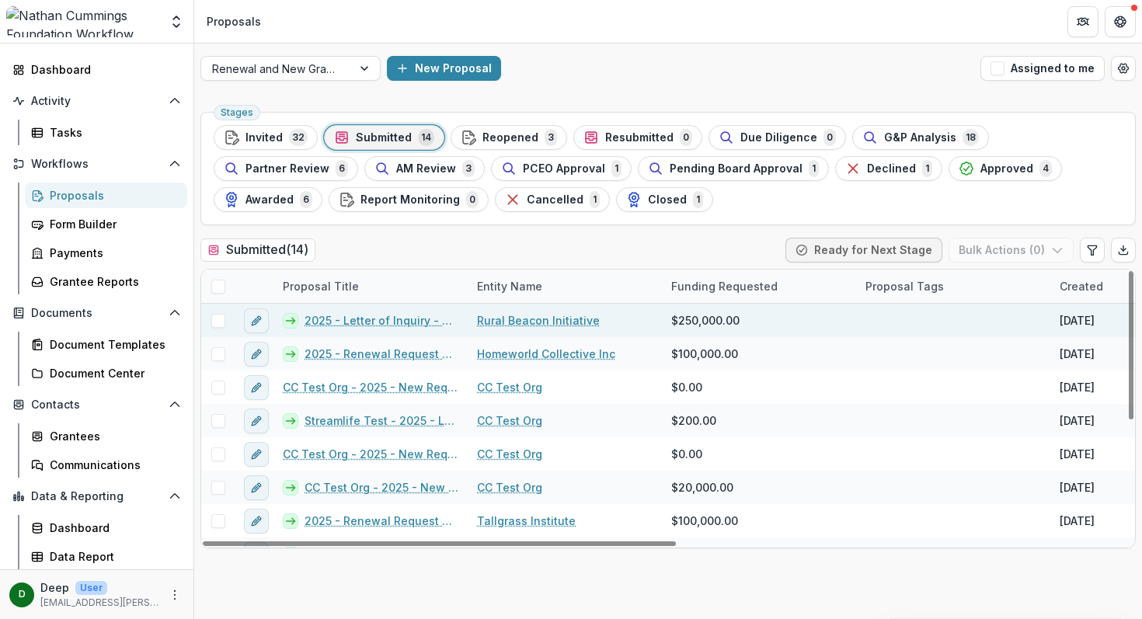
click at [524, 324] on link "Rural Beacon Initiative" at bounding box center [538, 320] width 123 height 16
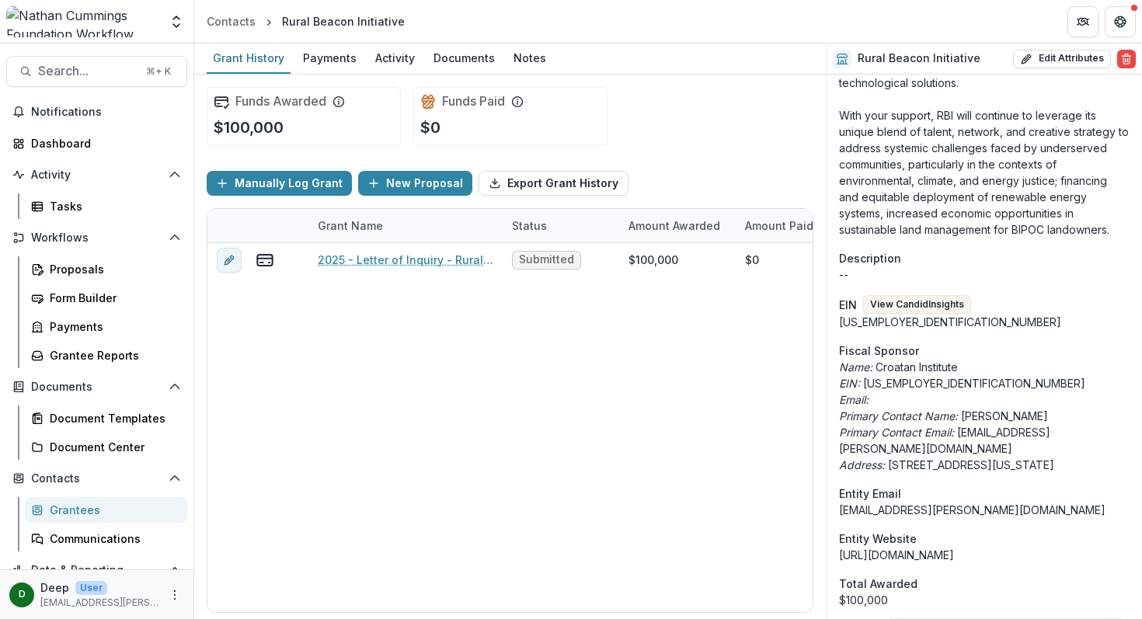
scroll to position [1533, 0]
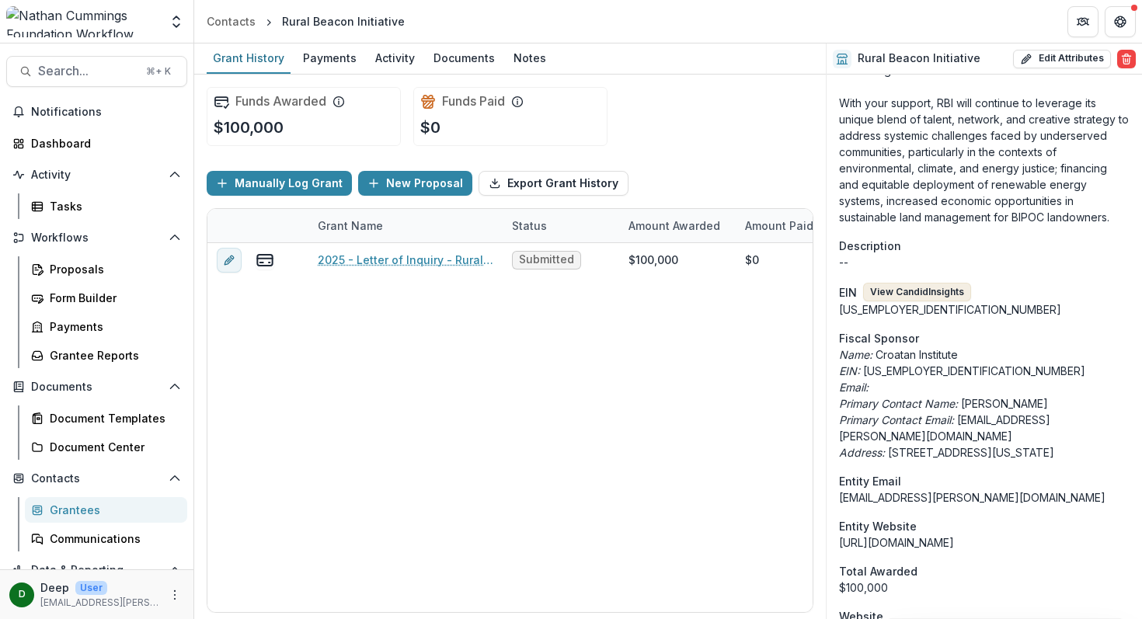
click at [899, 283] on button "View Candid Insights" at bounding box center [917, 292] width 108 height 19
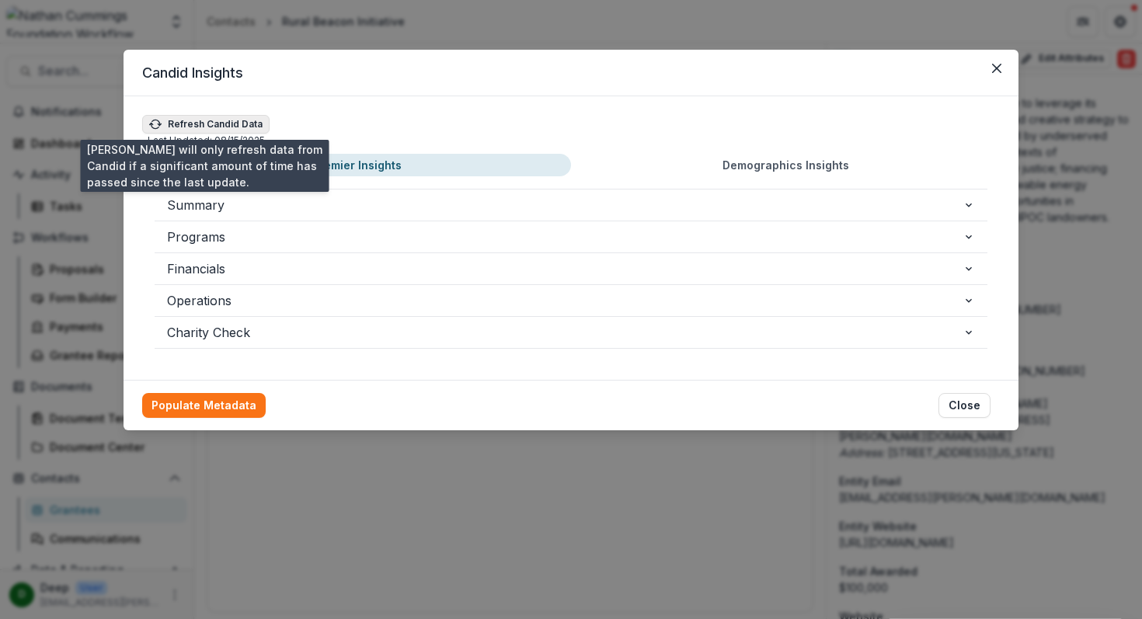
click at [187, 120] on button "Refresh Candid Data" at bounding box center [205, 124] width 127 height 19
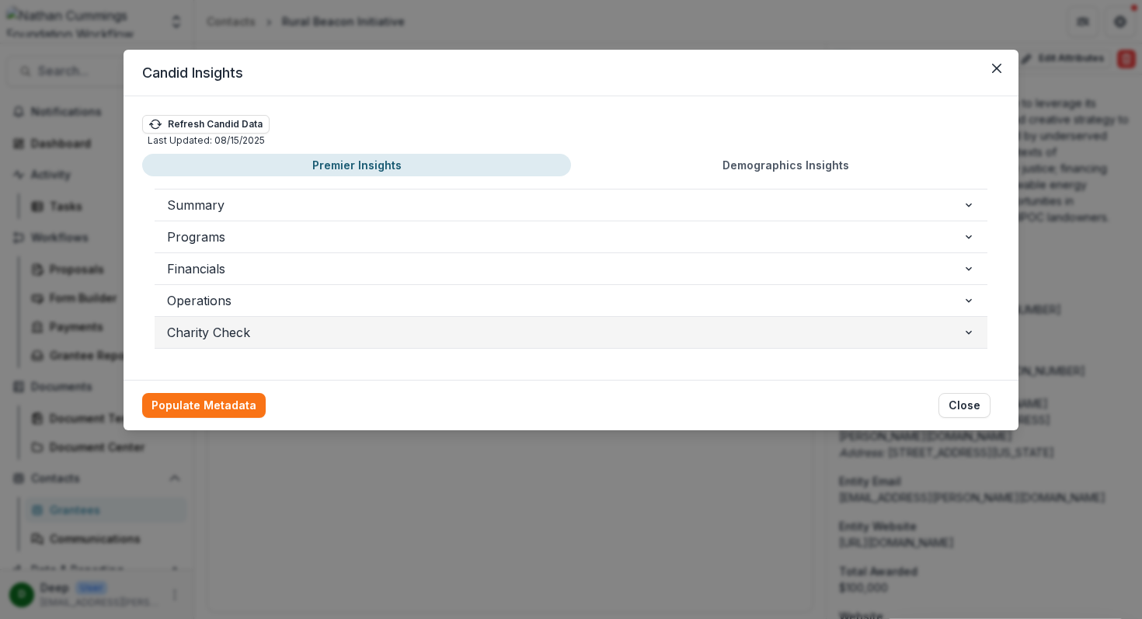
click at [933, 332] on span "Charity Check" at bounding box center [564, 332] width 795 height 19
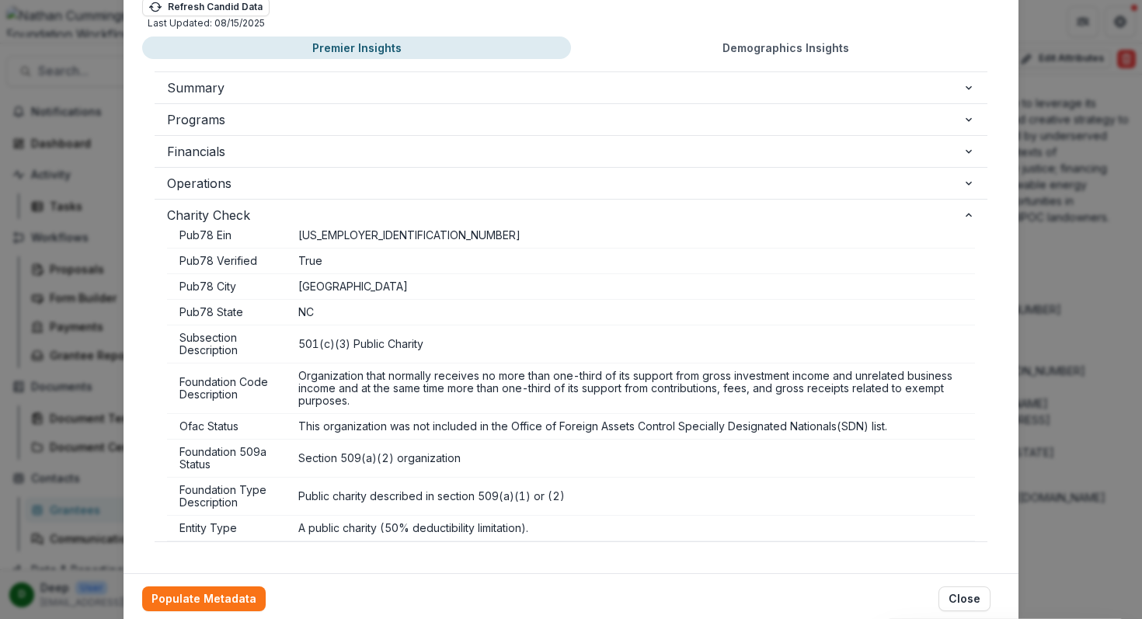
scroll to position [172, 0]
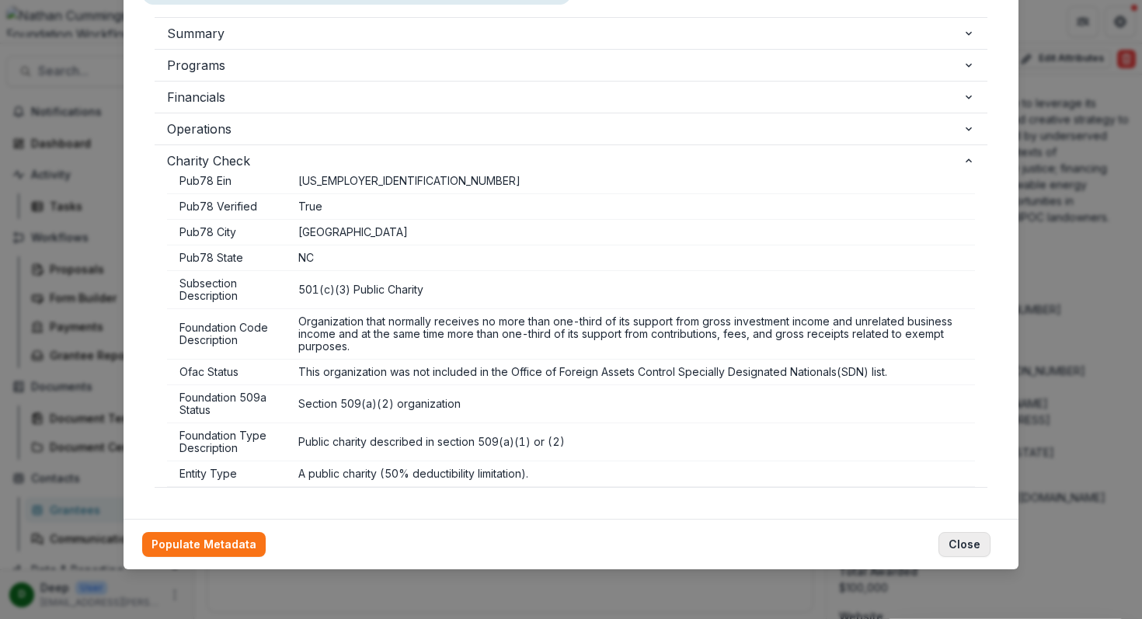
click at [958, 545] on button "Close" at bounding box center [964, 544] width 52 height 25
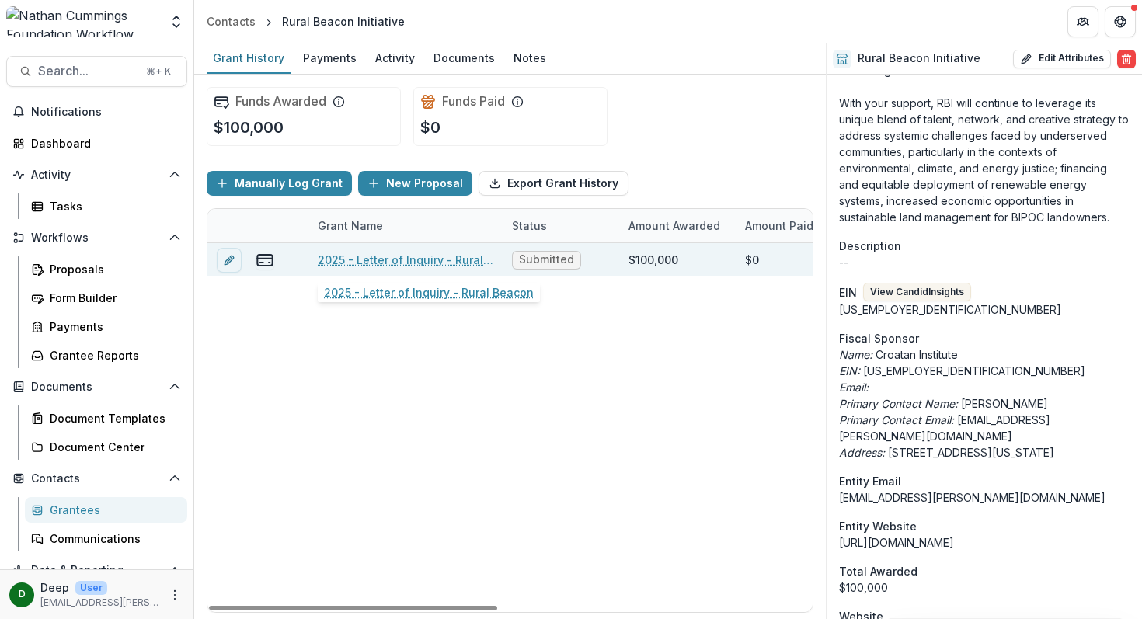
click at [354, 261] on link "2025 - Letter of Inquiry - Rural Beacon" at bounding box center [406, 260] width 176 height 16
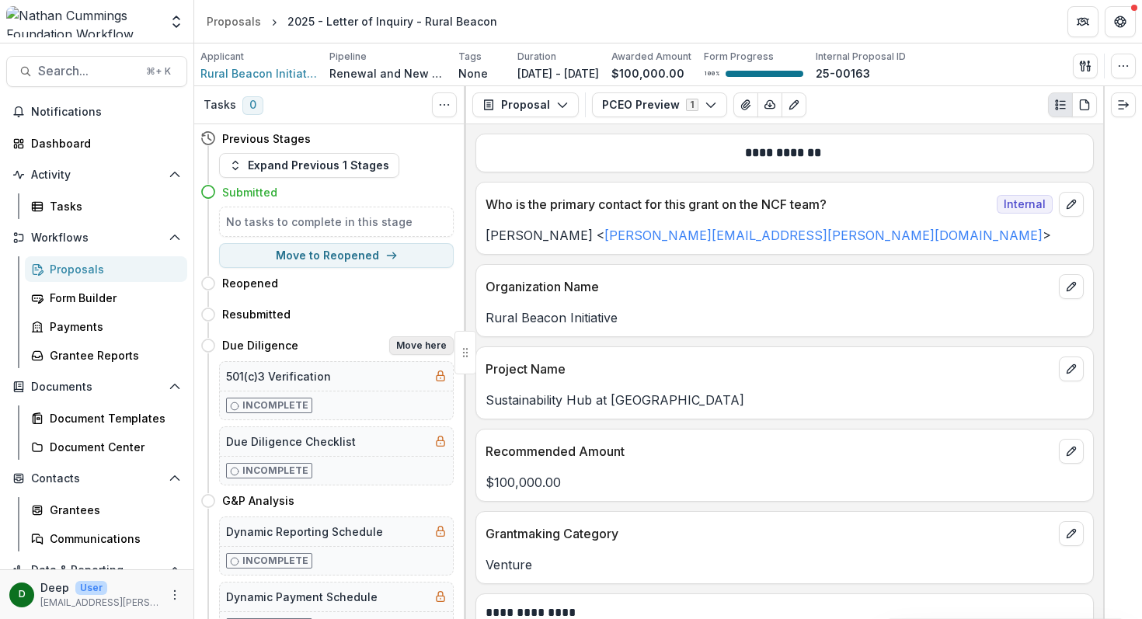
click at [404, 343] on button "Move here" at bounding box center [421, 345] width 64 height 19
select select "**********"
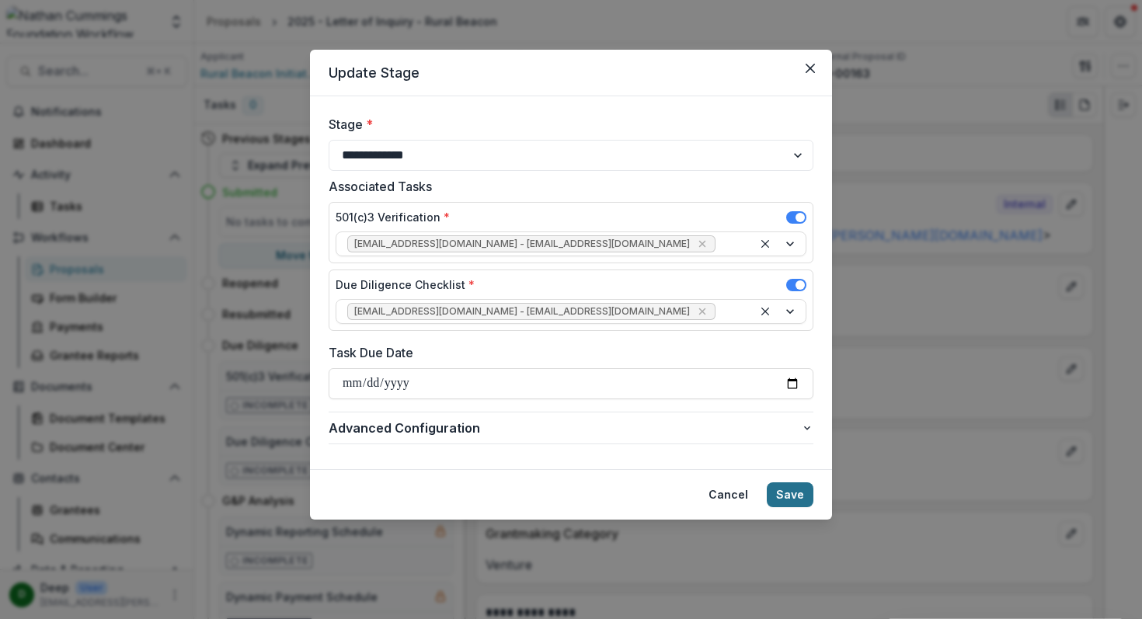
click at [792, 495] on button "Save" at bounding box center [790, 494] width 47 height 25
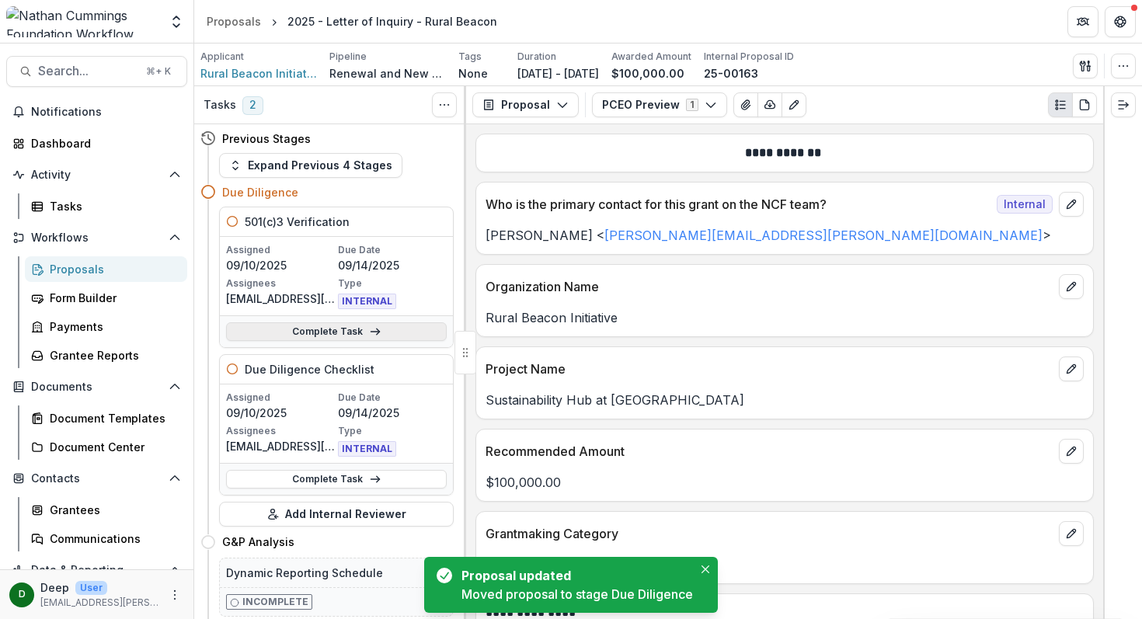
click at [343, 332] on link "Complete Task" at bounding box center [336, 331] width 221 height 19
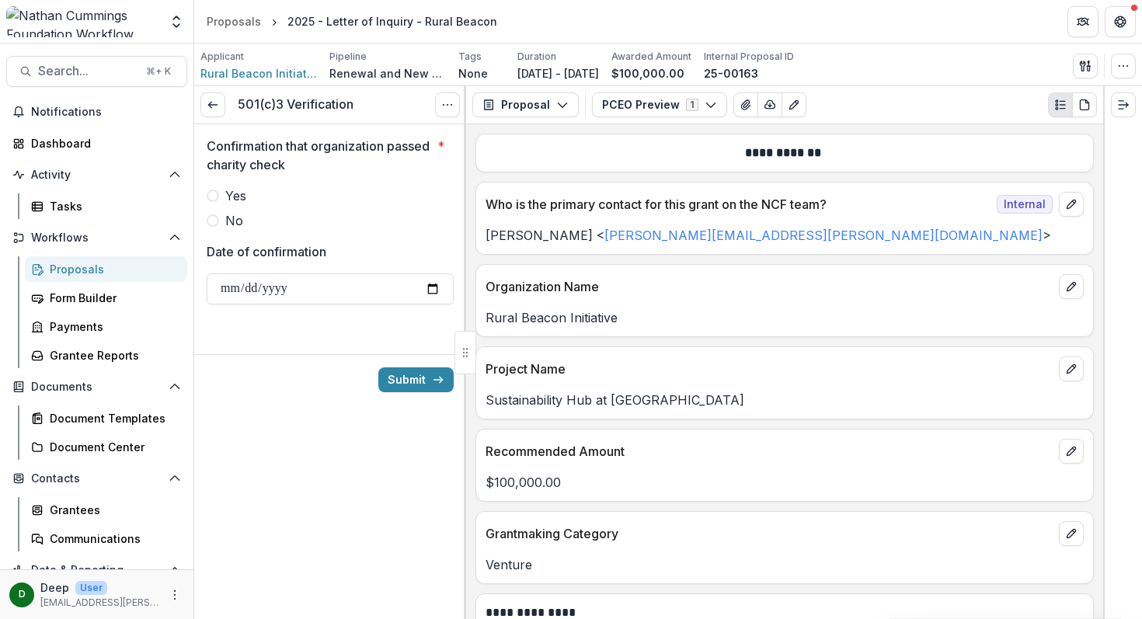
click at [214, 199] on span at bounding box center [213, 196] width 12 height 12
click at [430, 290] on input "Date of confirmation" at bounding box center [330, 288] width 247 height 31
type input "**********"
click at [421, 388] on button "Submit" at bounding box center [415, 379] width 75 height 25
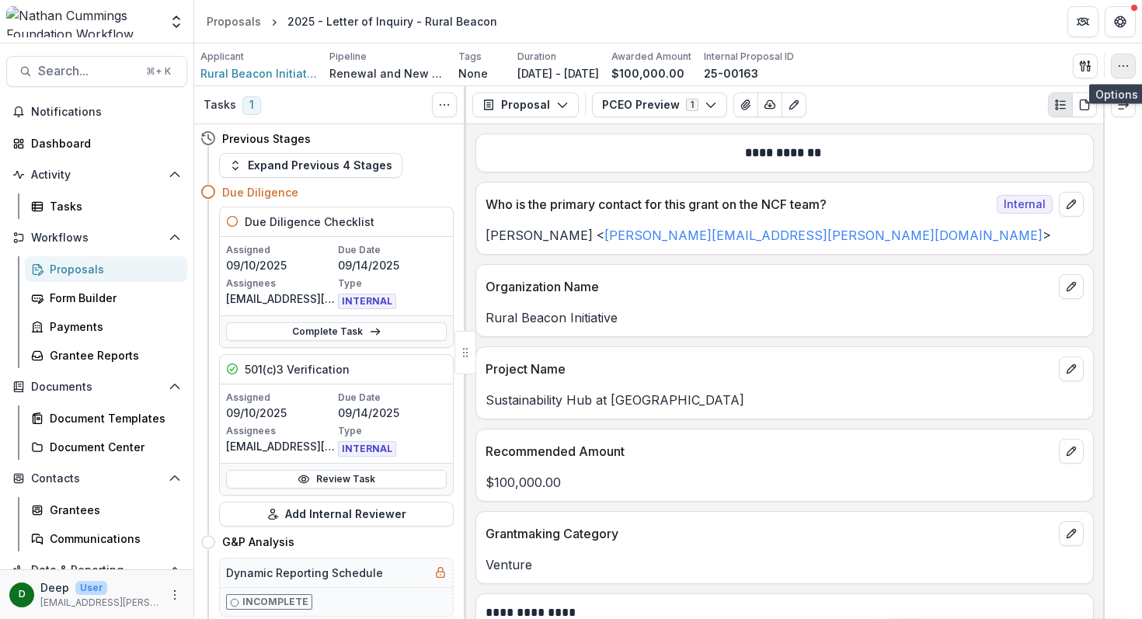
click at [1132, 63] on button "button" at bounding box center [1123, 66] width 25 height 25
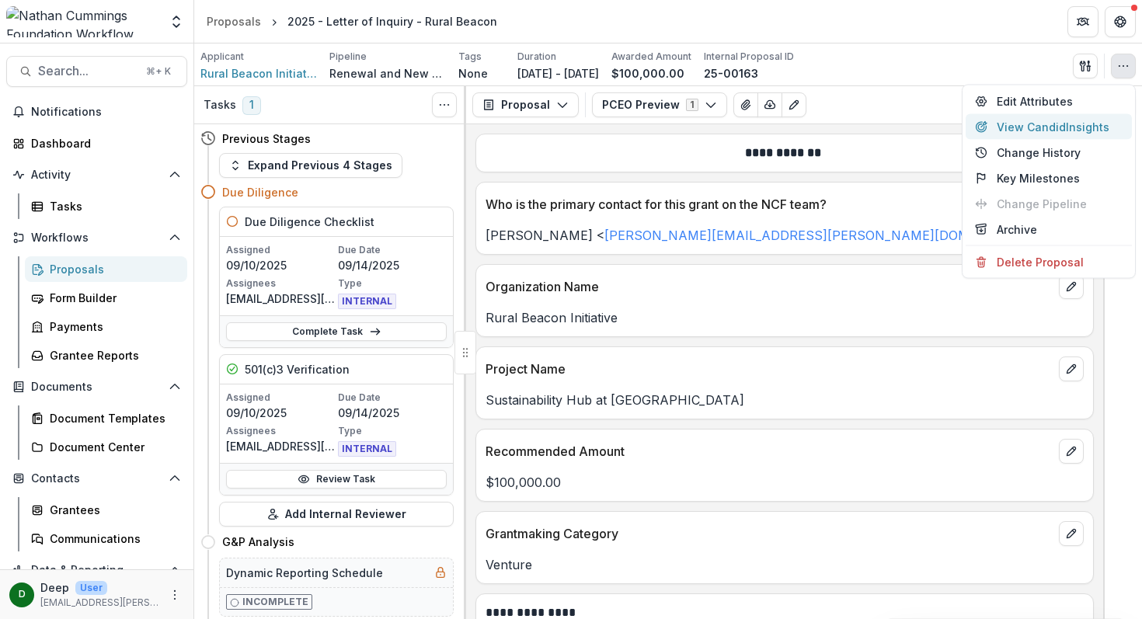
click at [1071, 124] on button "View Candid Insights" at bounding box center [1048, 127] width 166 height 26
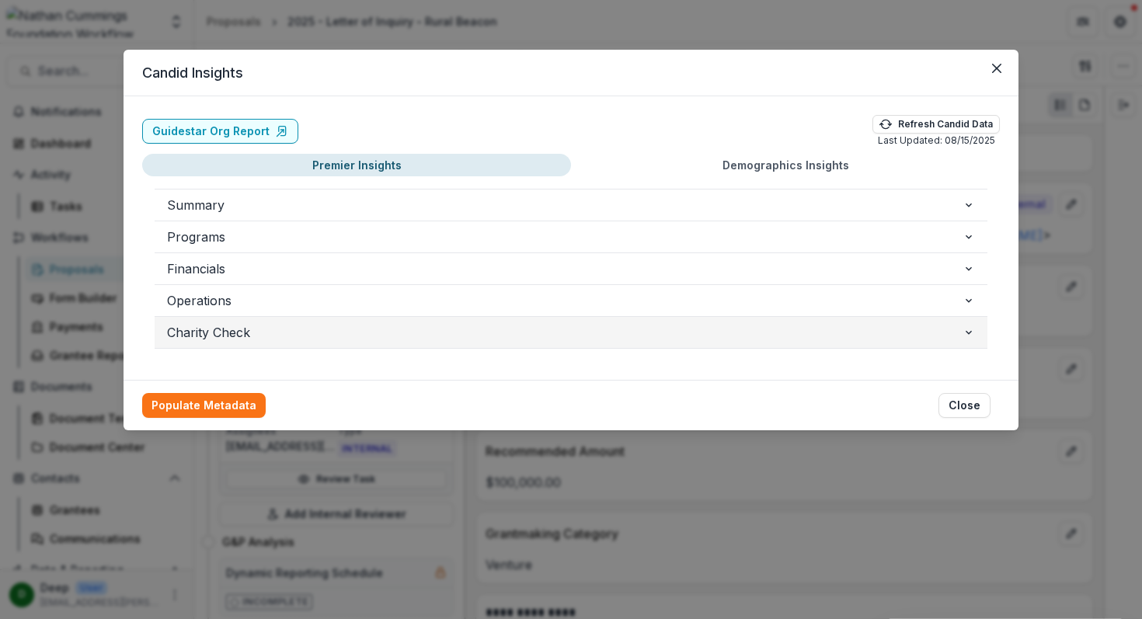
click at [291, 336] on span "Charity Check" at bounding box center [564, 332] width 795 height 19
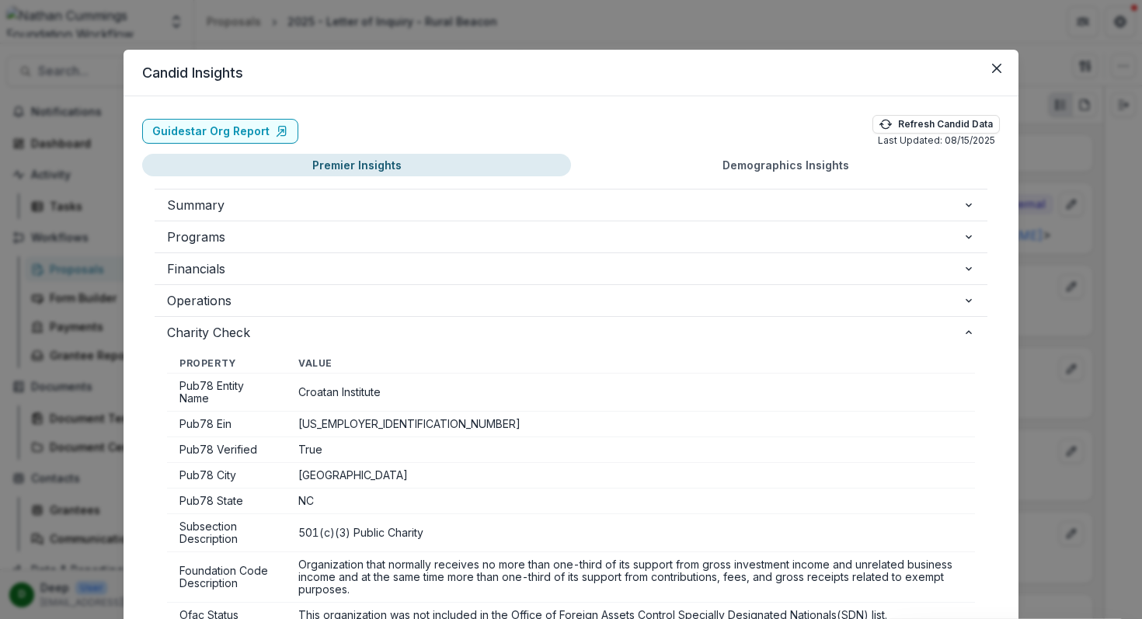
scroll to position [71, 0]
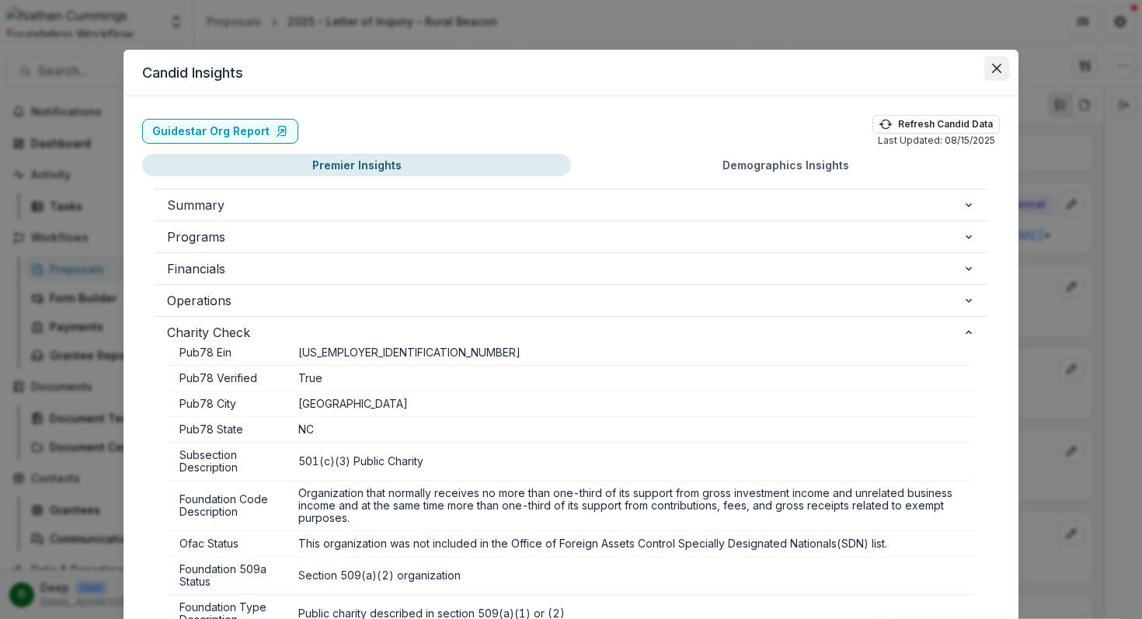
click at [997, 71] on icon "Close" at bounding box center [996, 68] width 9 height 9
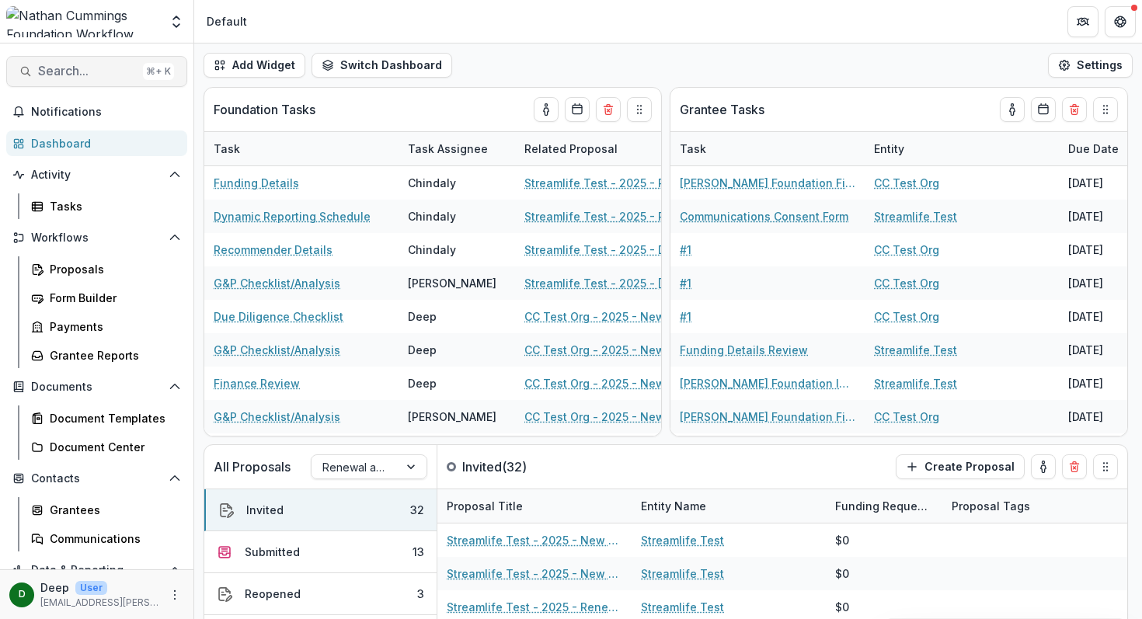
click at [84, 74] on span "Search..." at bounding box center [87, 71] width 99 height 15
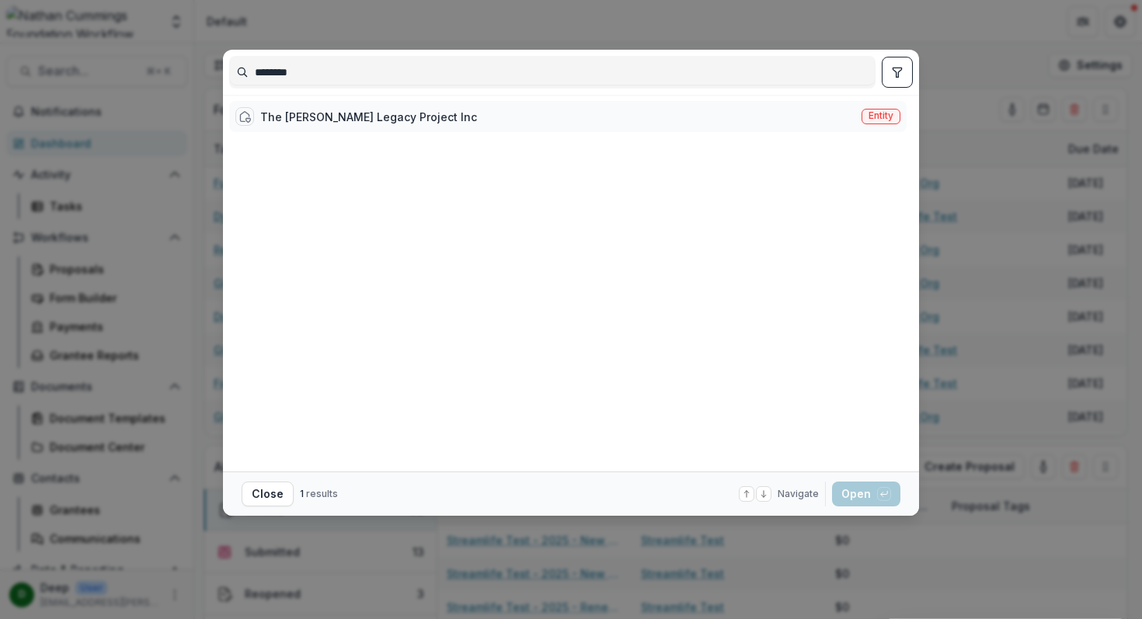
type input "********"
click at [343, 120] on div "The [PERSON_NAME] Legacy Project Inc" at bounding box center [368, 117] width 217 height 16
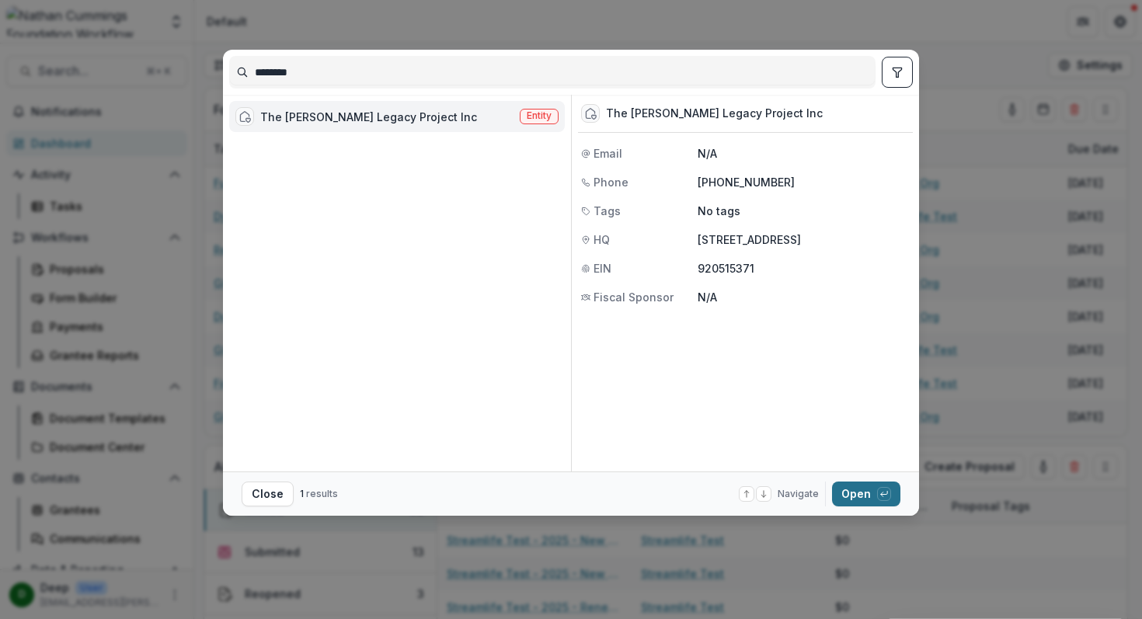
click at [877, 500] on span "button" at bounding box center [884, 494] width 14 height 14
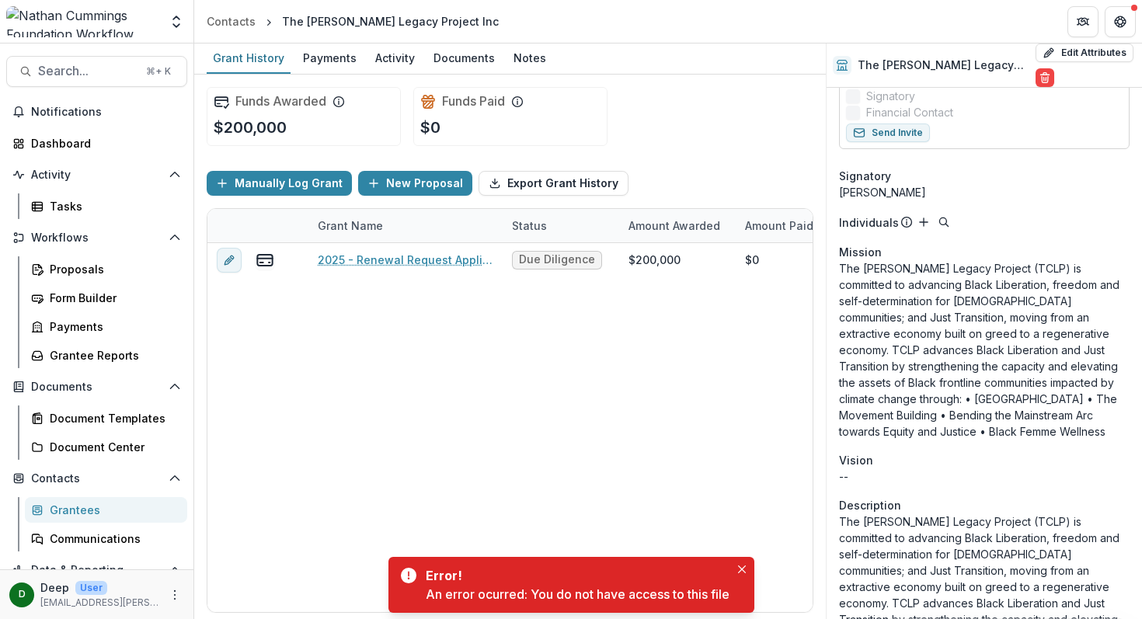
scroll to position [530, 0]
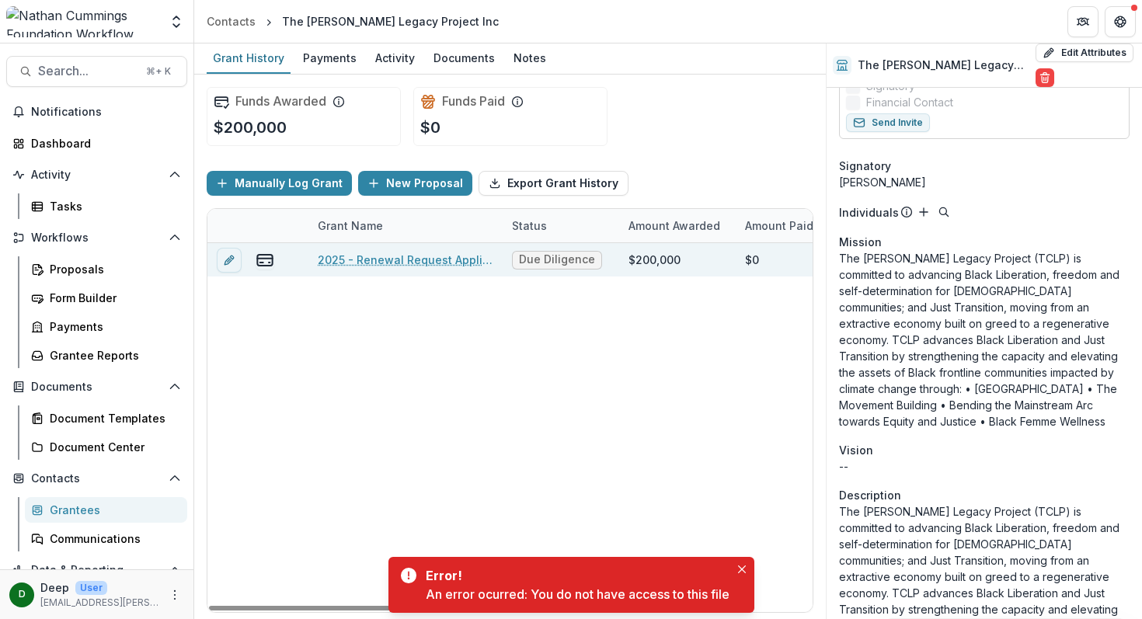
click at [398, 266] on link "2025 - Renewal Request Application" at bounding box center [406, 260] width 176 height 16
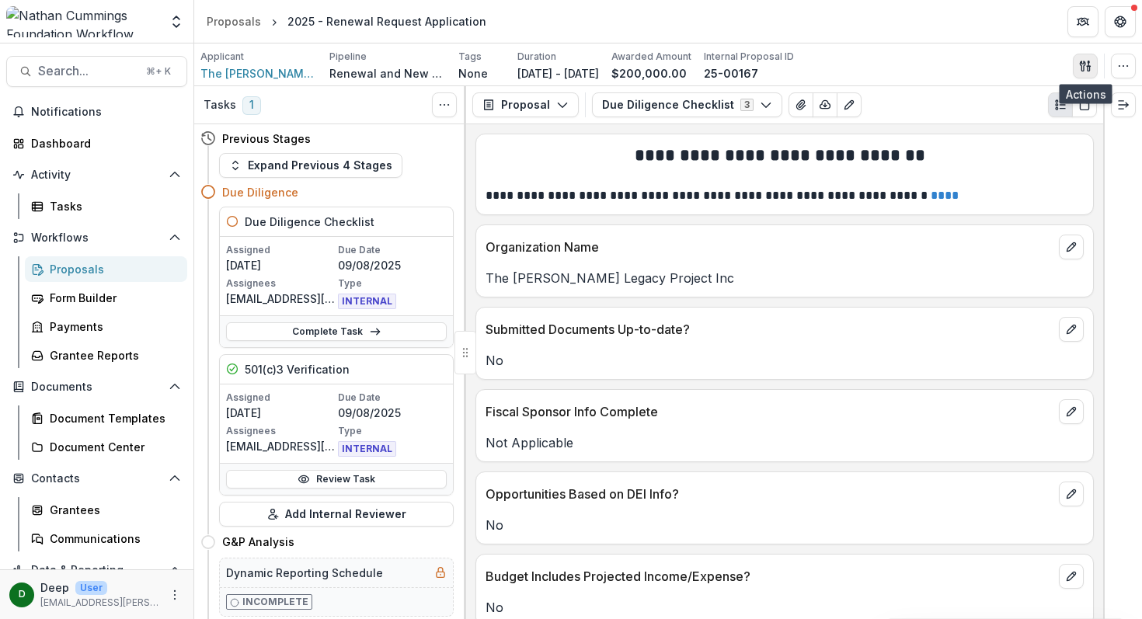
click at [1087, 64] on icon "button" at bounding box center [1085, 66] width 12 height 12
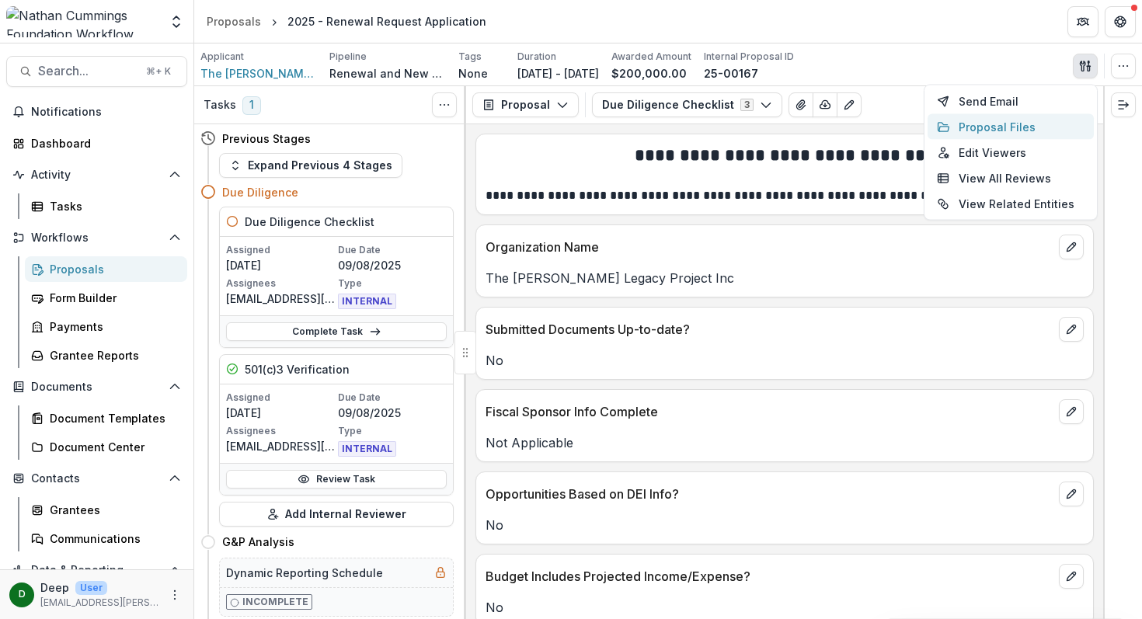
click at [1019, 125] on button "Proposal Files" at bounding box center [1010, 127] width 166 height 26
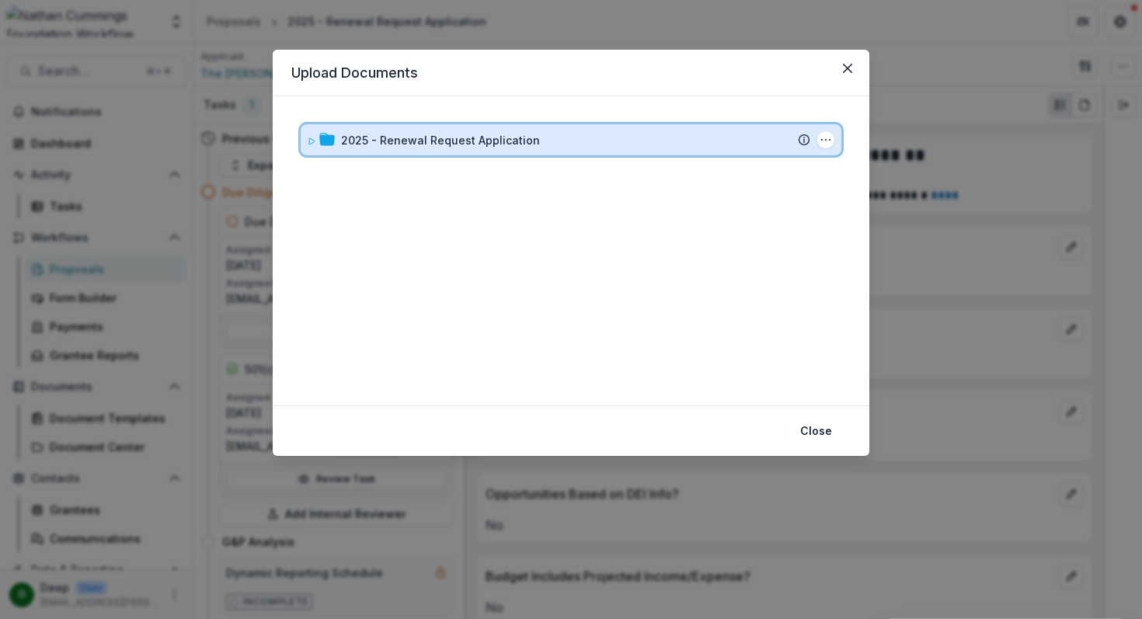
click at [309, 135] on span at bounding box center [311, 140] width 9 height 16
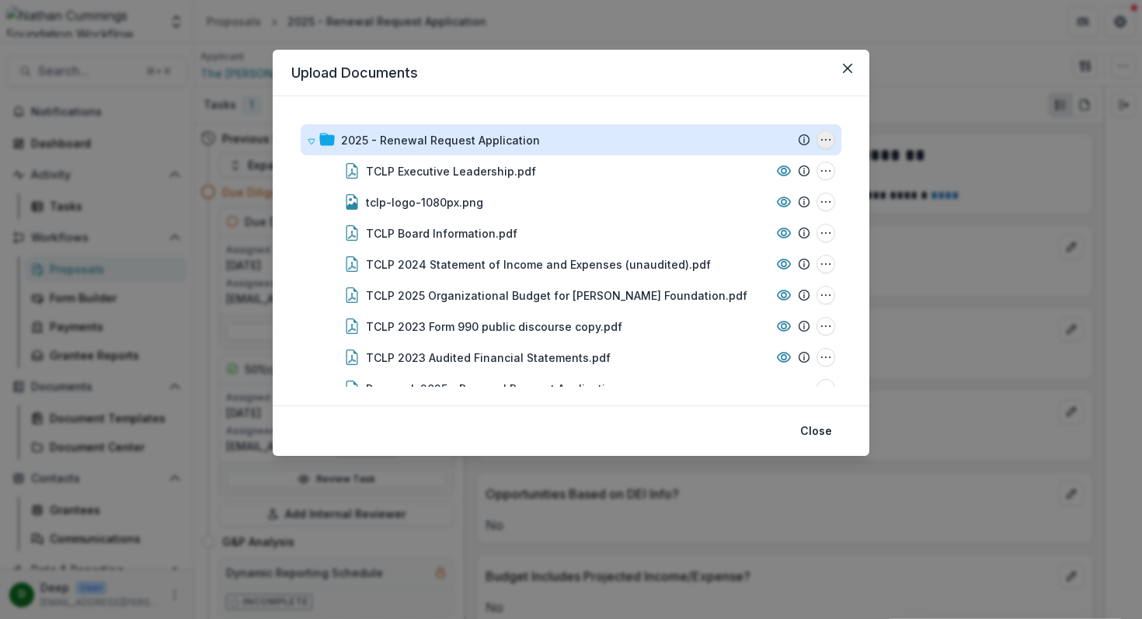
click at [823, 134] on icon "2025 - Renewal Request Application Options" at bounding box center [825, 140] width 12 height 12
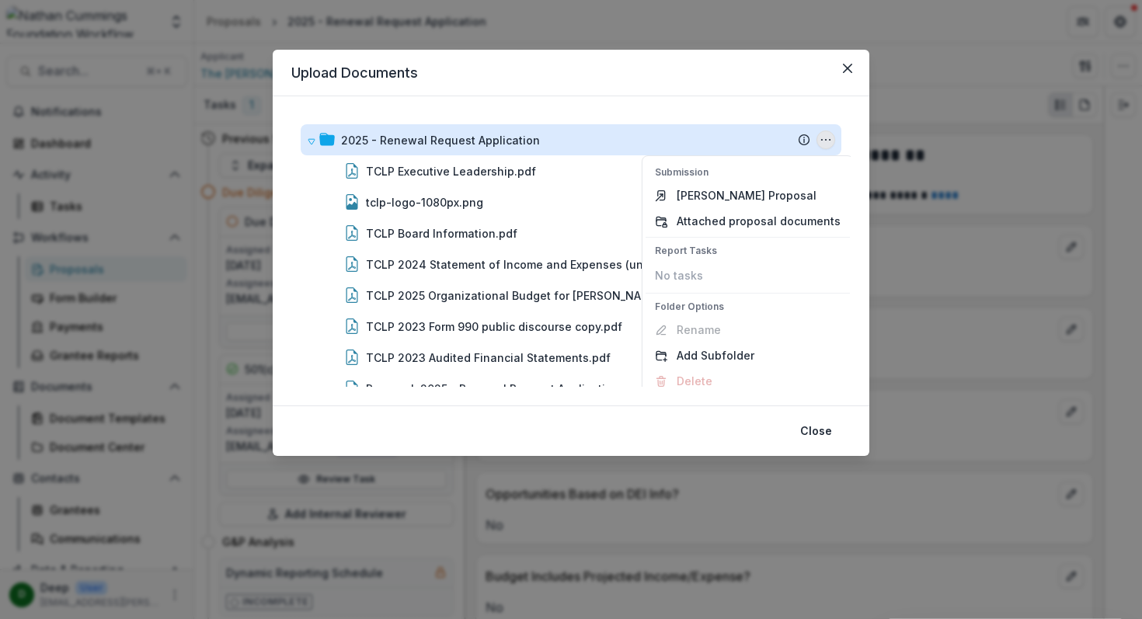
click at [823, 134] on icon "2025 - Renewal Request Application Options" at bounding box center [825, 140] width 12 height 12
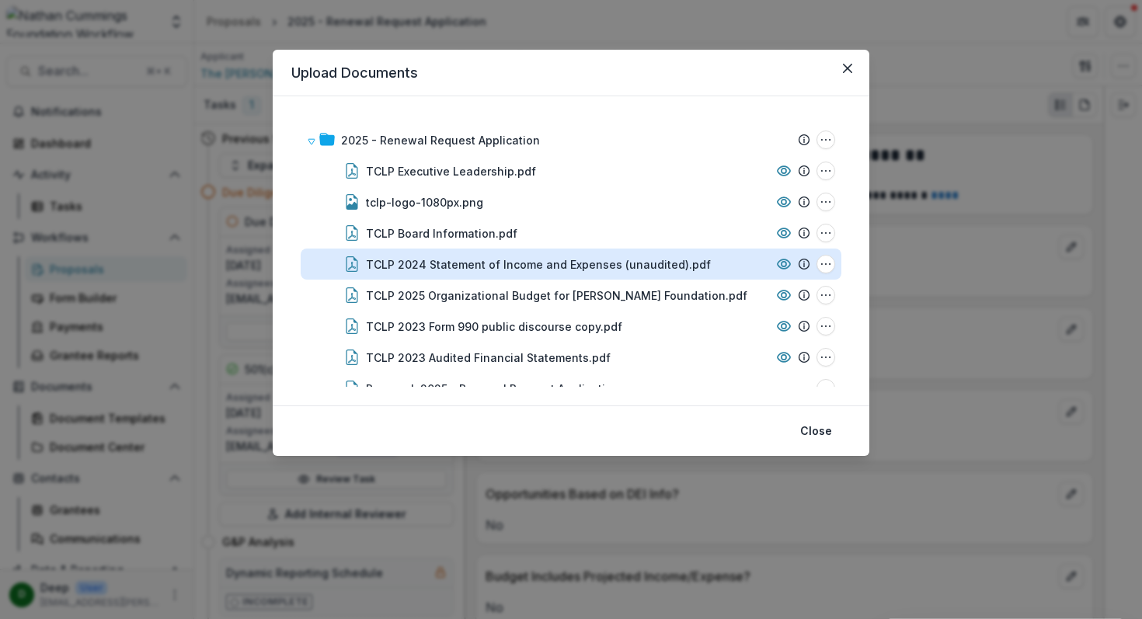
scroll to position [26, 0]
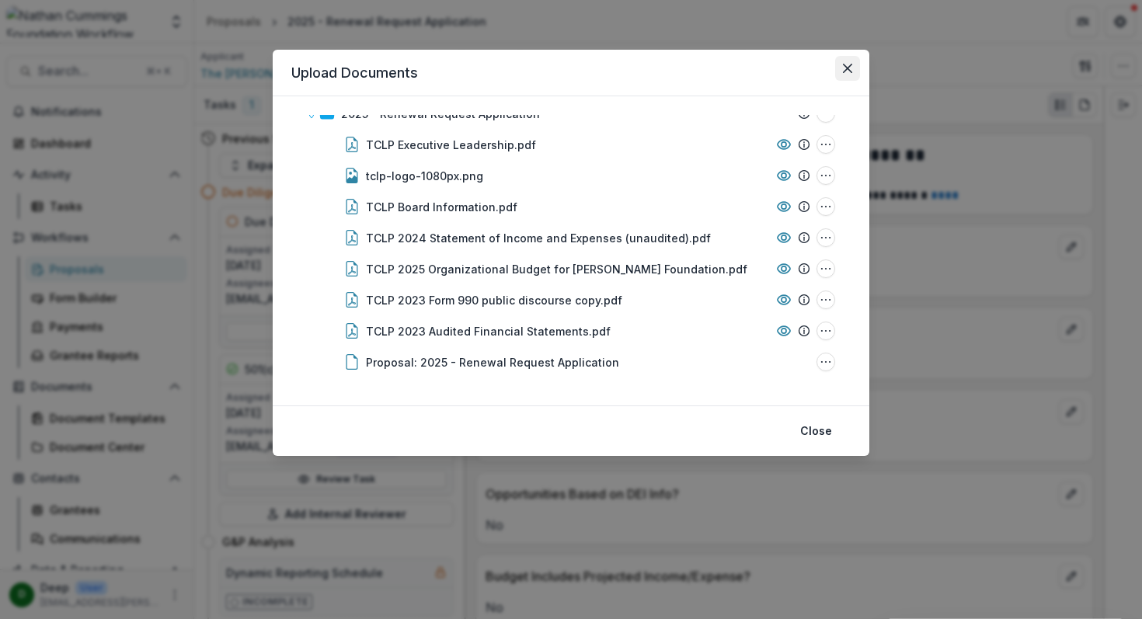
click at [844, 61] on button "Close" at bounding box center [847, 68] width 25 height 25
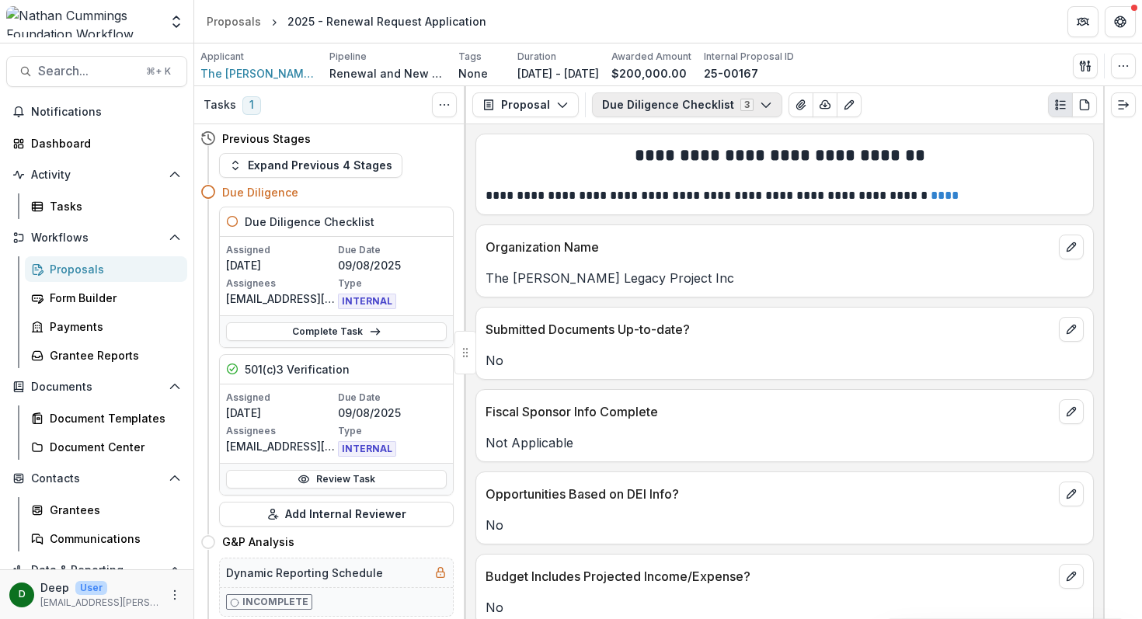
click at [760, 99] on icon "button" at bounding box center [766, 105] width 12 height 12
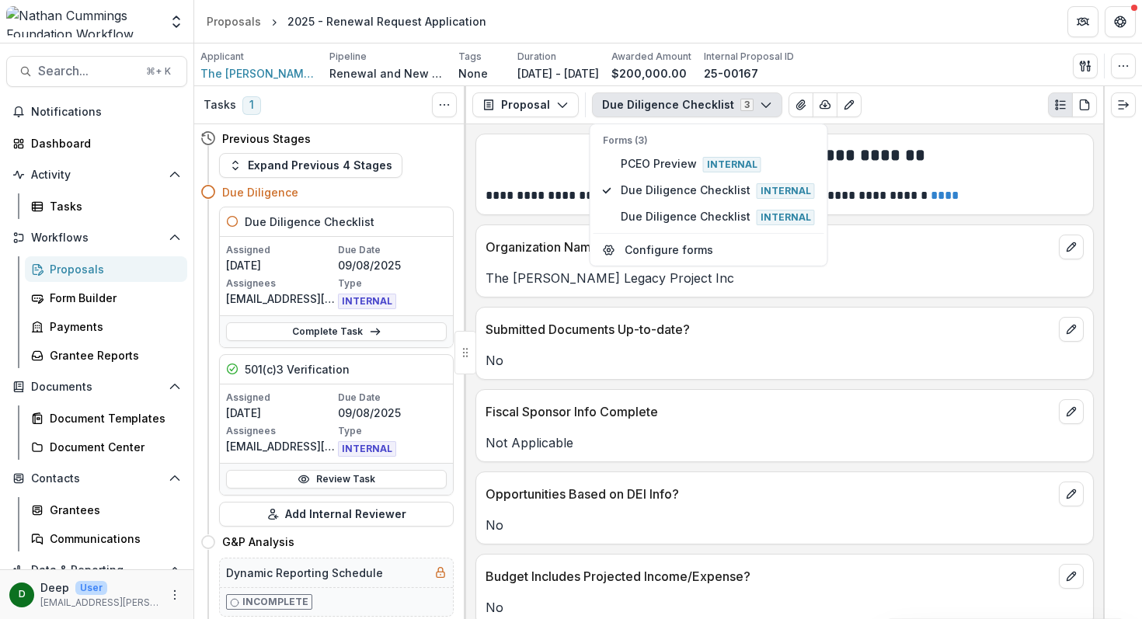
click at [760, 110] on icon "button" at bounding box center [766, 105] width 12 height 12
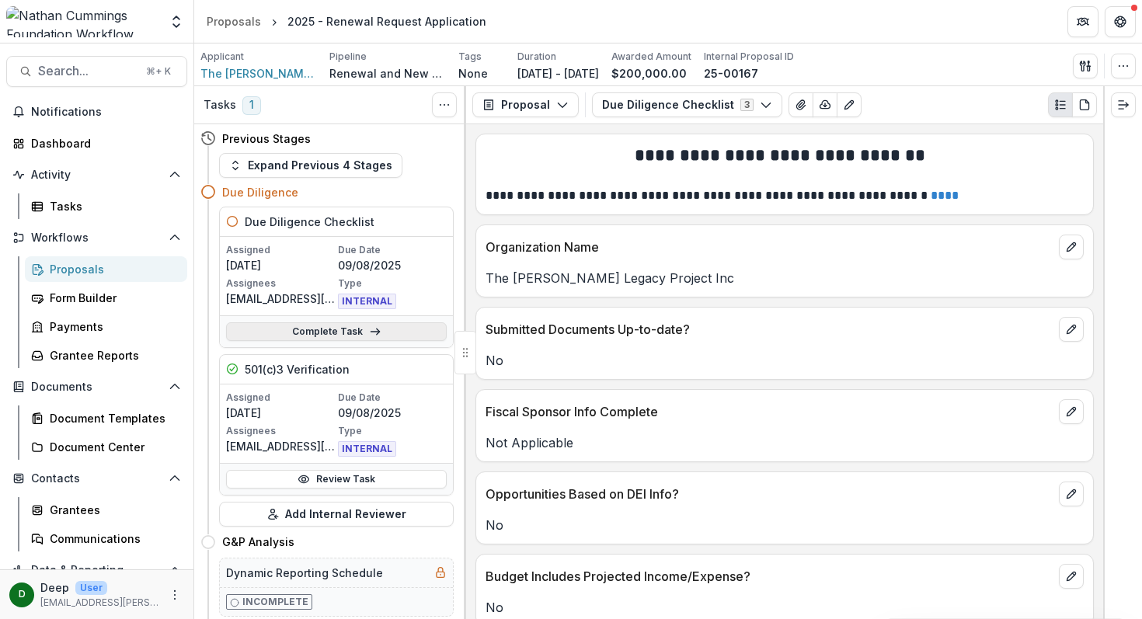
click at [344, 324] on link "Complete Task" at bounding box center [336, 331] width 221 height 19
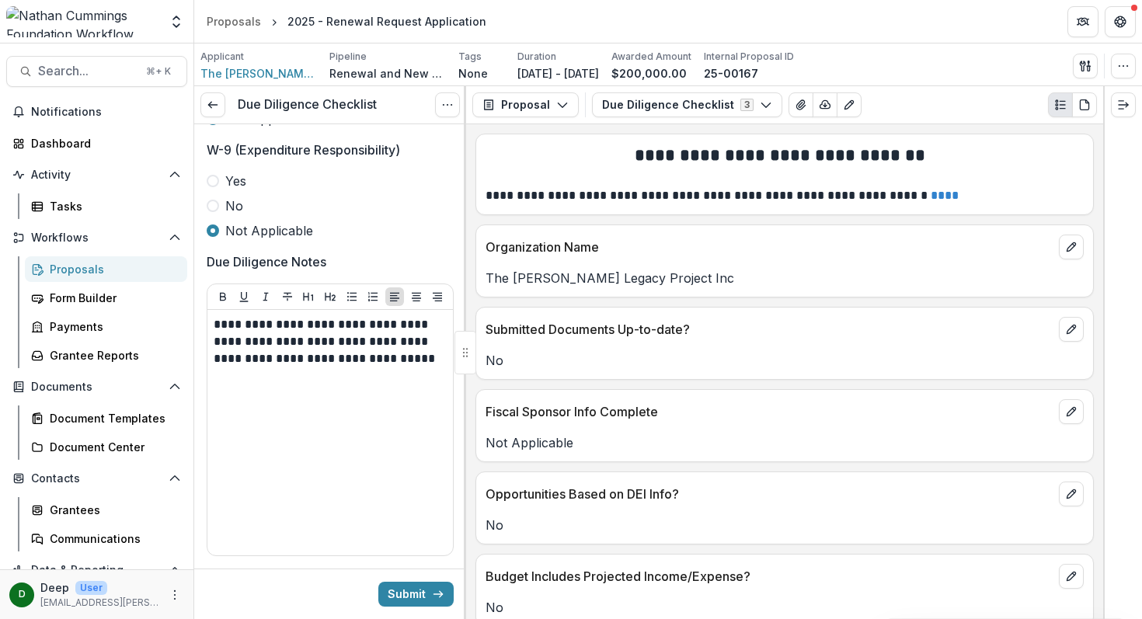
scroll to position [3365, 0]
click at [1094, 61] on button "button" at bounding box center [1085, 66] width 25 height 25
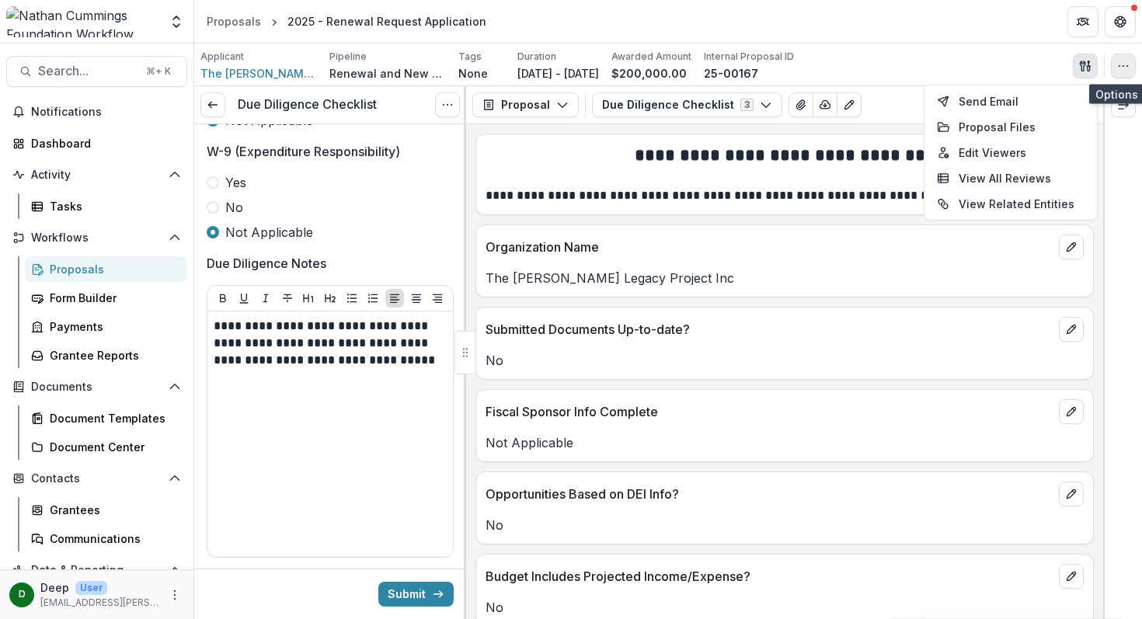
click at [1120, 75] on button "button" at bounding box center [1123, 66] width 25 height 25
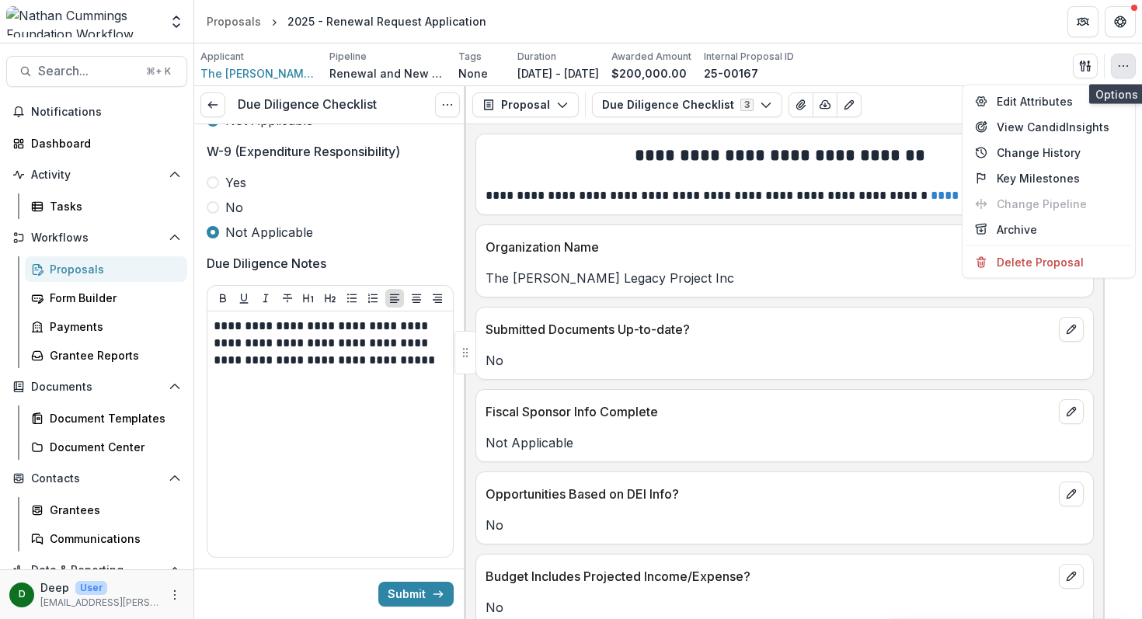
click at [1128, 68] on icon "button" at bounding box center [1123, 66] width 12 height 12
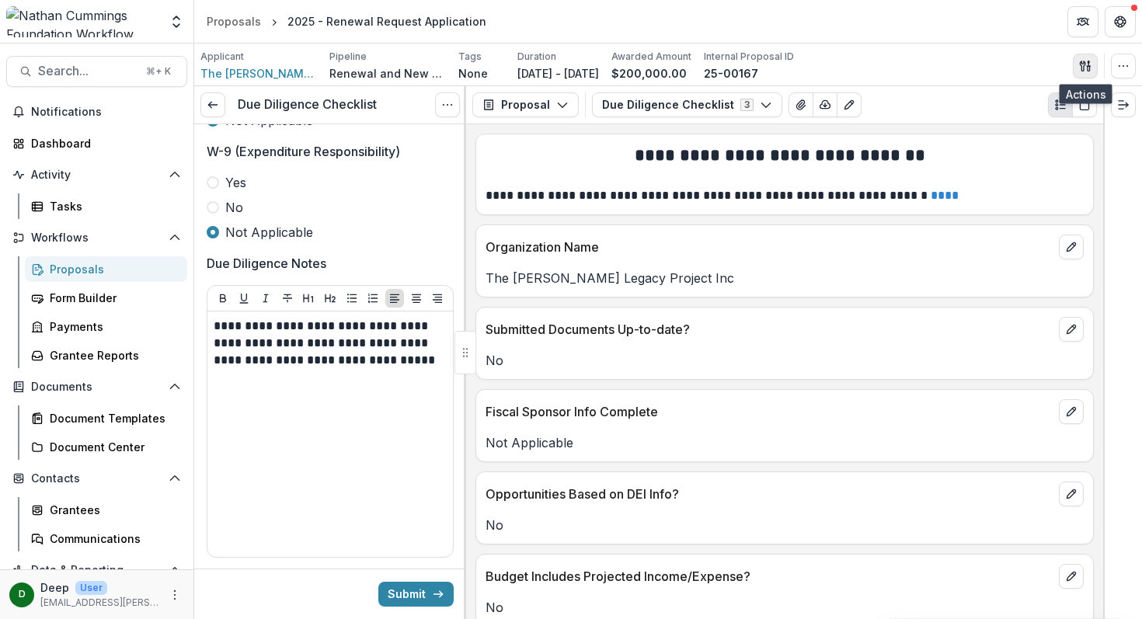
click at [1087, 66] on line "button" at bounding box center [1088, 66] width 3 height 0
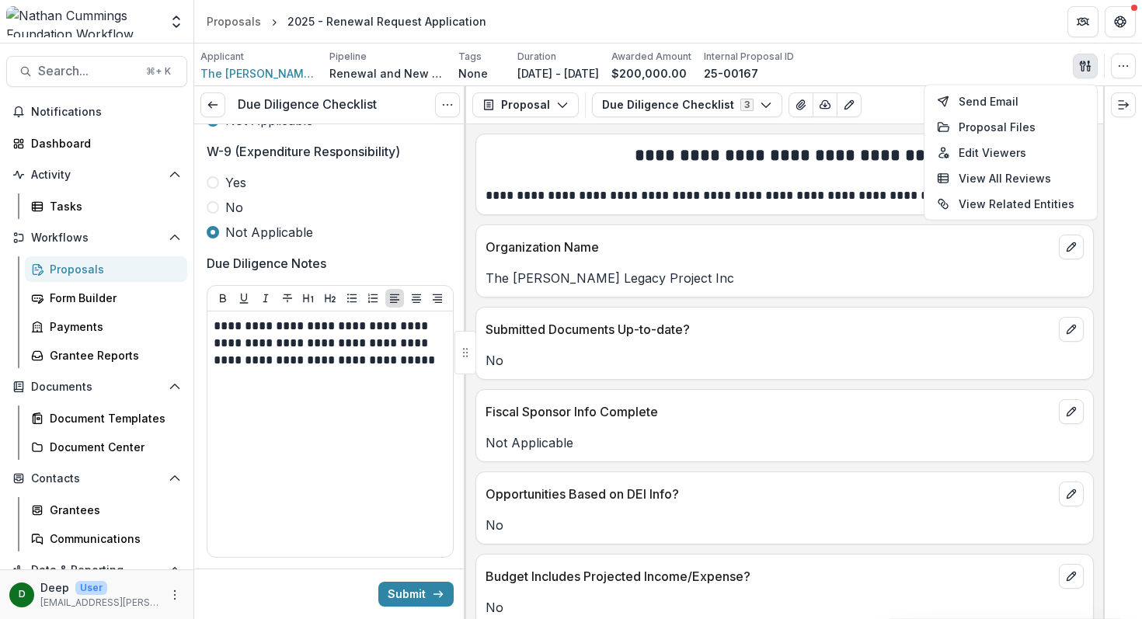
click at [934, 45] on div "Applicant The [PERSON_NAME] Legacy Project Inc Pipeline Renewal and New Grants …" at bounding box center [668, 64] width 948 height 43
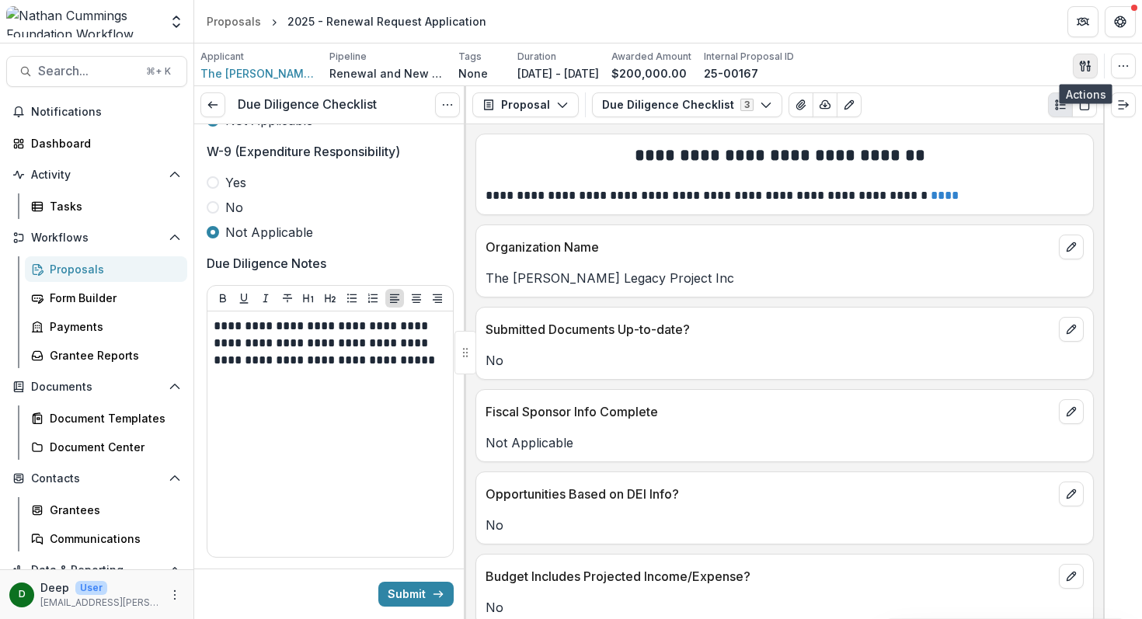
click at [1073, 59] on button "button" at bounding box center [1085, 66] width 25 height 25
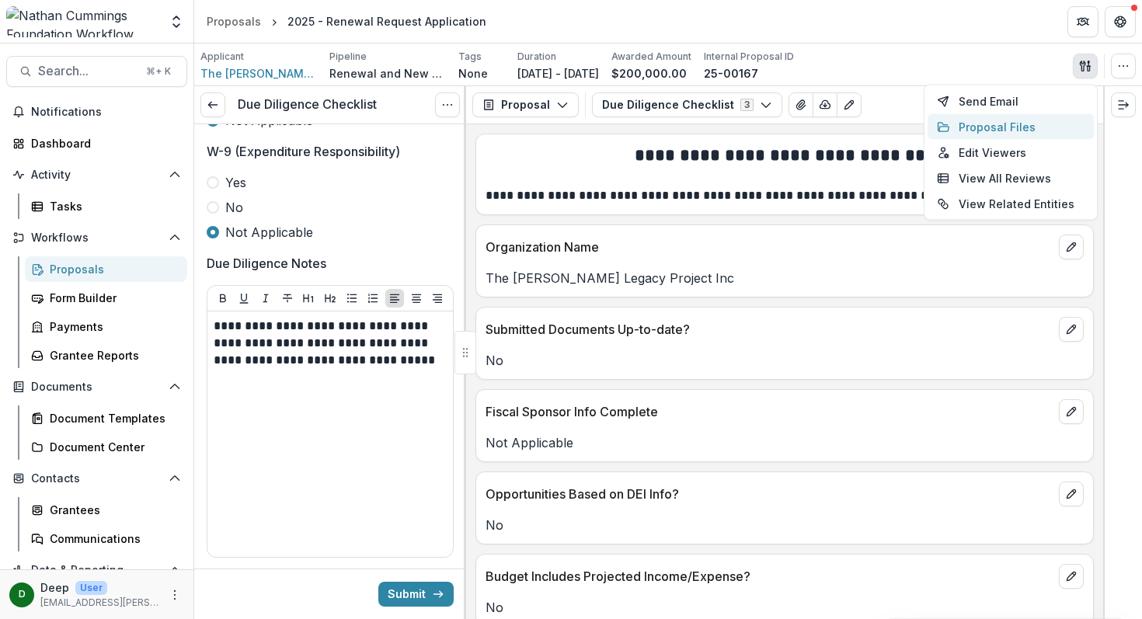
click at [1008, 121] on button "Proposal Files" at bounding box center [1010, 127] width 166 height 26
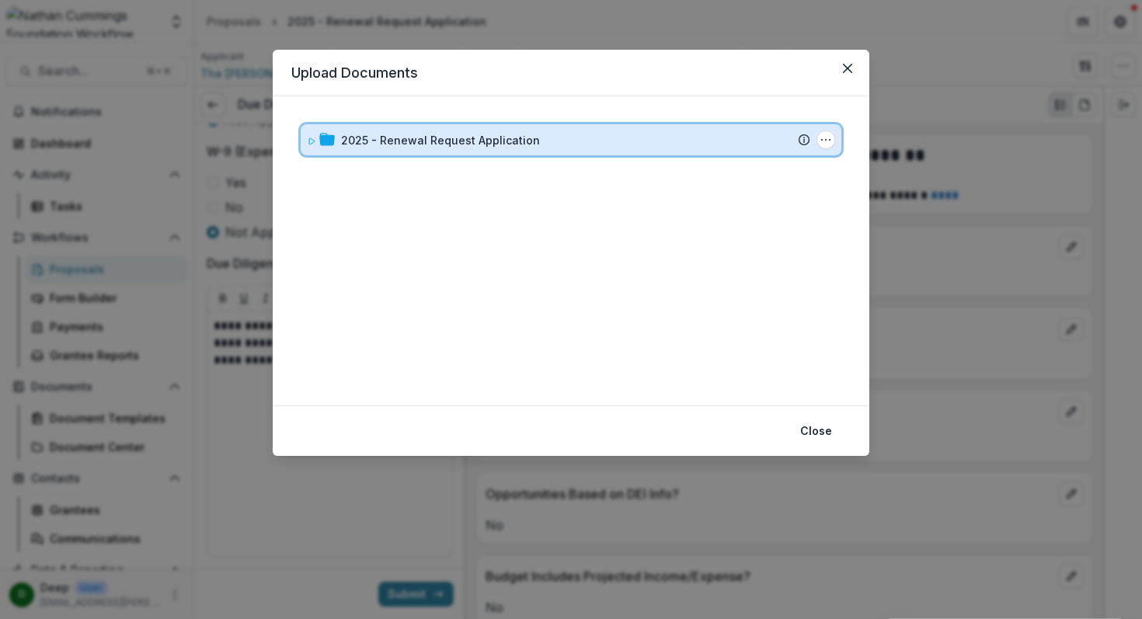
click at [313, 141] on icon at bounding box center [311, 141] width 9 height 9
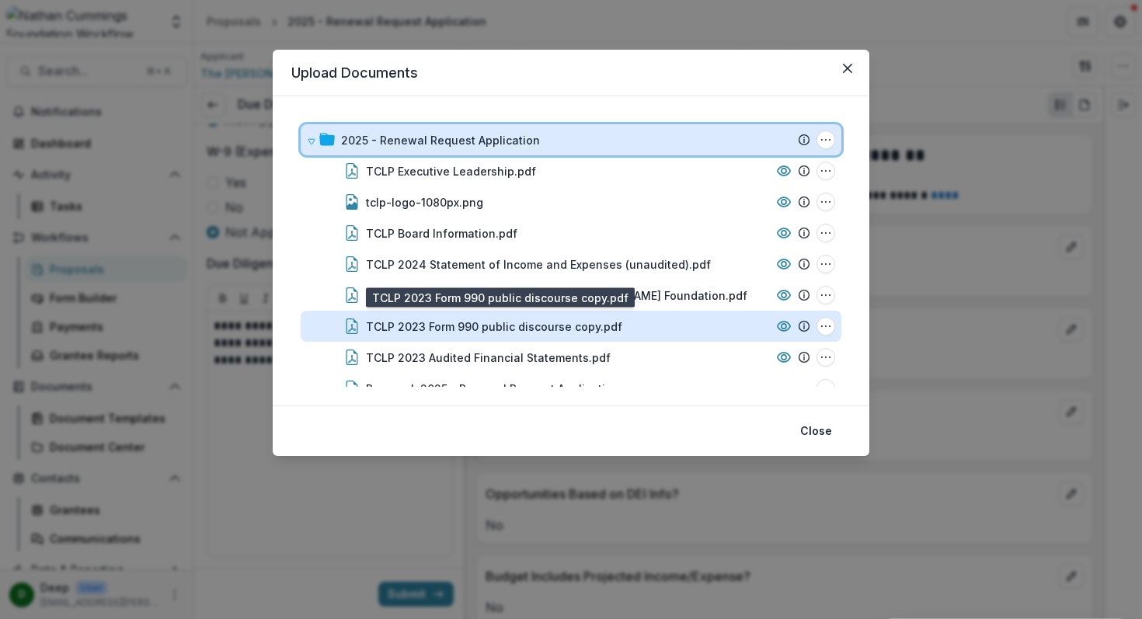
scroll to position [26, 0]
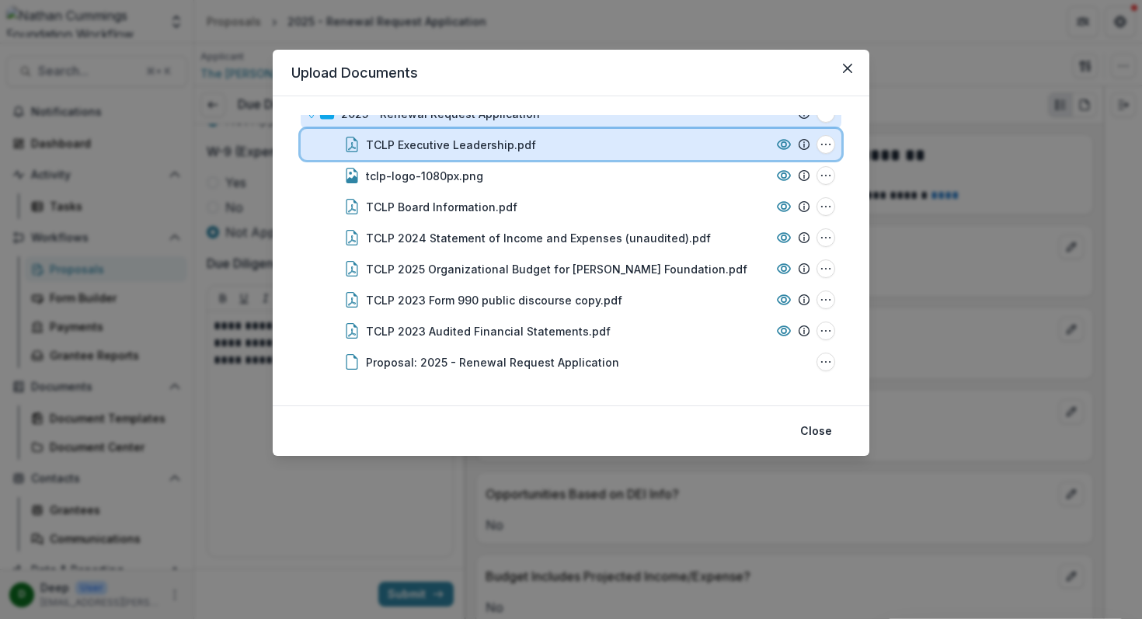
click at [531, 145] on div "TCLP Executive Leadership.pdf" at bounding box center [568, 145] width 404 height 16
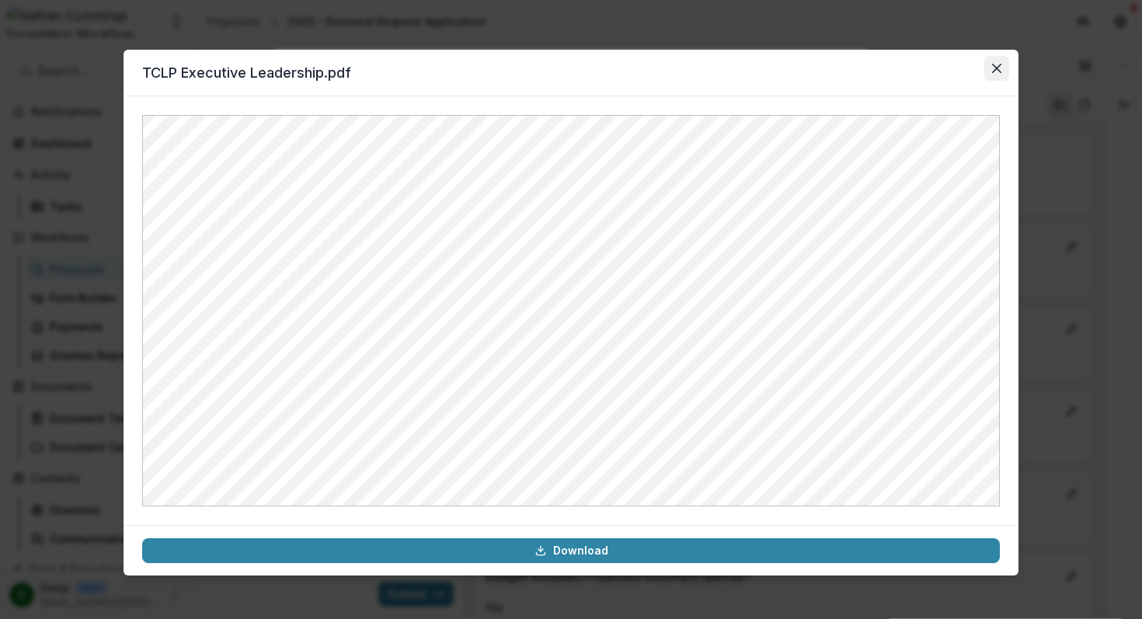
click at [992, 67] on icon "Close" at bounding box center [996, 68] width 9 height 9
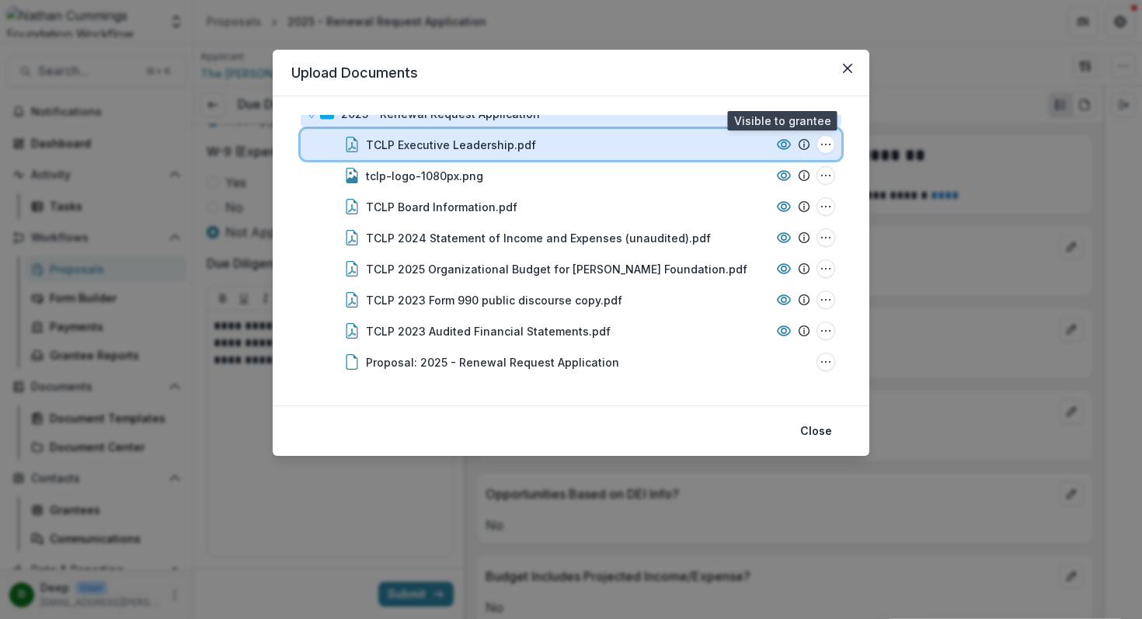
scroll to position [0, 0]
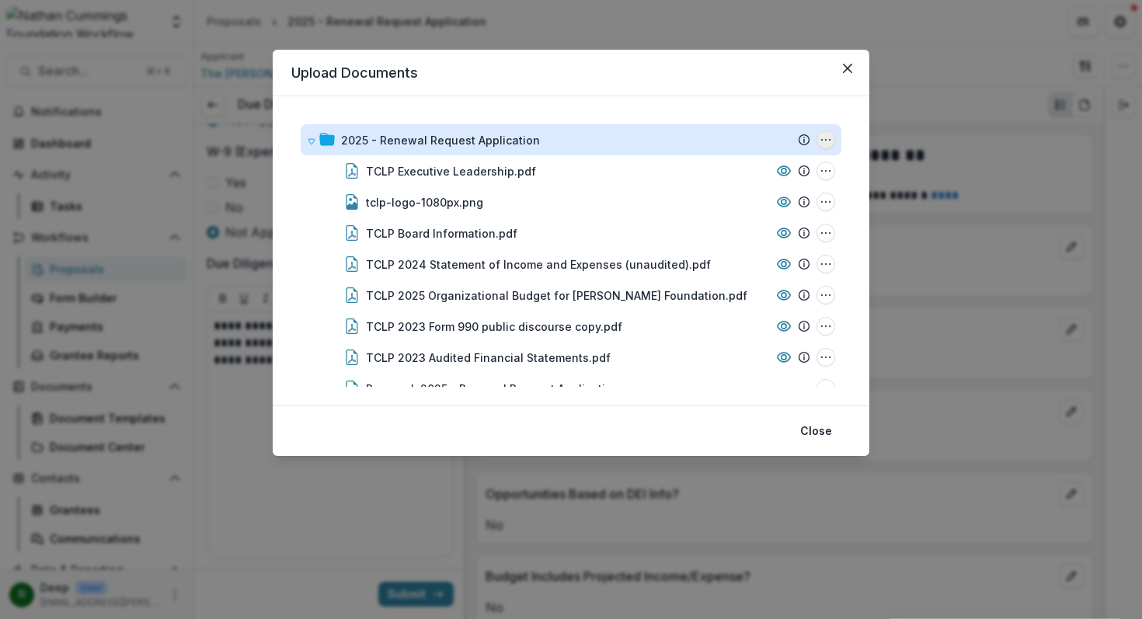
click at [823, 137] on icon "2025 - Renewal Request Application Options" at bounding box center [825, 140] width 12 height 12
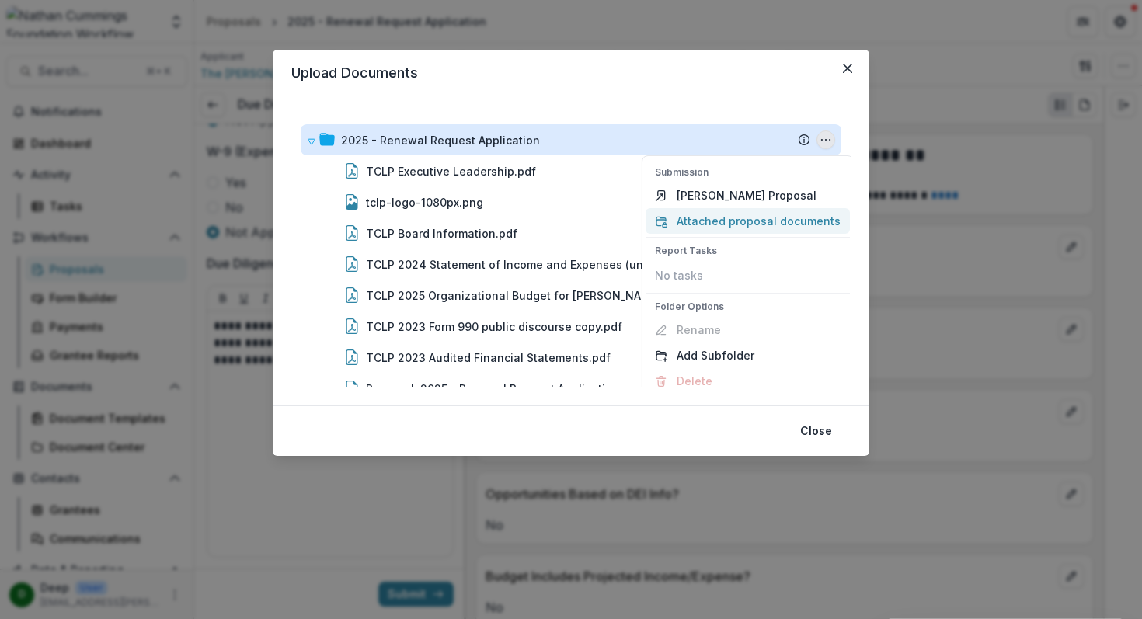
click at [760, 224] on button "Attached proposal documents" at bounding box center [747, 221] width 204 height 26
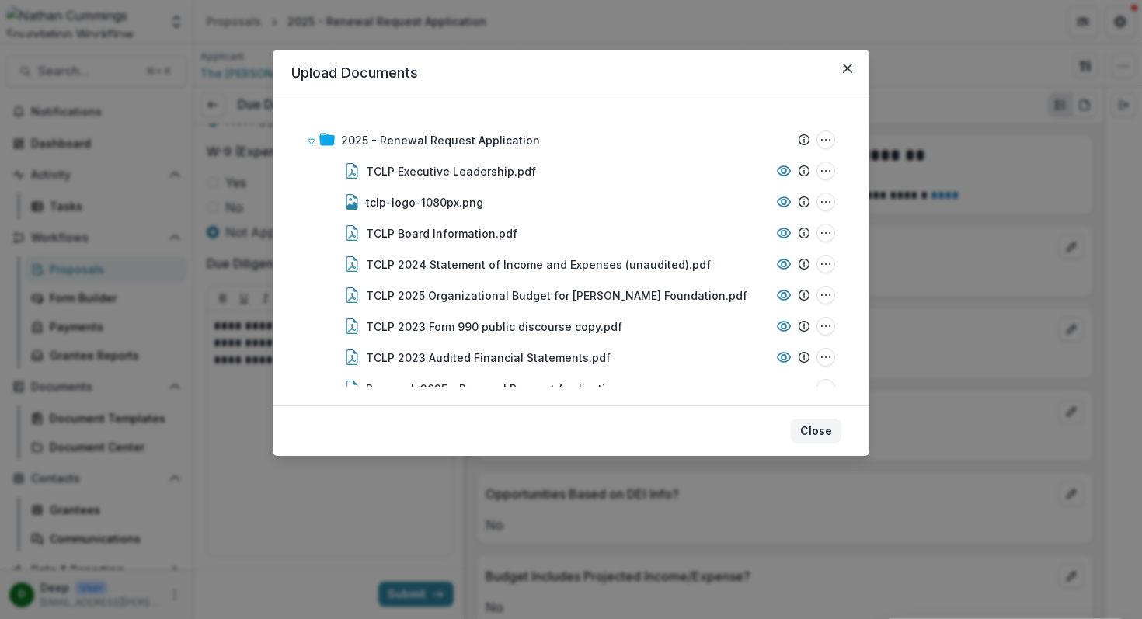
click at [819, 430] on button "Close" at bounding box center [816, 431] width 50 height 25
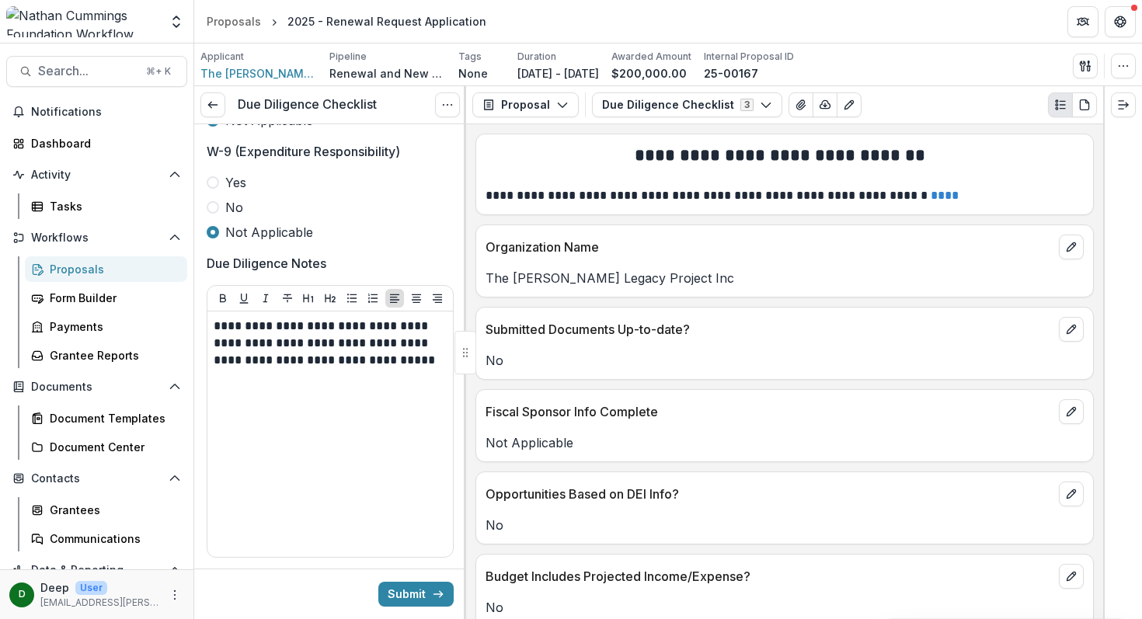
click at [1127, 146] on div at bounding box center [1122, 352] width 39 height 533
click at [1089, 60] on icon "button" at bounding box center [1085, 66] width 12 height 12
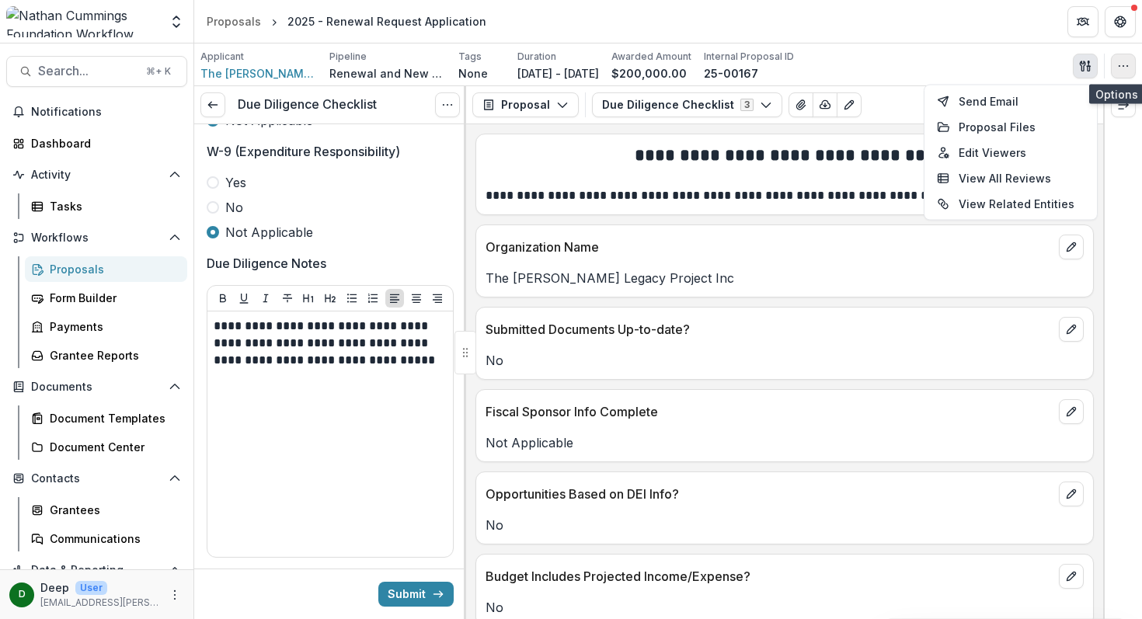
click at [1123, 65] on circle "button" at bounding box center [1123, 65] width 1 height 1
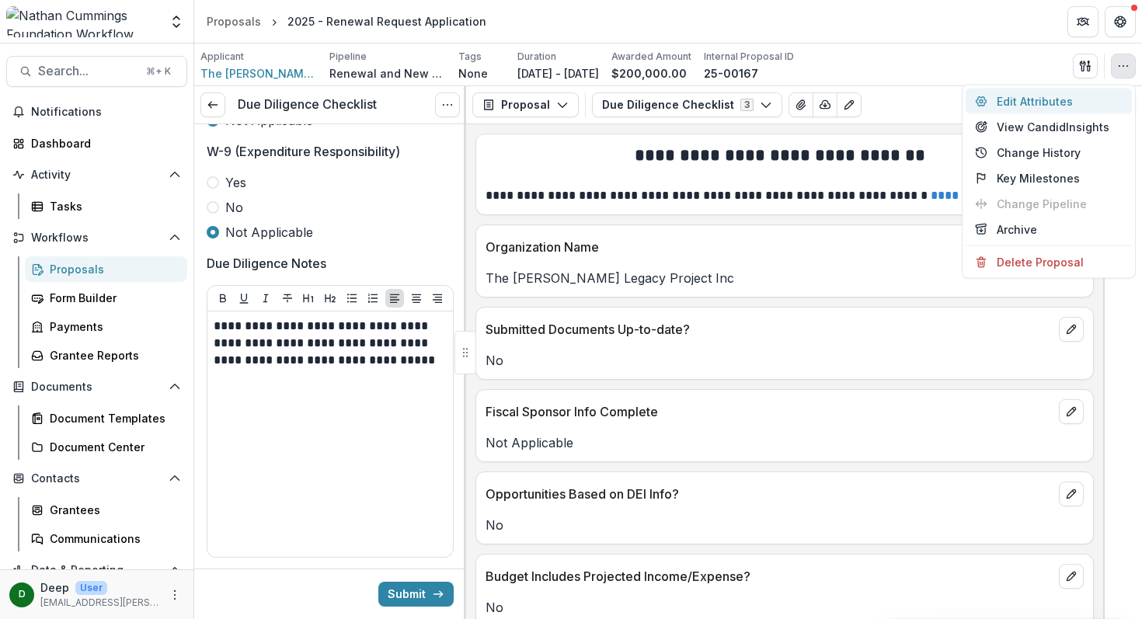
click at [1056, 100] on button "Edit Attributes" at bounding box center [1048, 102] width 166 height 26
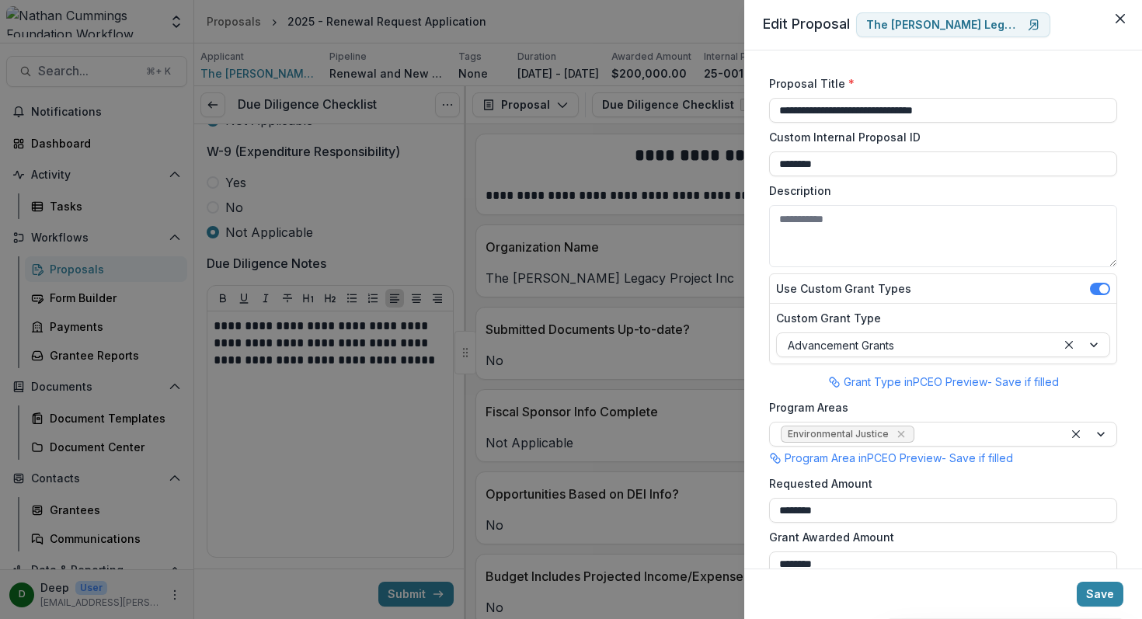
scroll to position [729, 0]
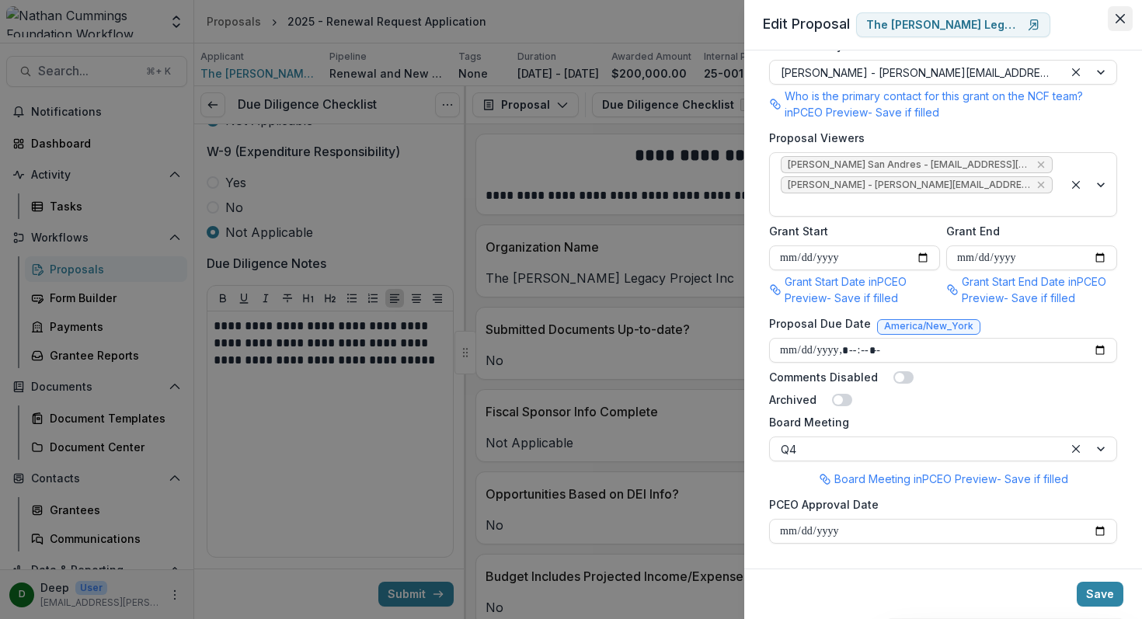
click at [1114, 16] on button "Close" at bounding box center [1120, 18] width 25 height 25
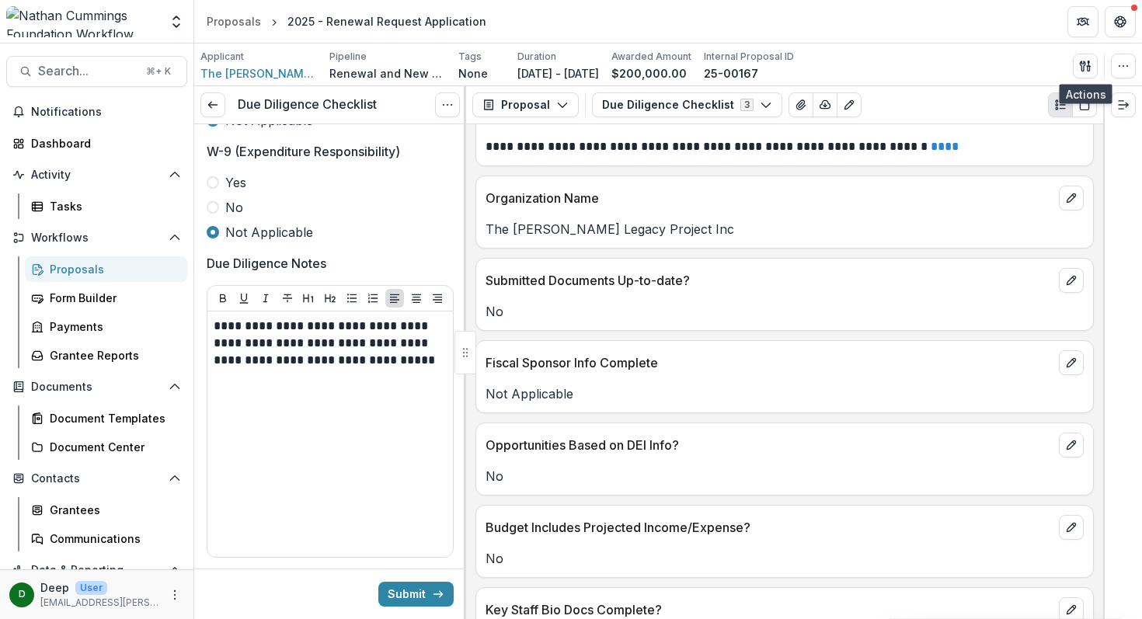
scroll to position [0, 0]
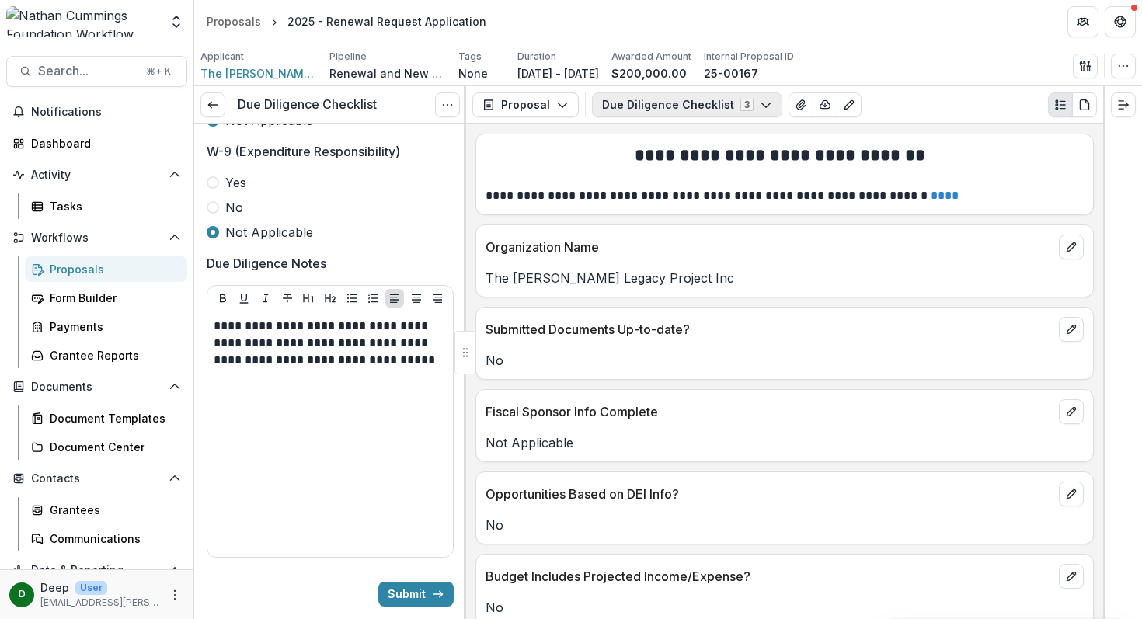
click at [760, 107] on icon "button" at bounding box center [766, 105] width 12 height 12
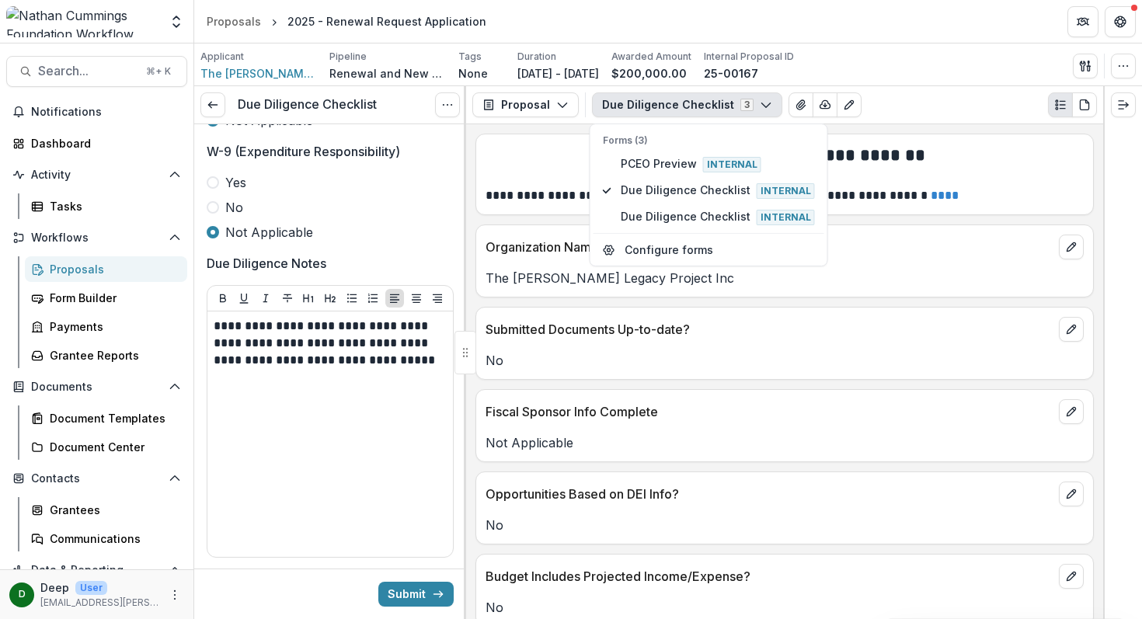
click at [760, 107] on icon "button" at bounding box center [766, 105] width 12 height 12
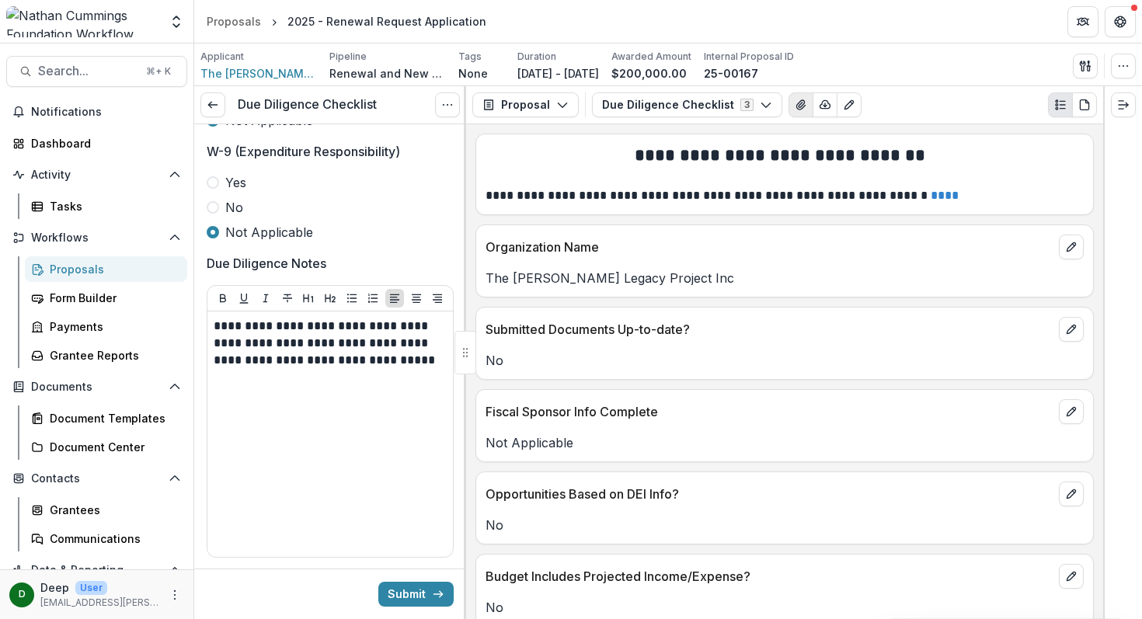
click at [799, 99] on button "View Attached Files" at bounding box center [800, 104] width 25 height 25
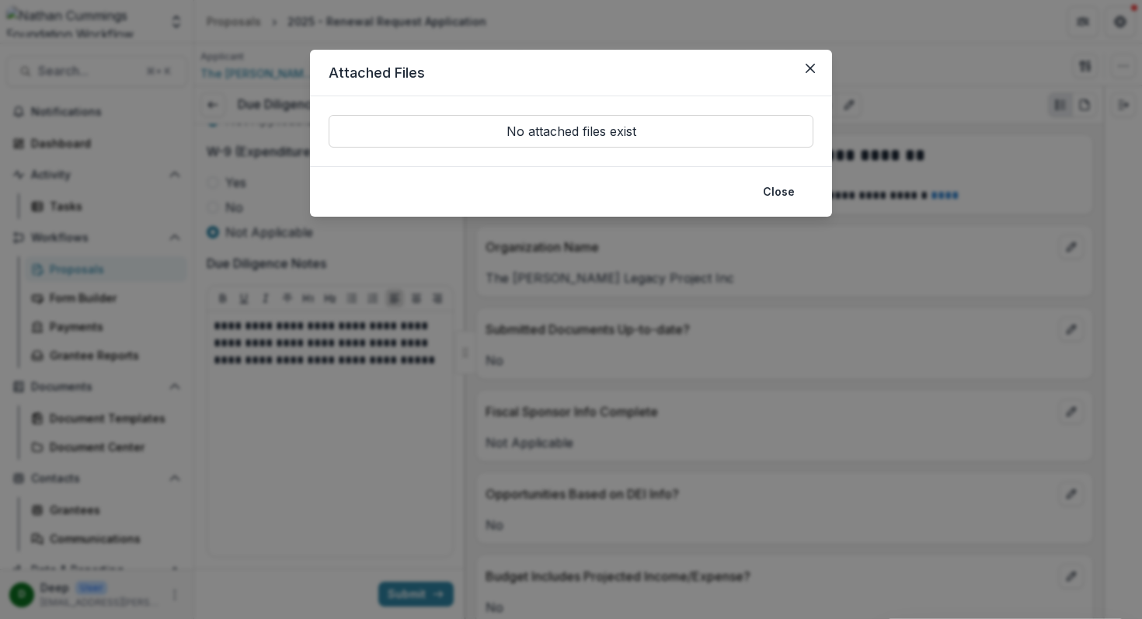
click at [614, 130] on p "No attached files exist" at bounding box center [571, 131] width 485 height 33
click at [807, 66] on icon "Close" at bounding box center [809, 68] width 9 height 9
